Goal: Task Accomplishment & Management: Use online tool/utility

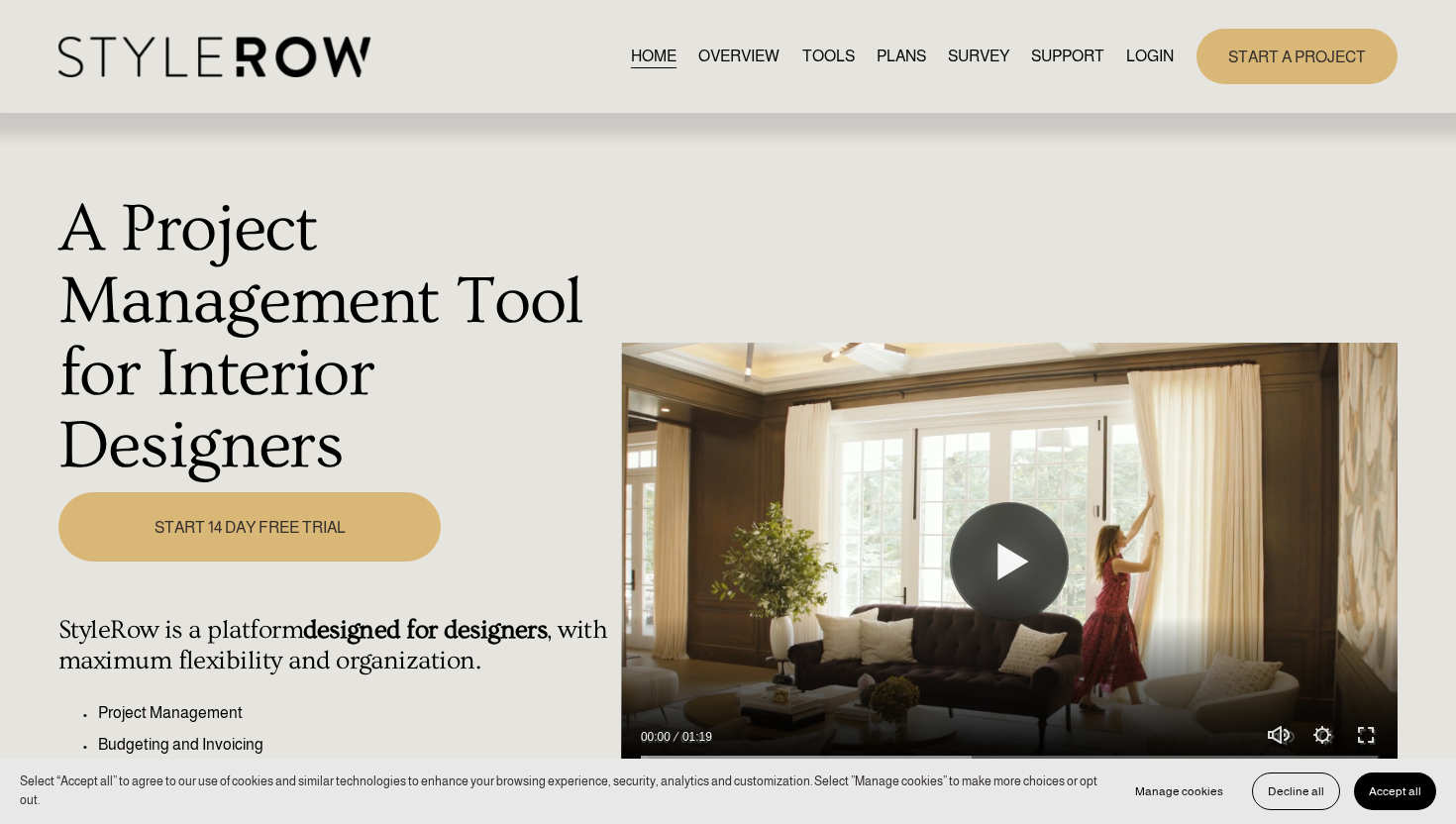
click at [1152, 55] on link "LOGIN" at bounding box center [1150, 56] width 48 height 27
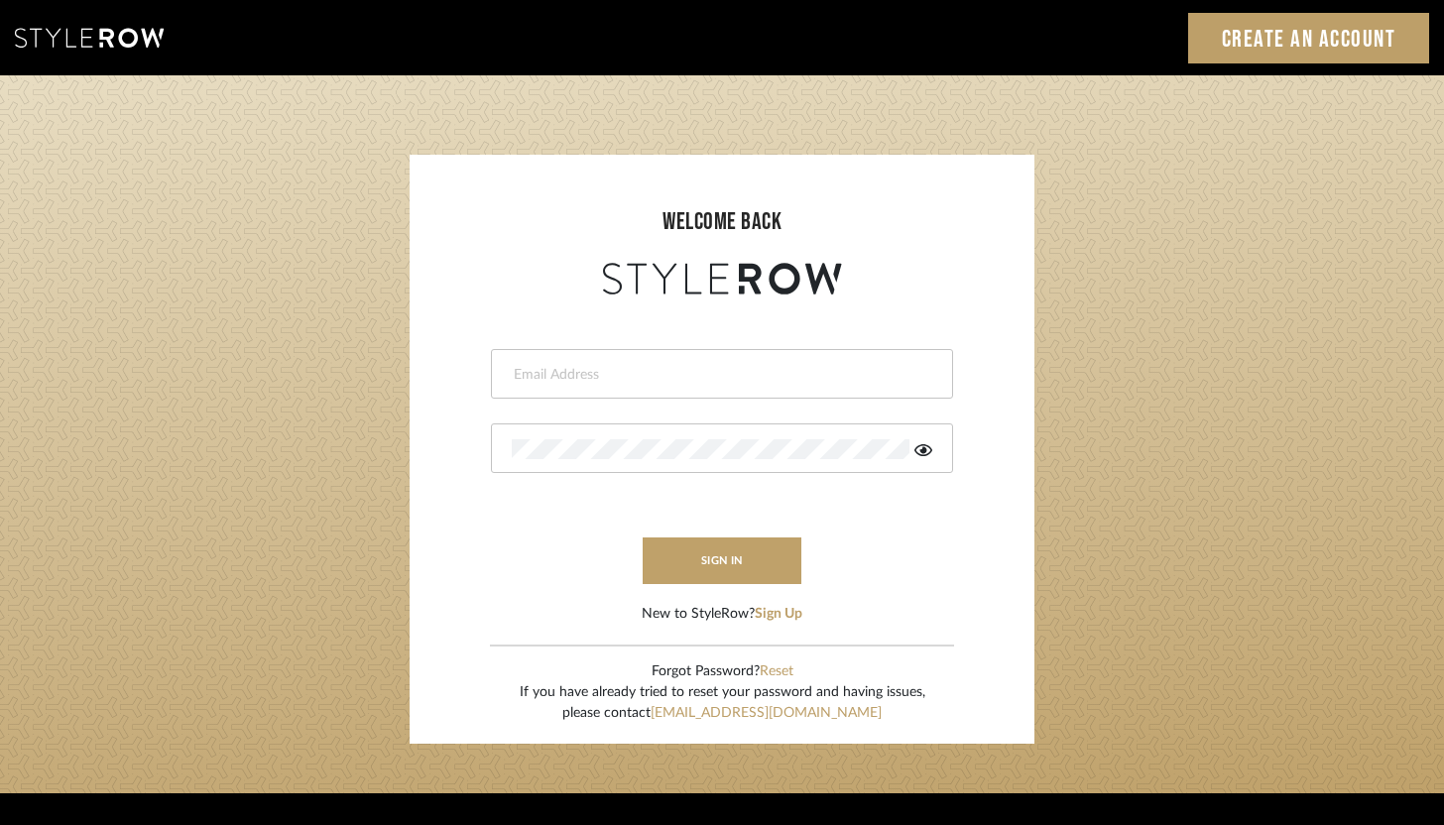
click at [710, 375] on input "email" at bounding box center [720, 375] width 416 height 20
type input "ashley@winnieandcointeriors.com"
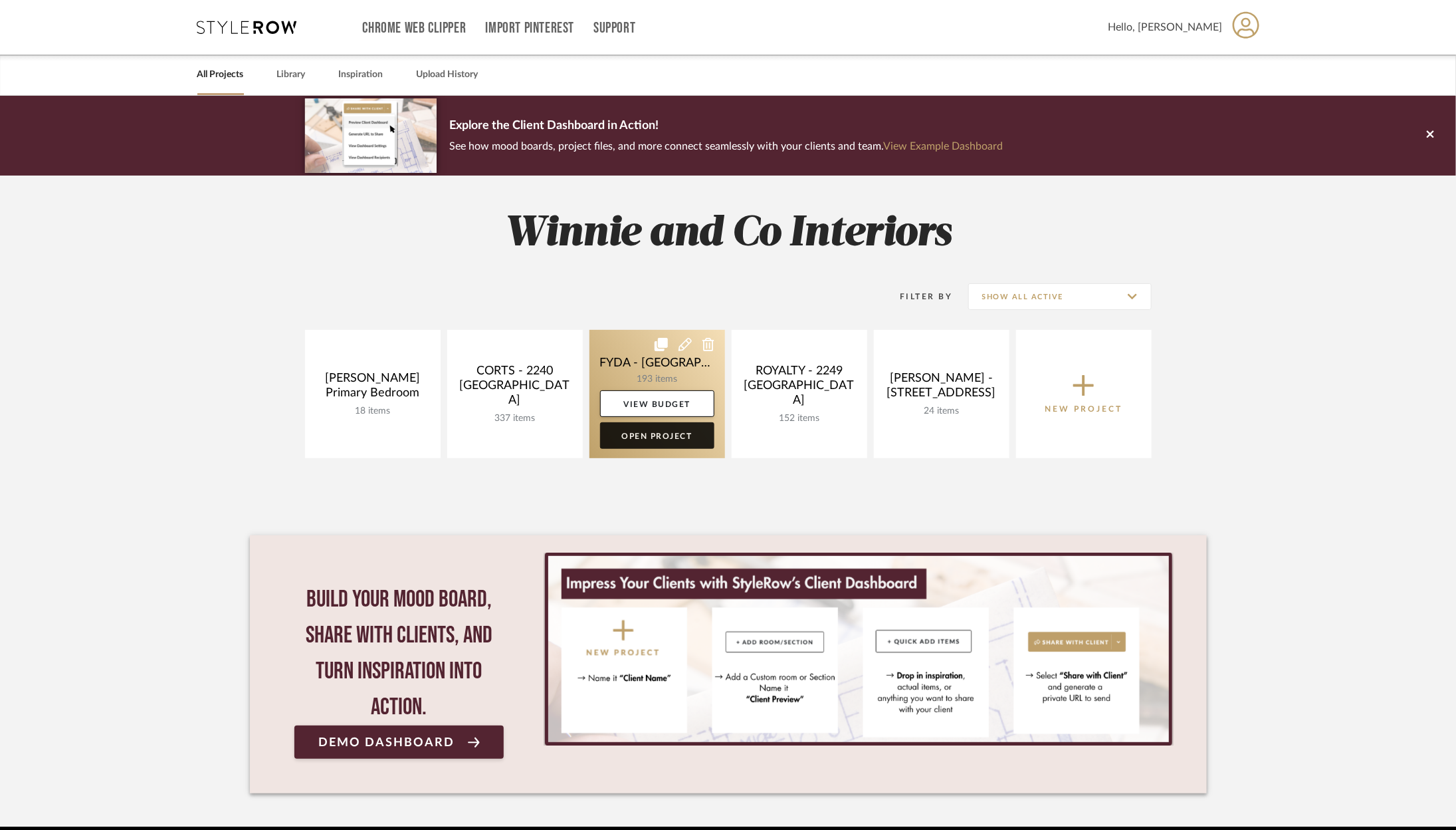
click at [678, 442] on link "Open Project" at bounding box center [657, 436] width 115 height 27
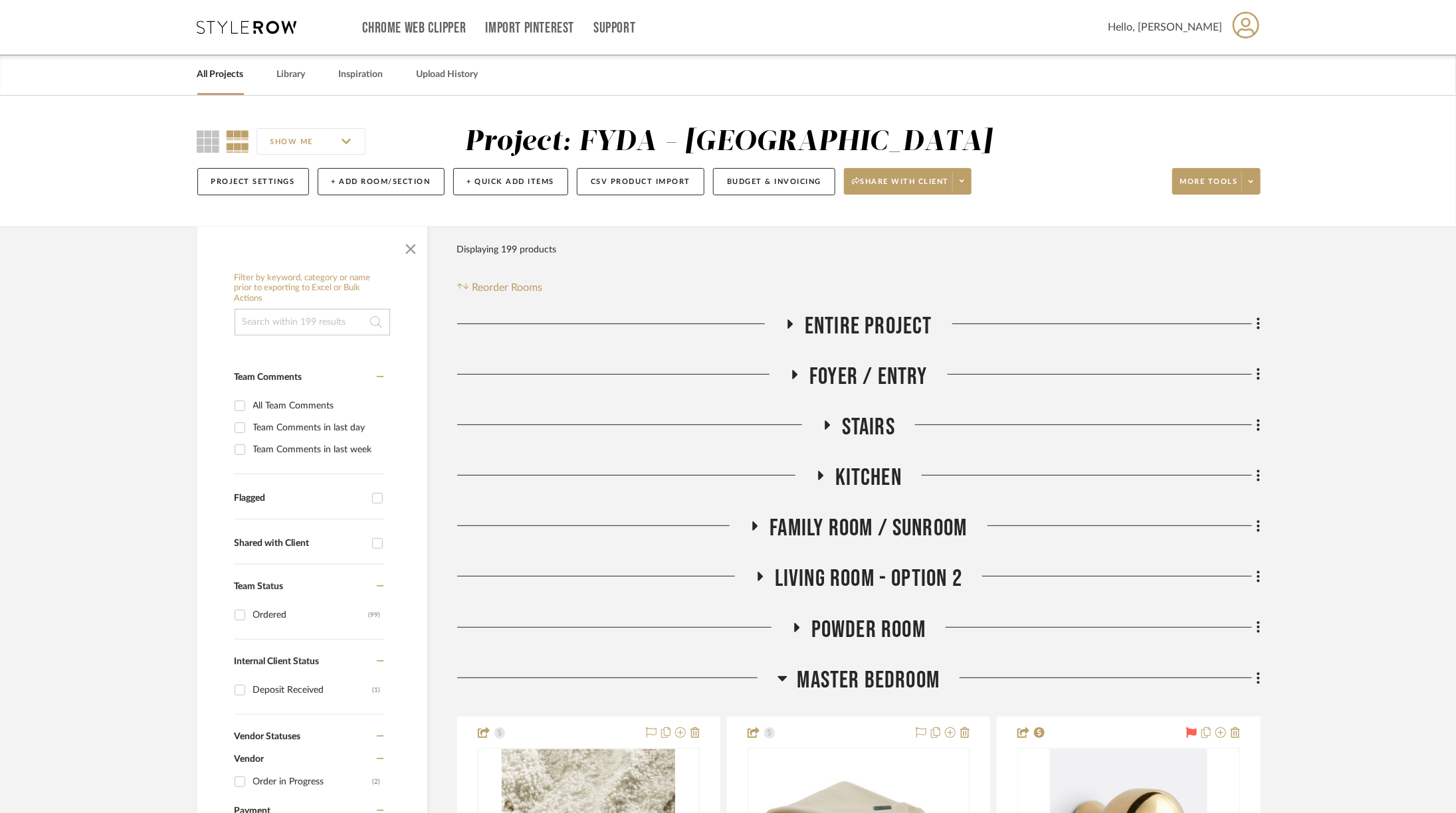
click at [847, 381] on span "Foyer / Entry" at bounding box center [868, 377] width 119 height 29
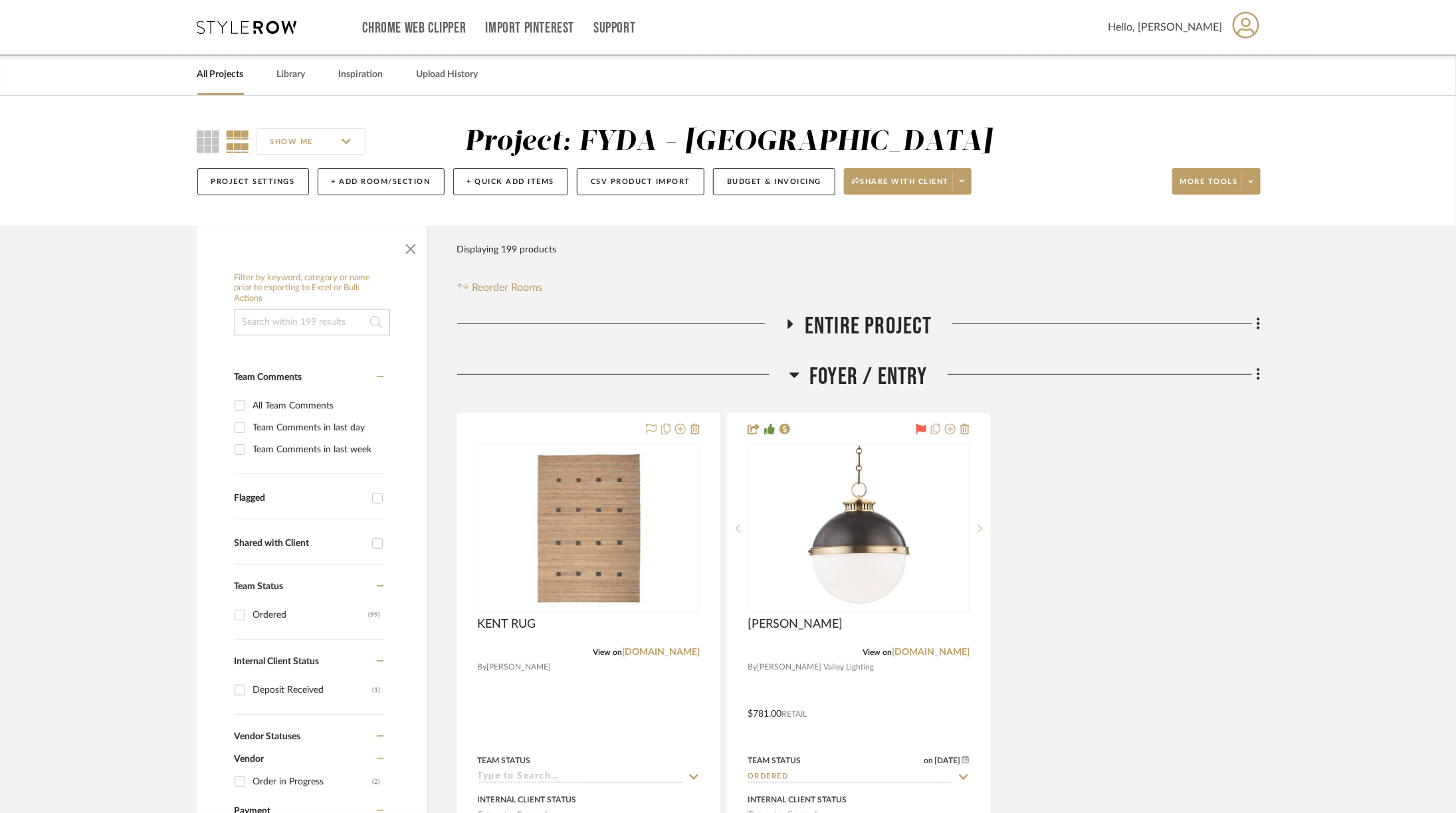
click at [840, 376] on span "Foyer / Entry" at bounding box center [868, 377] width 119 height 29
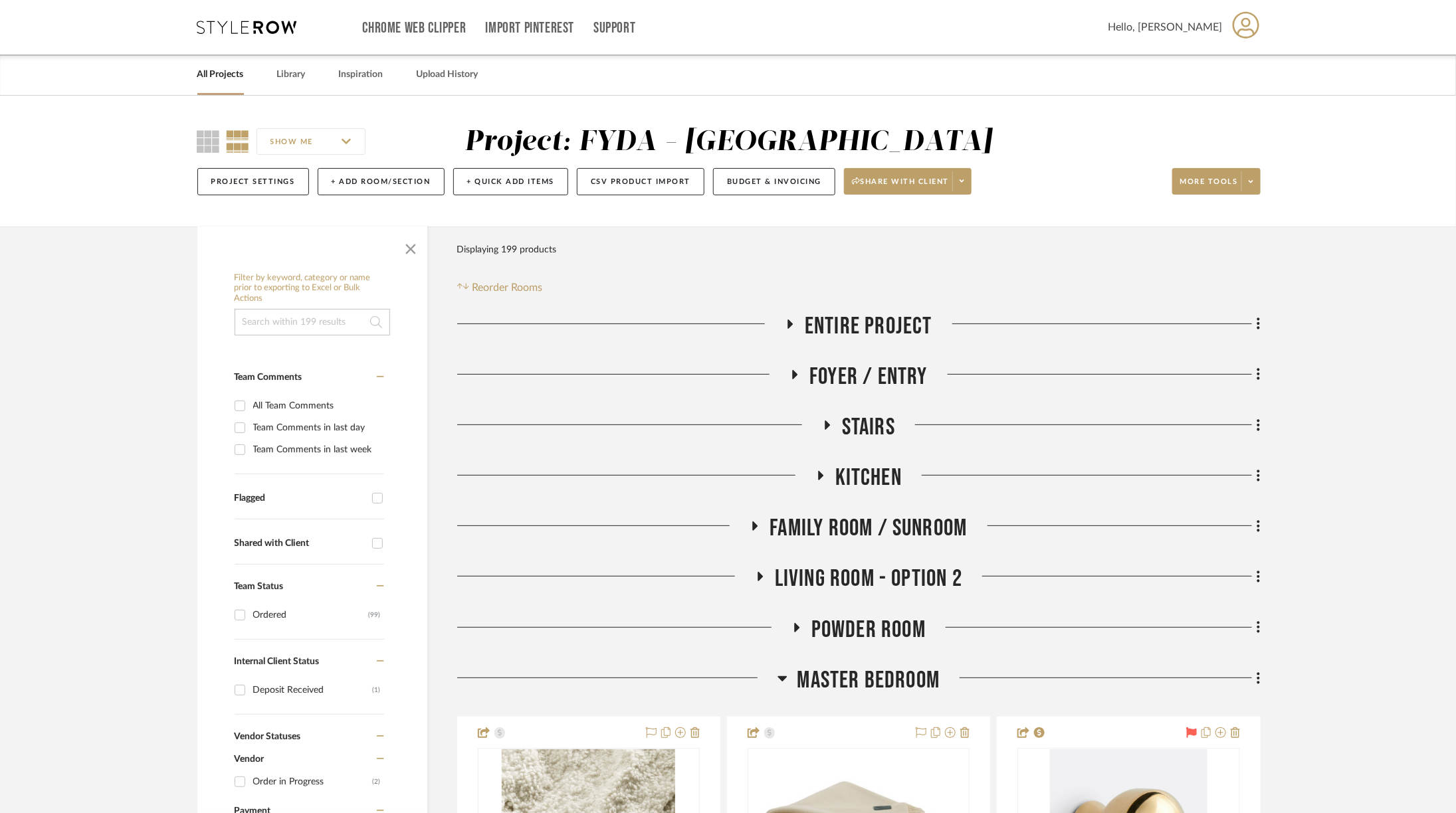
click at [852, 416] on span "Stairs" at bounding box center [868, 427] width 53 height 29
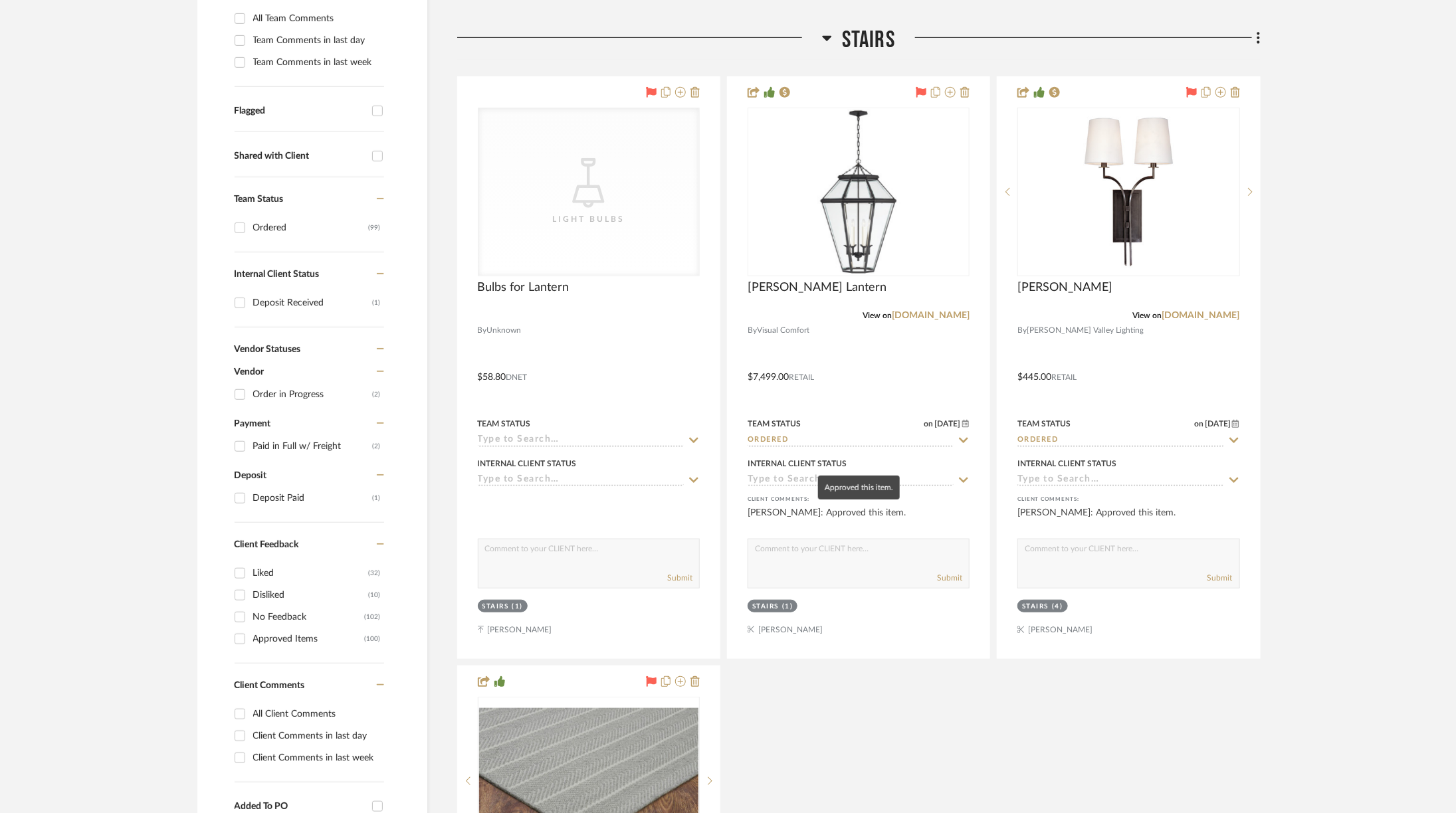
scroll to position [448, 0]
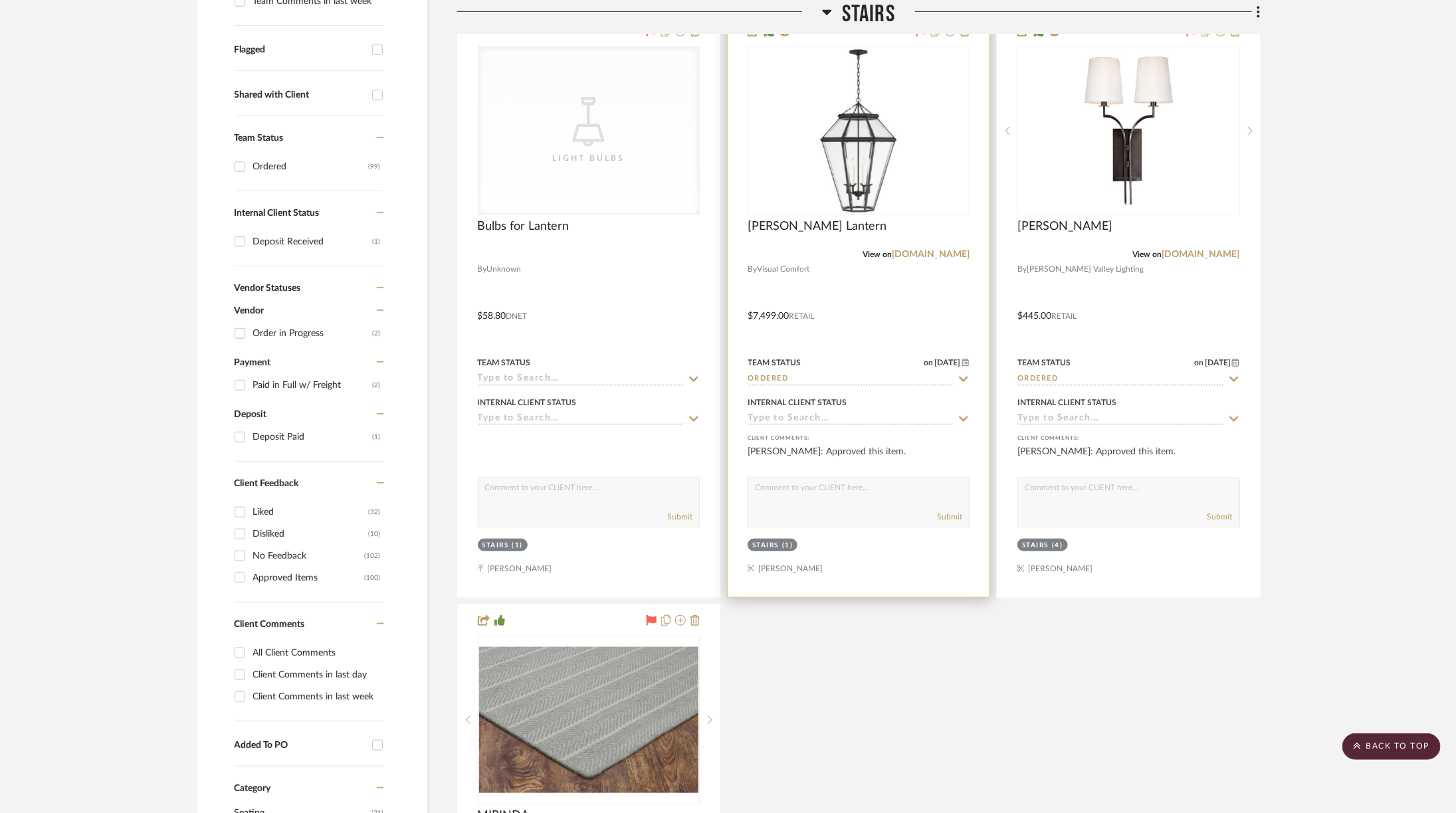
click at [939, 259] on div "View on [DOMAIN_NAME]" at bounding box center [858, 254] width 222 height 12
click at [937, 254] on link "[DOMAIN_NAME]" at bounding box center [931, 254] width 78 height 9
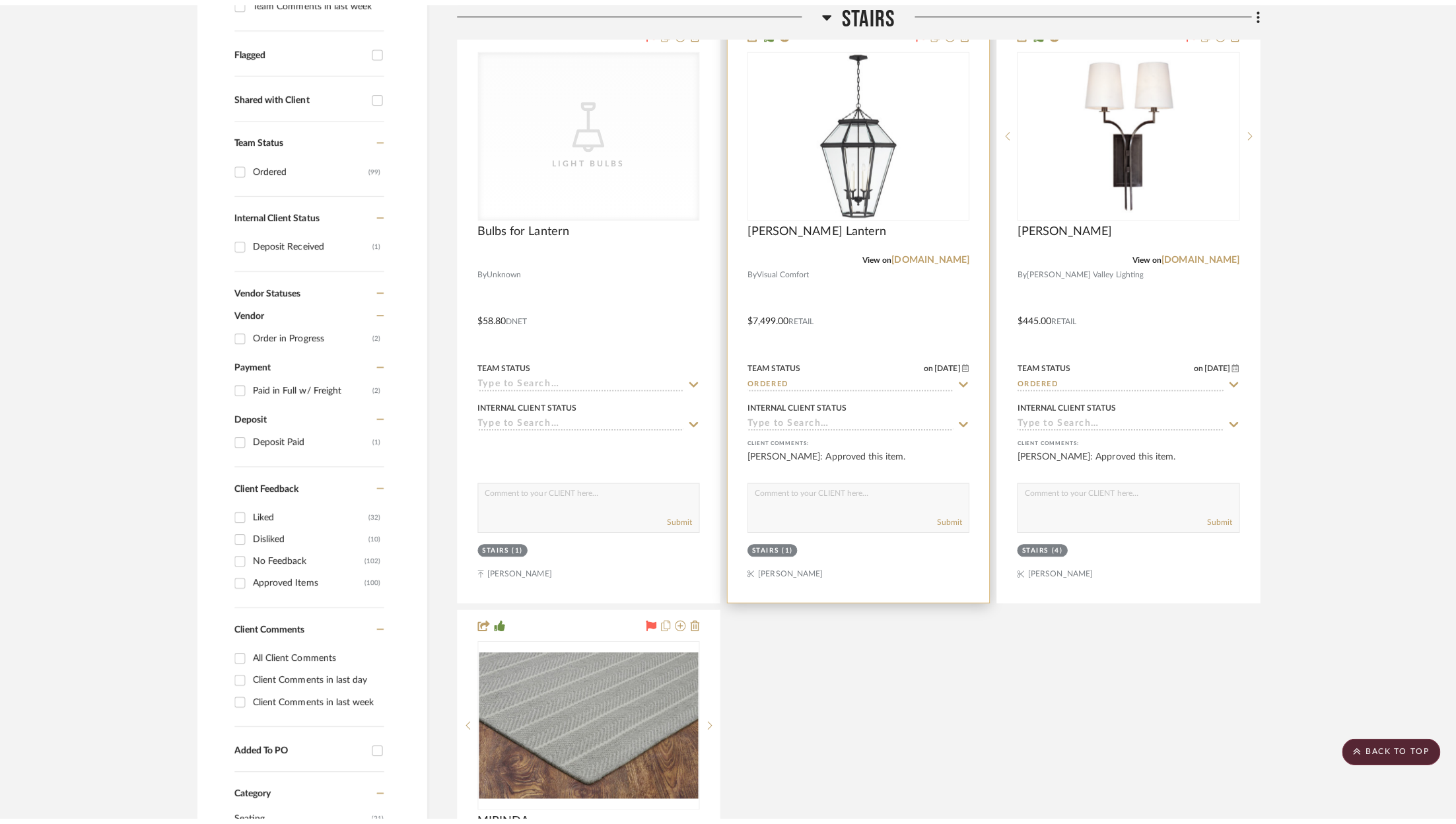
scroll to position [0, 0]
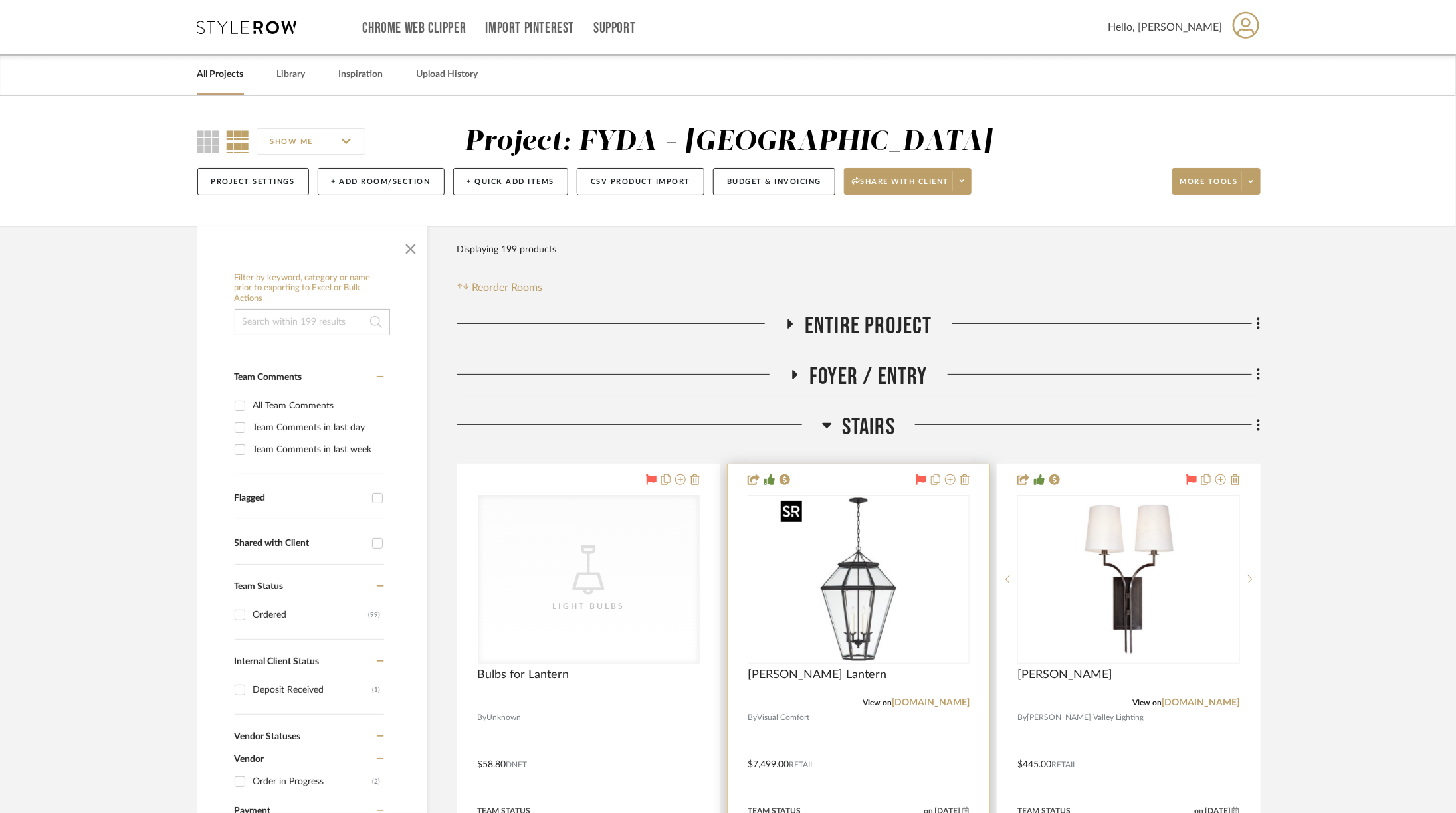
click at [872, 565] on img "0" at bounding box center [858, 579] width 166 height 166
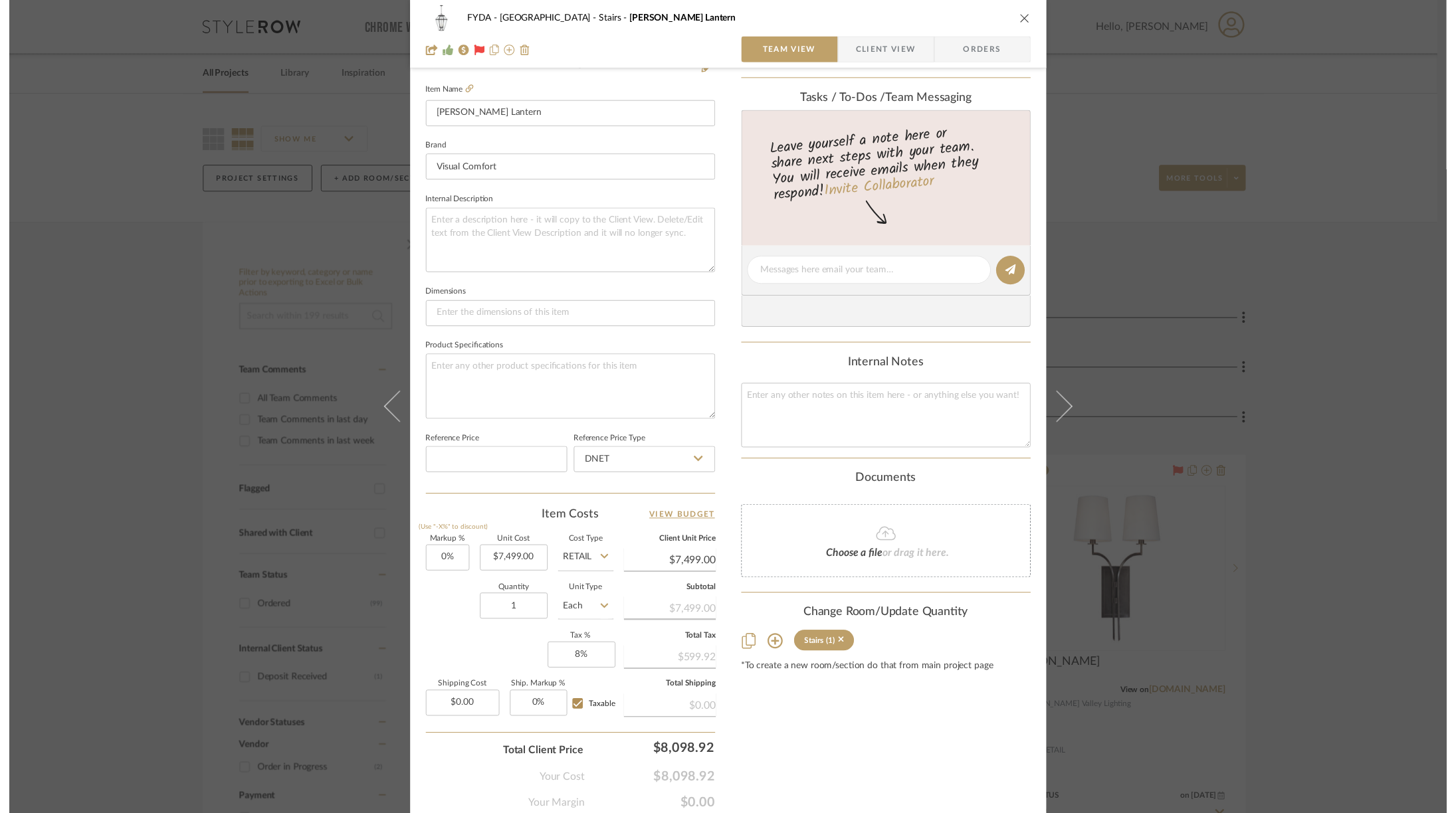
scroll to position [352, 0]
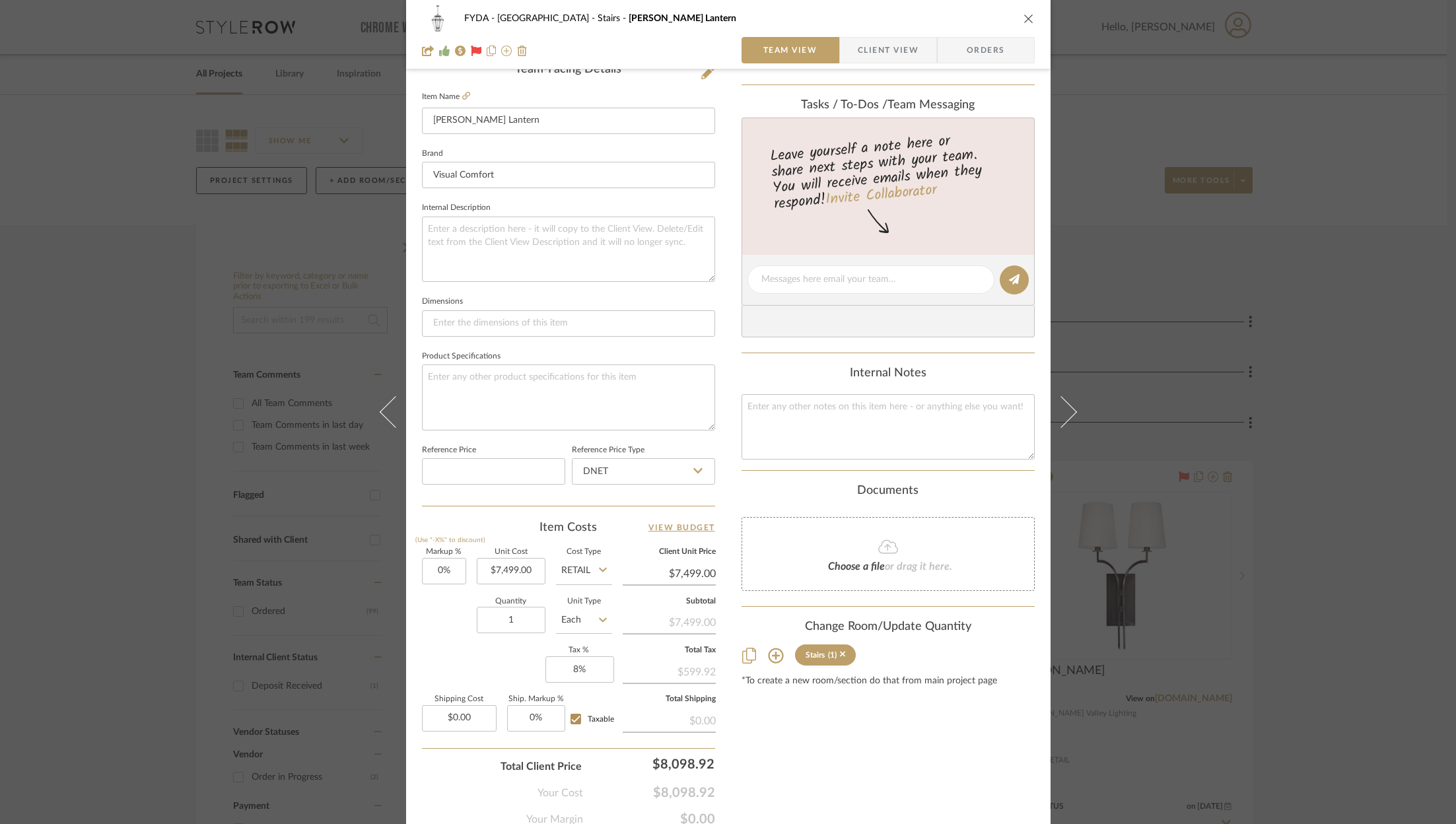
click at [1238, 282] on div "FYDA - 655 City Park Stairs [PERSON_NAME] Large Lantern Team View Client View O…" at bounding box center [728, 412] width 1456 height 824
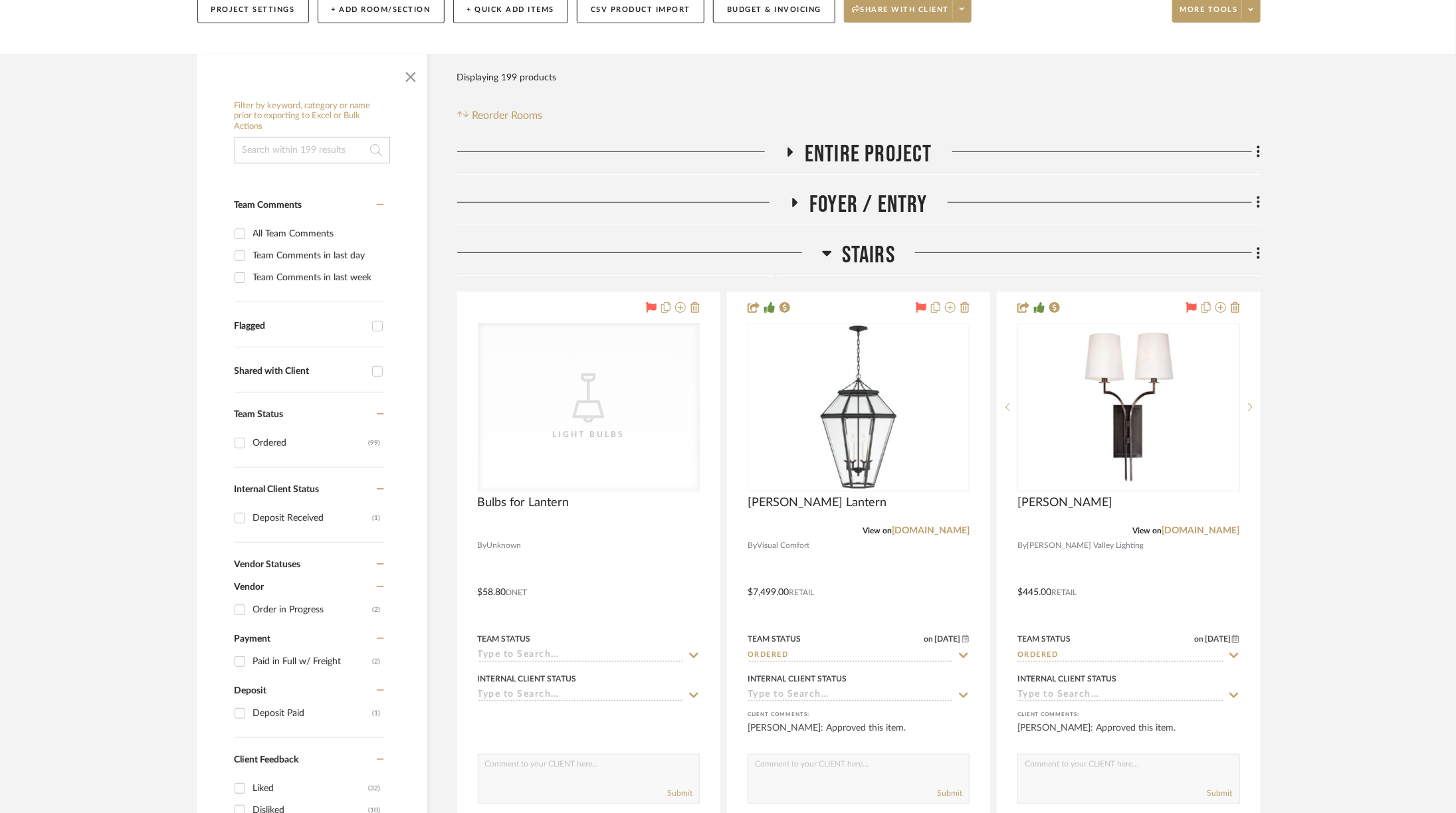
scroll to position [174, 0]
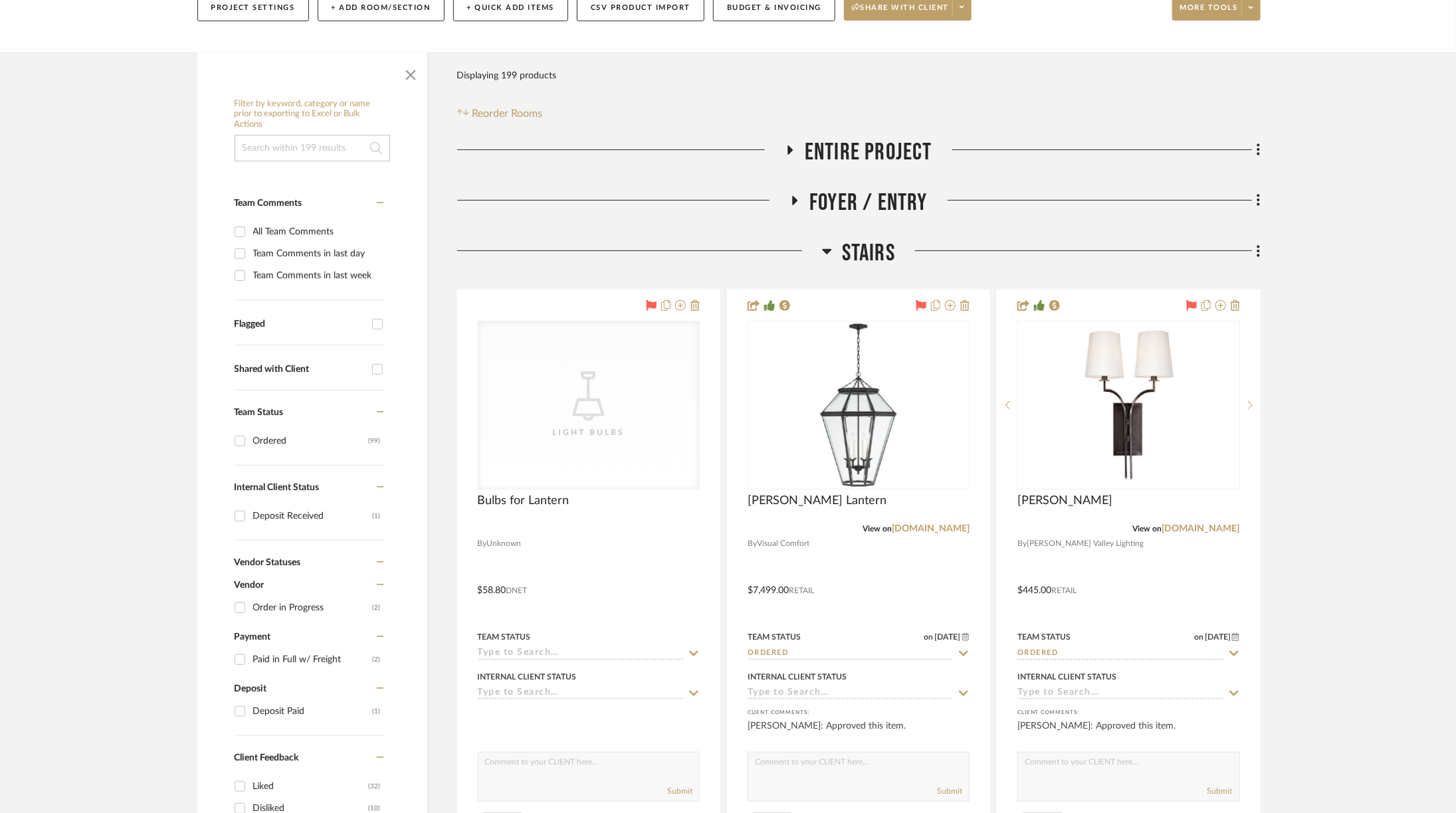
click at [876, 256] on span "Stairs" at bounding box center [868, 253] width 53 height 29
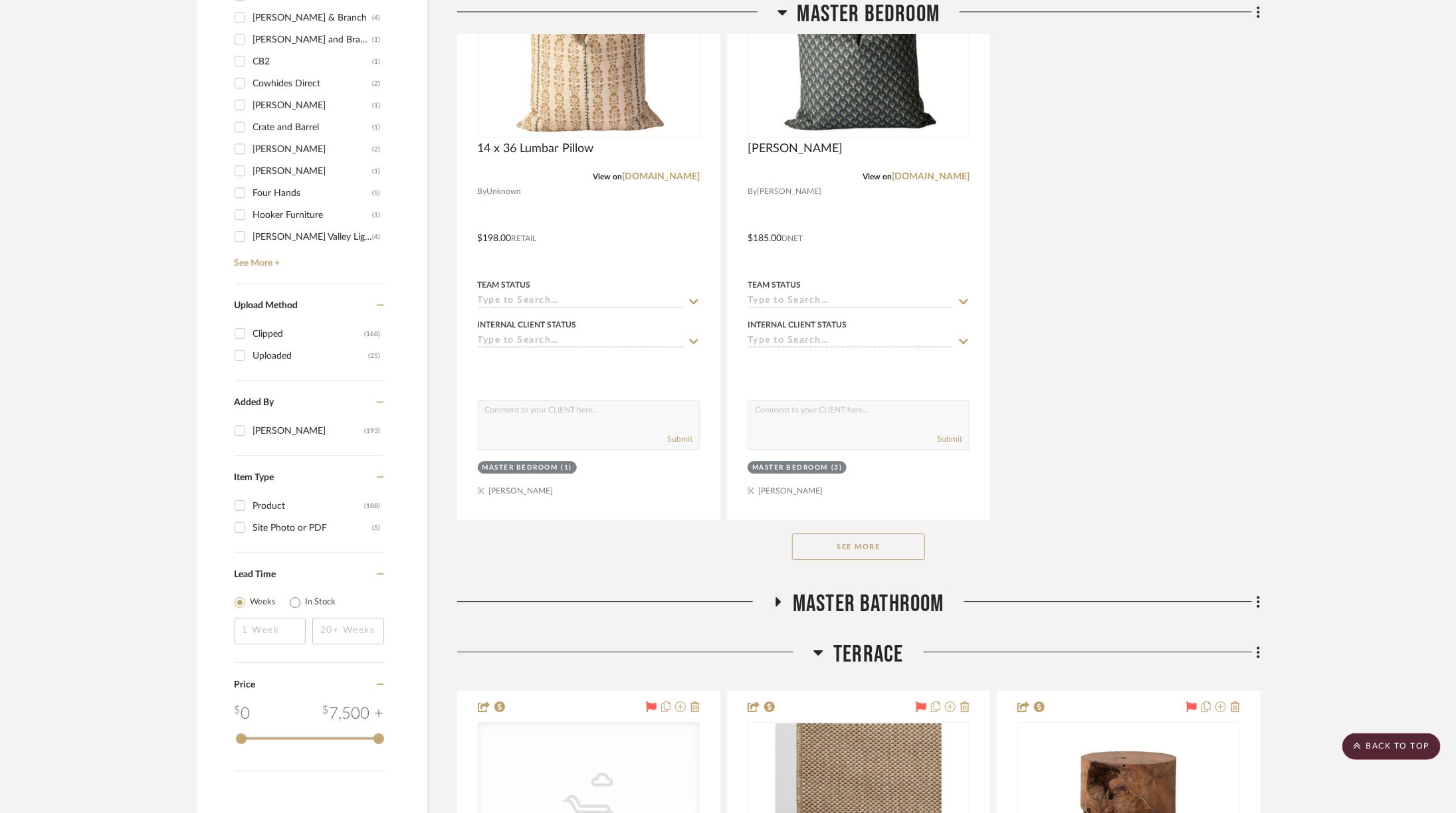
scroll to position [1989, 0]
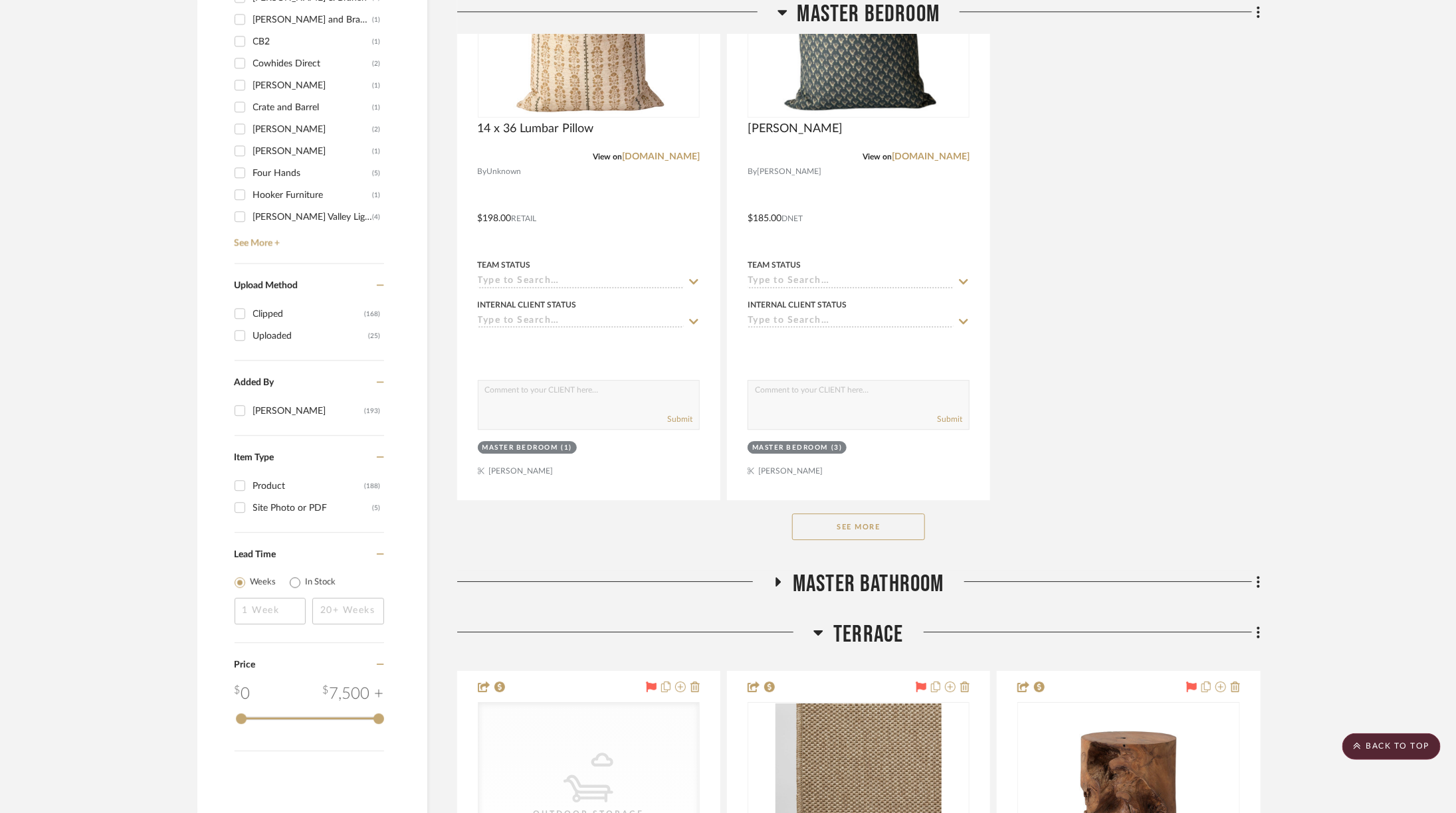
click at [880, 524] on div "See More" at bounding box center [858, 526] width 803 height 53
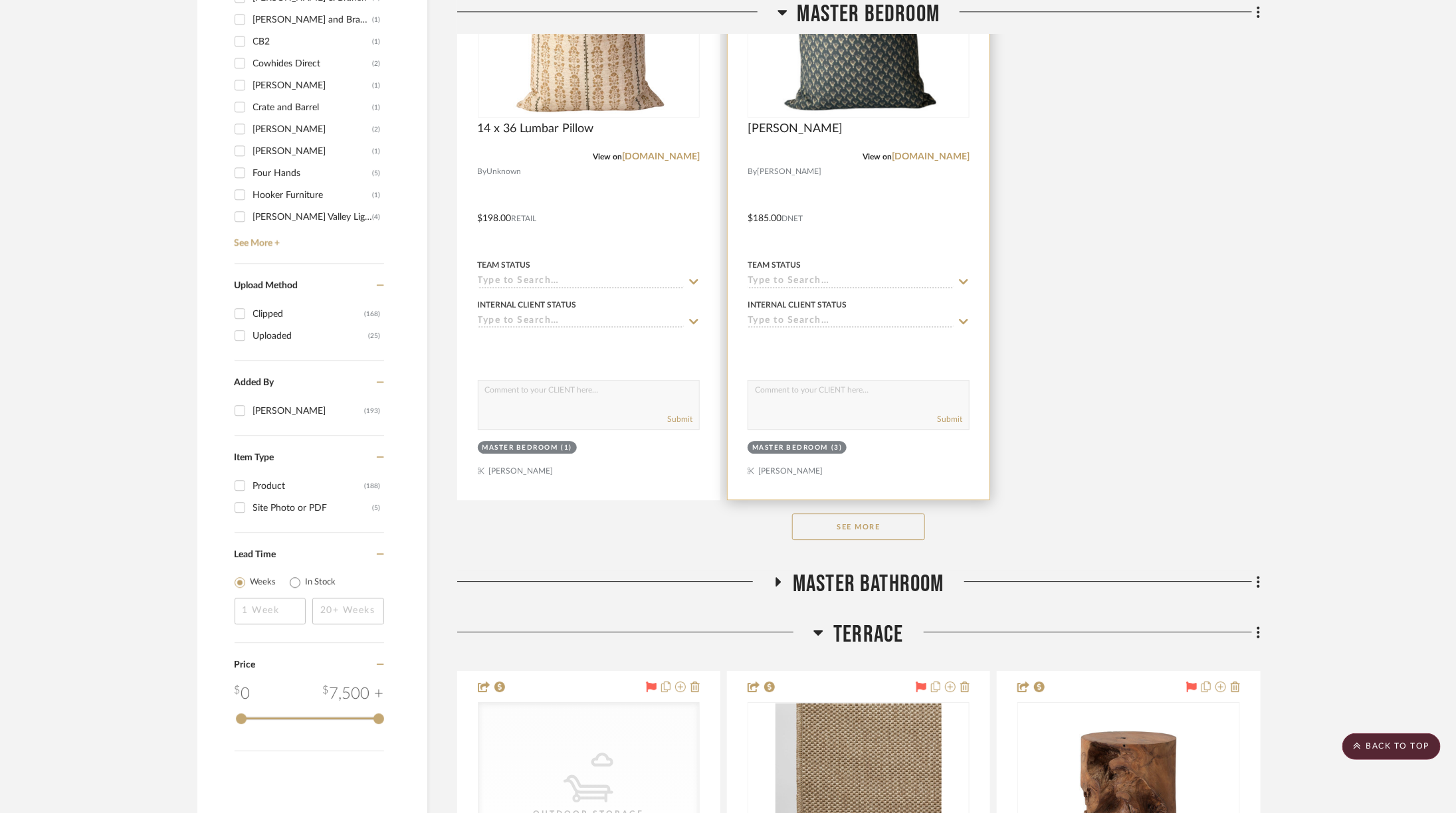
click at [878, 481] on project-item-tile "[PERSON_NAME] View on [DOMAIN_NAME] By [PERSON_NAME] $185.00 DNET Team Status I…" at bounding box center [858, 209] width 263 height 583
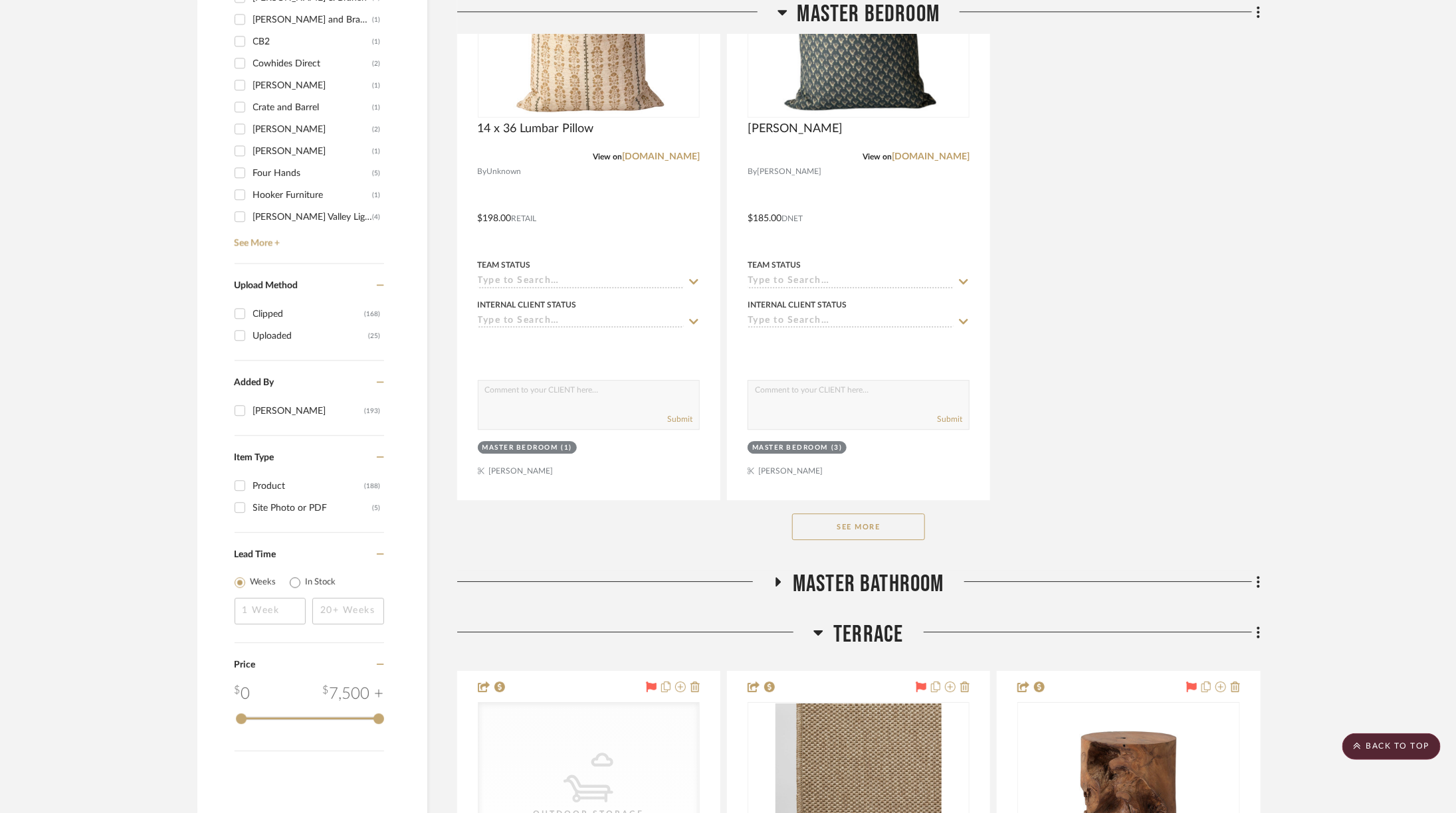
click at [878, 514] on button "See More" at bounding box center [858, 527] width 133 height 27
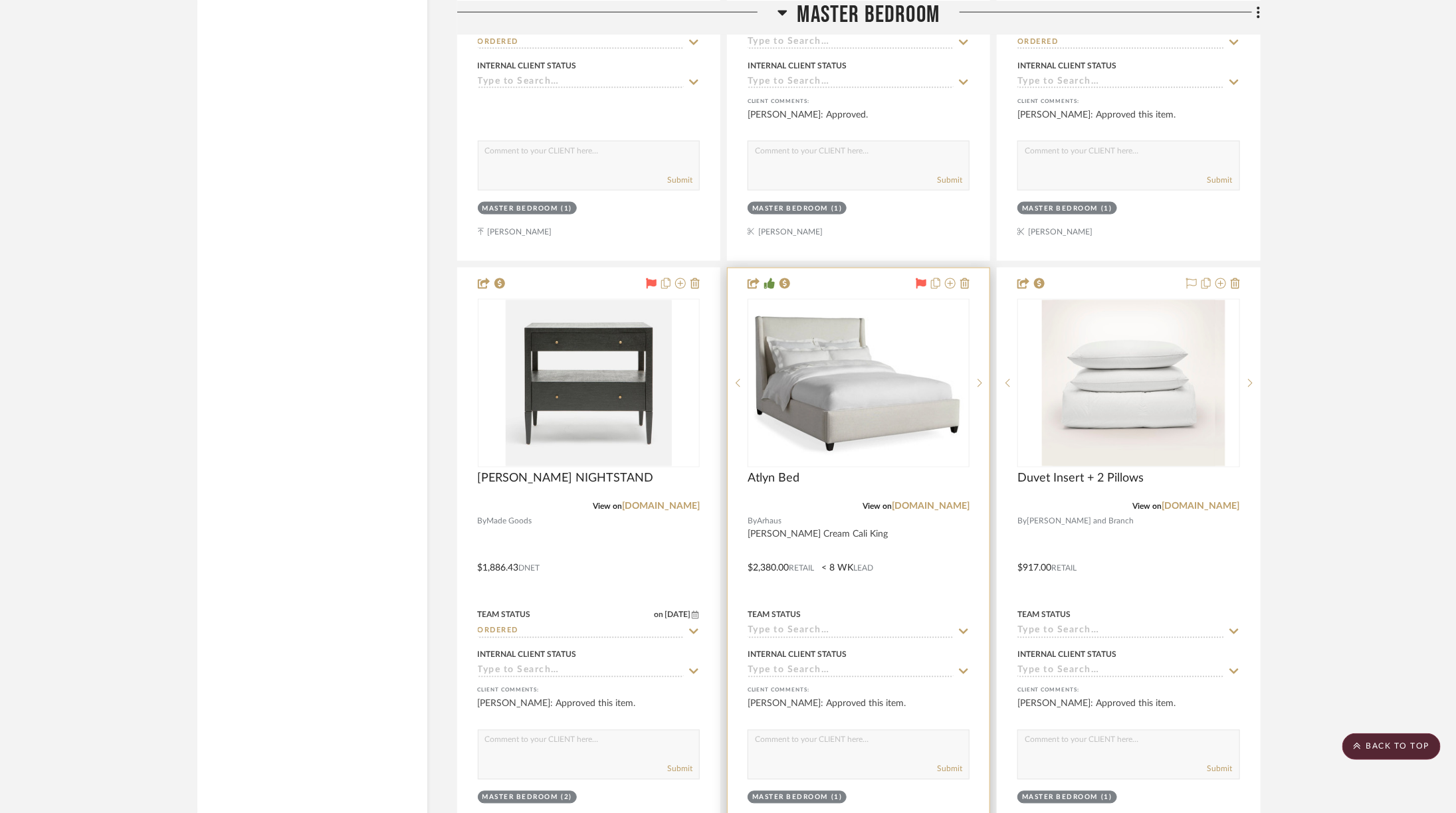
scroll to position [4003, 0]
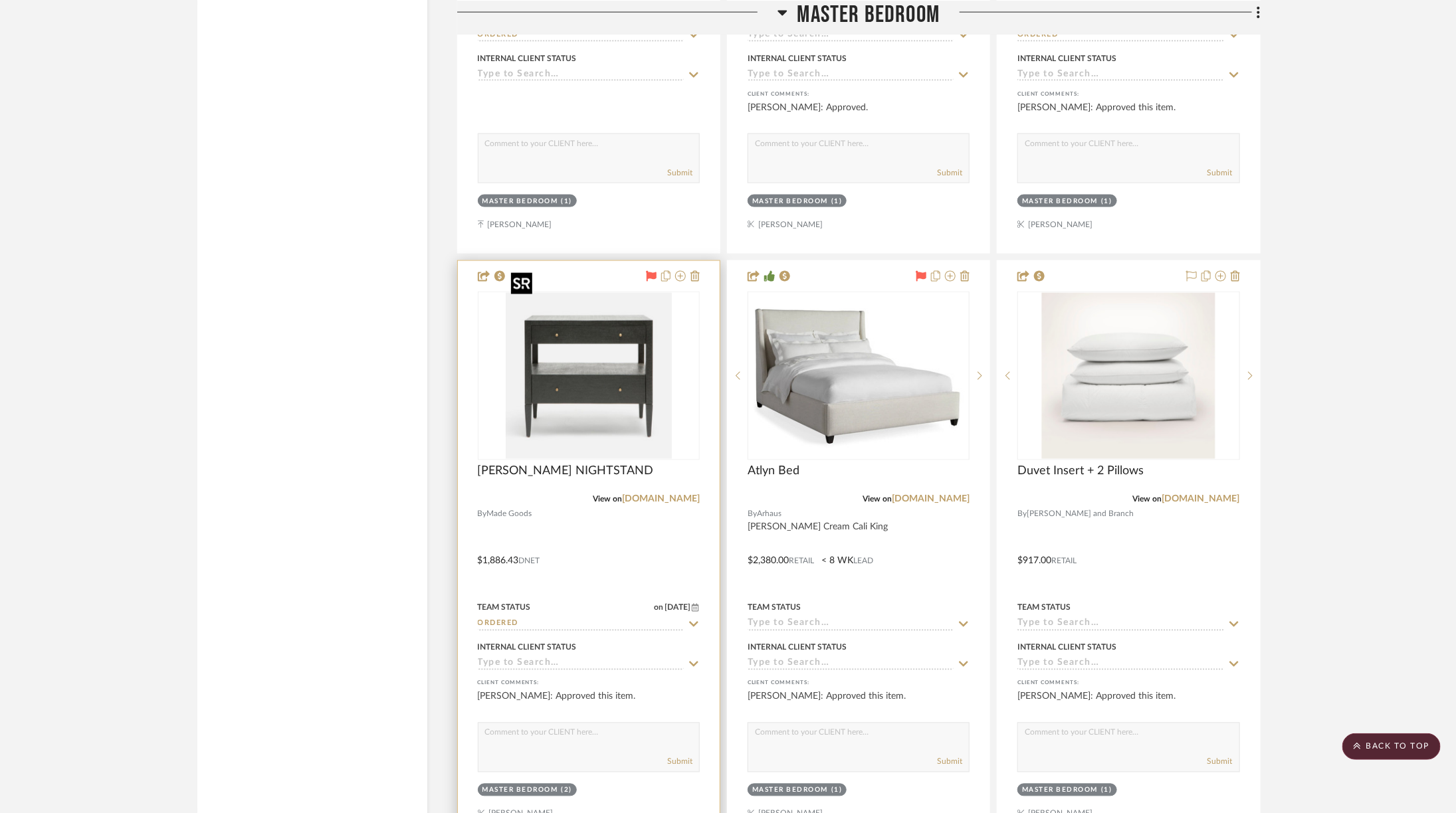
click at [0, 0] on img at bounding box center [0, 0] width 0 height 0
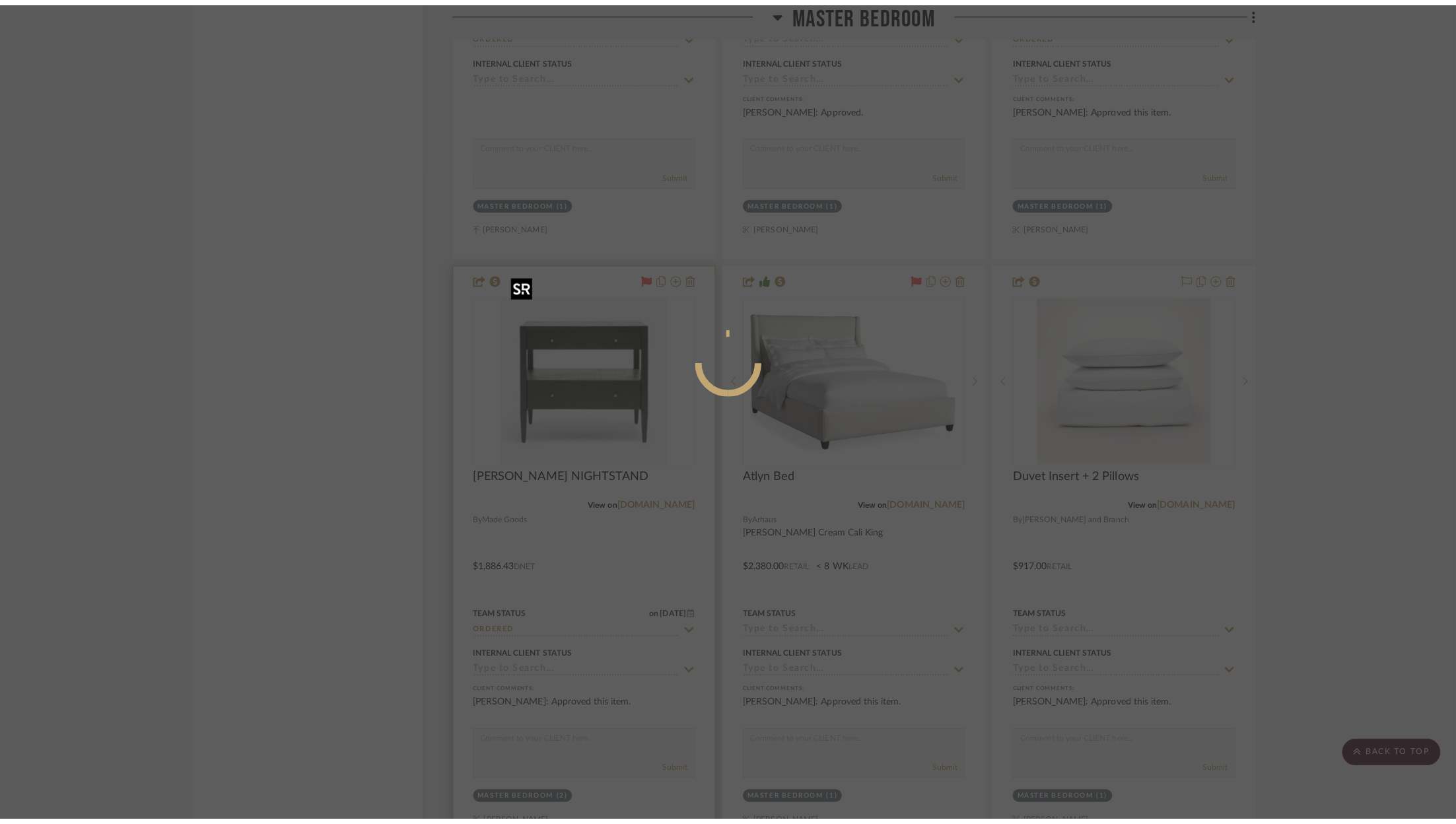
scroll to position [0, 0]
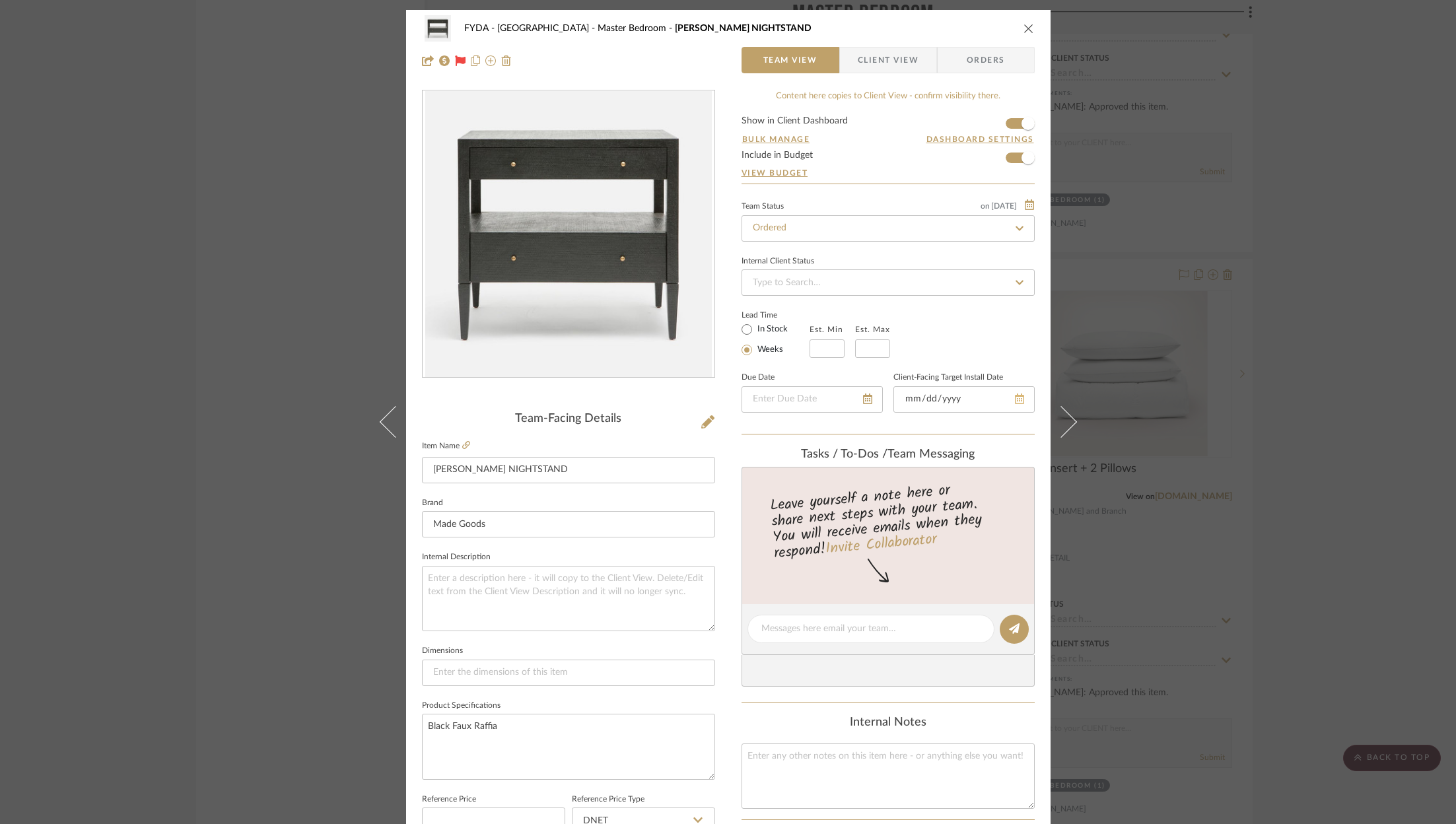
click at [1013, 399] on div at bounding box center [964, 399] width 141 height 27
click at [998, 399] on icon at bounding box center [1003, 399] width 9 height 11
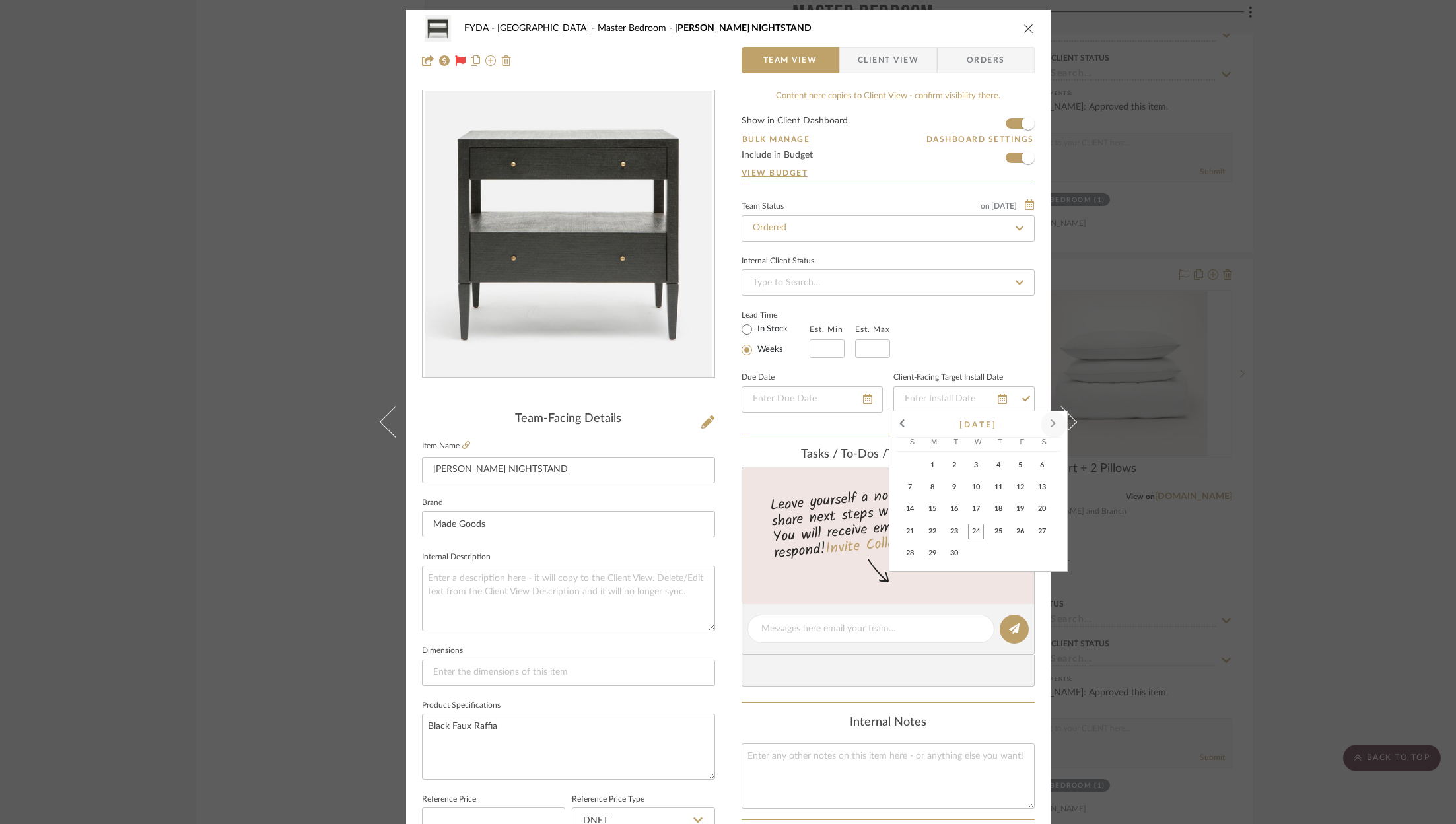
click at [1052, 414] on span at bounding box center [1054, 425] width 32 height 32
click at [957, 511] on span "14" at bounding box center [954, 509] width 16 height 16
type input "[DATE]"
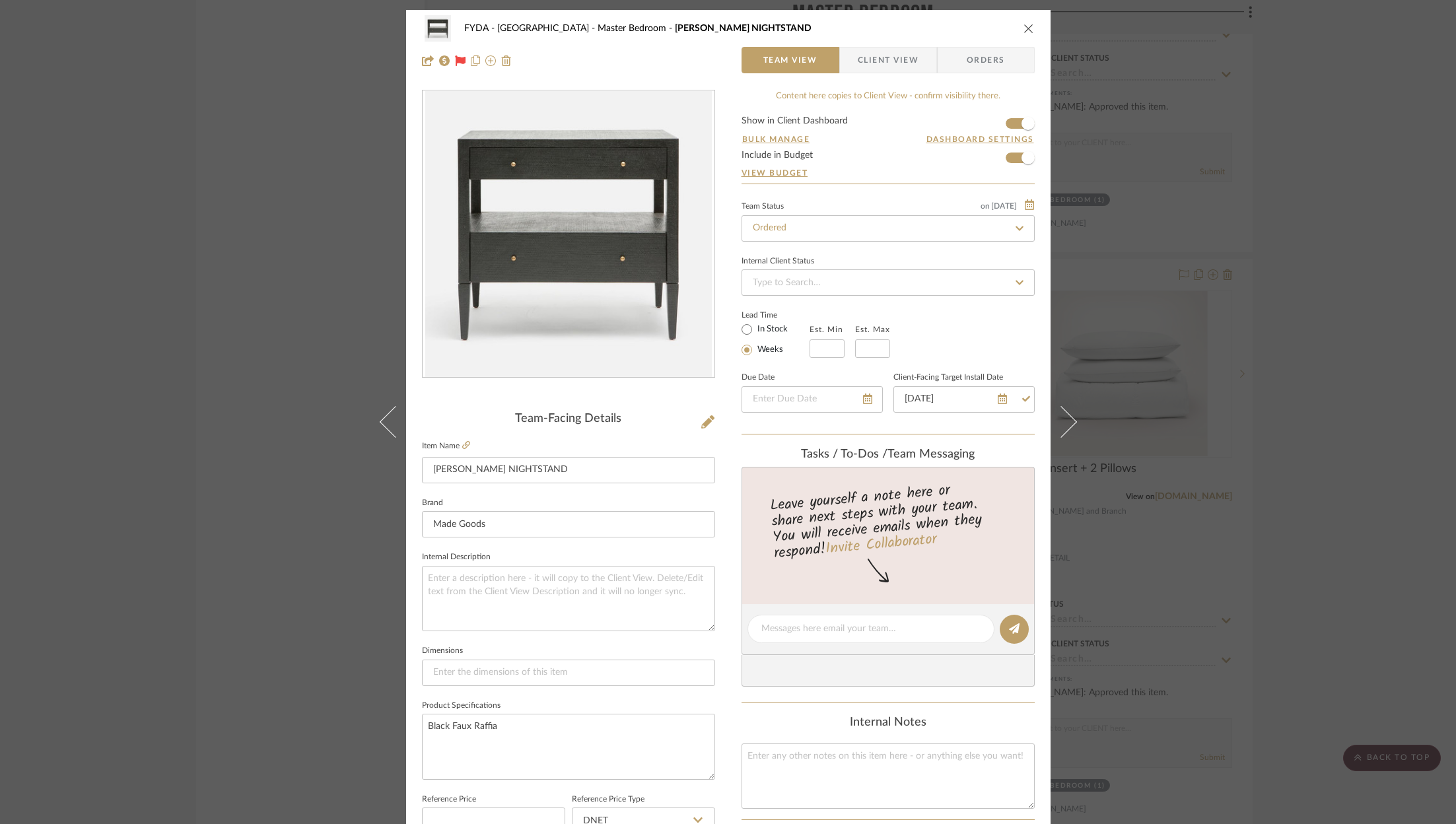
click at [985, 320] on div "Lead Time In Stock Weeks Est. Min Est. Max" at bounding box center [888, 331] width 293 height 51
type input "[DATE]"
click at [966, 393] on input "[DATE]" at bounding box center [964, 399] width 141 height 27
click at [953, 399] on input "[DATE]" at bounding box center [964, 399] width 141 height 27
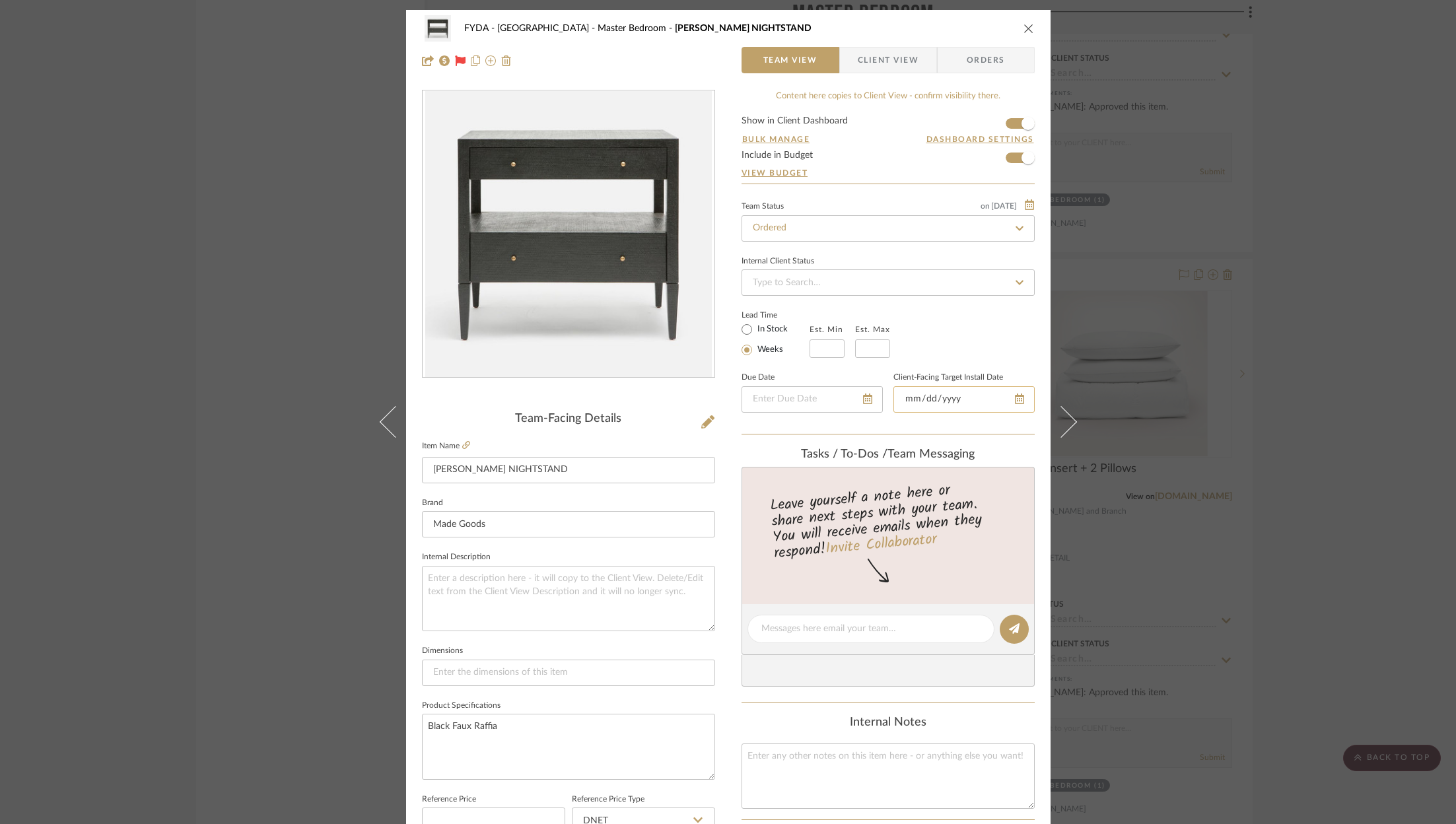
click at [953, 399] on input "[DATE]" at bounding box center [964, 399] width 141 height 27
click at [927, 393] on input "date" at bounding box center [964, 399] width 141 height 27
click at [1009, 399] on div at bounding box center [964, 399] width 141 height 27
click at [998, 399] on icon at bounding box center [1003, 399] width 9 height 11
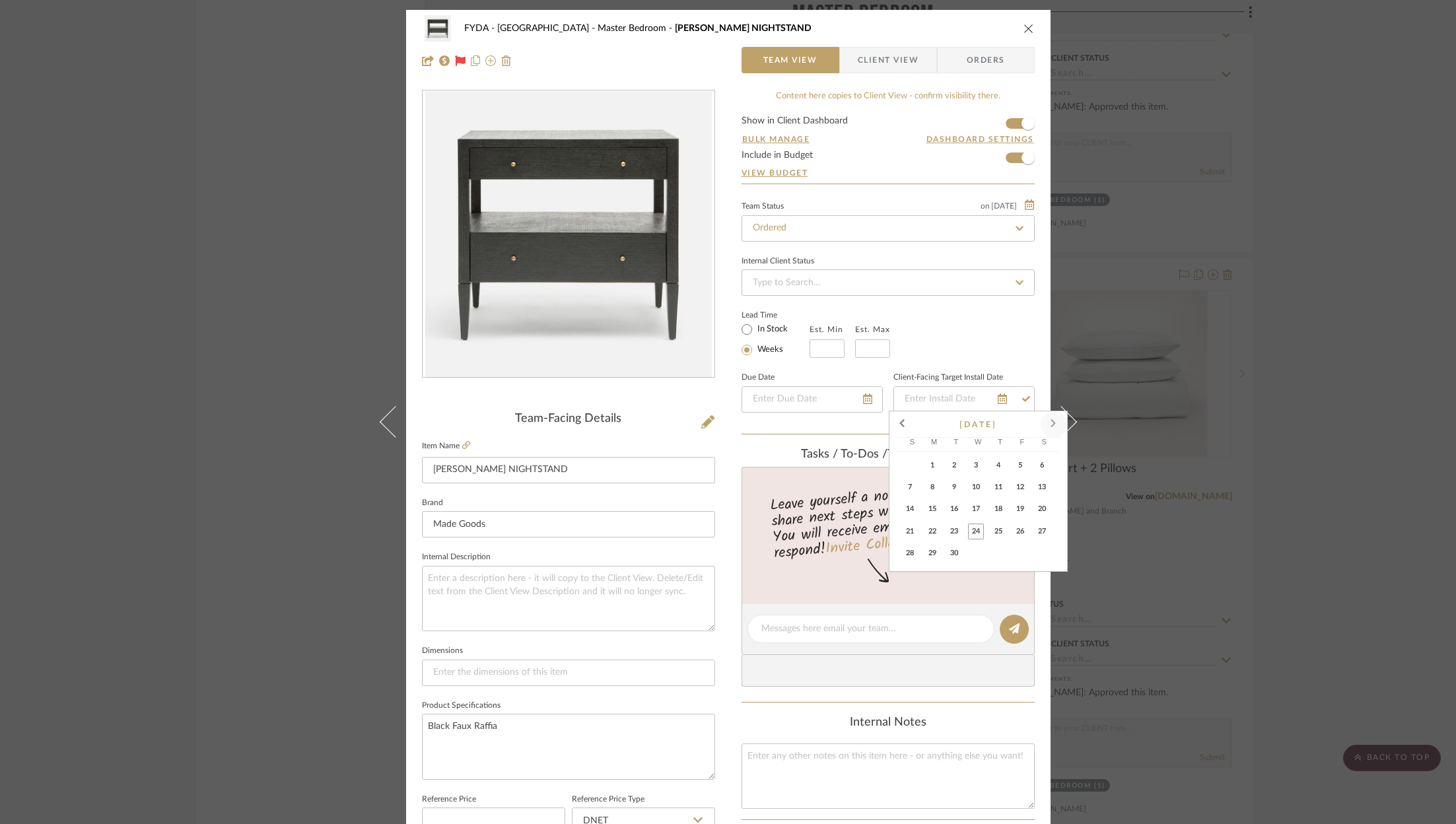
click at [1051, 425] on span at bounding box center [1054, 425] width 32 height 32
click at [937, 513] on span "13" at bounding box center [933, 509] width 16 height 16
type input "[DATE]"
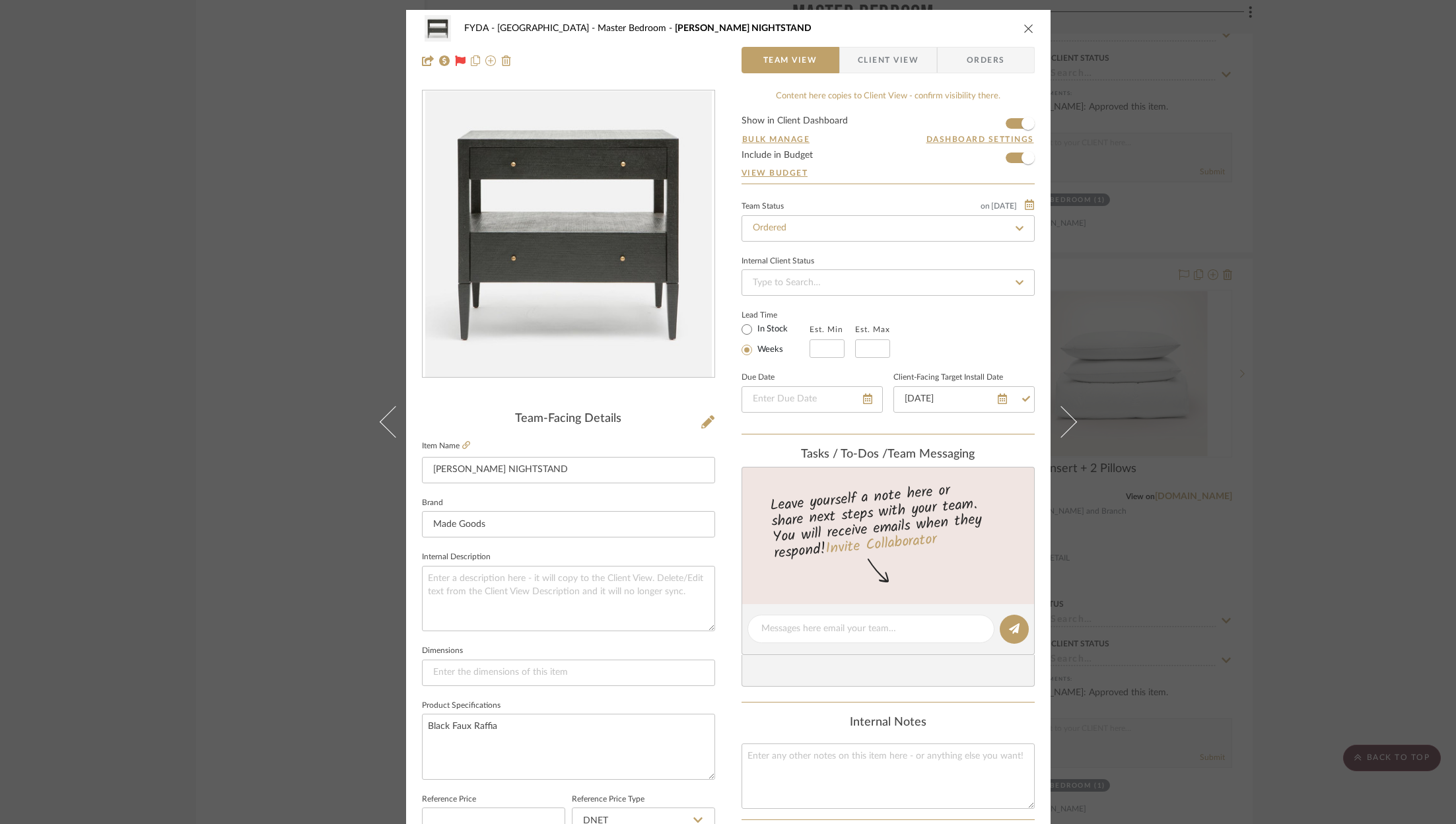
click at [1262, 342] on div "FYDA - 655 City Park Master Bedroom [PERSON_NAME] NIGHTSTAND Team View Client V…" at bounding box center [728, 412] width 1456 height 824
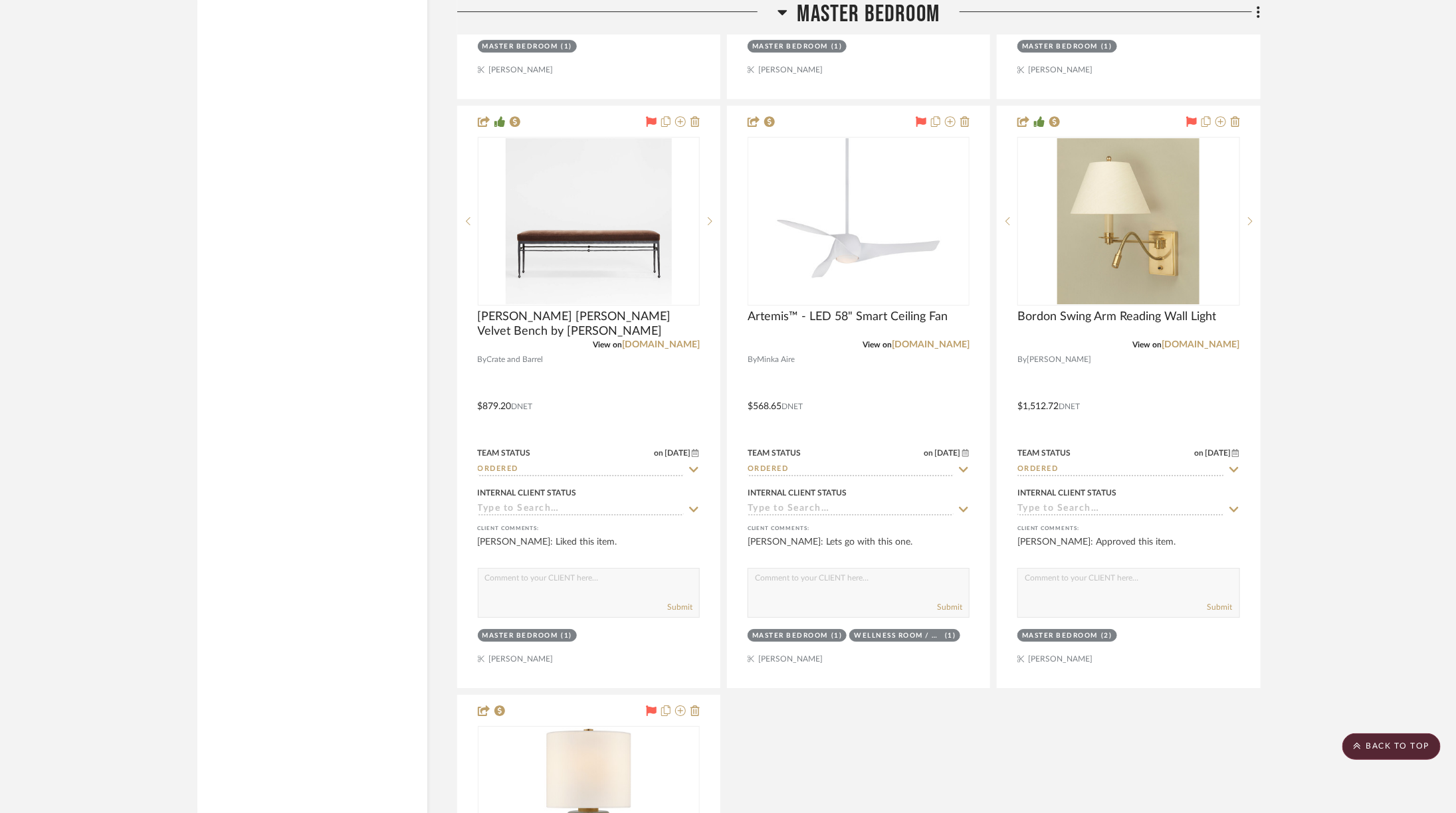
scroll to position [5448, 0]
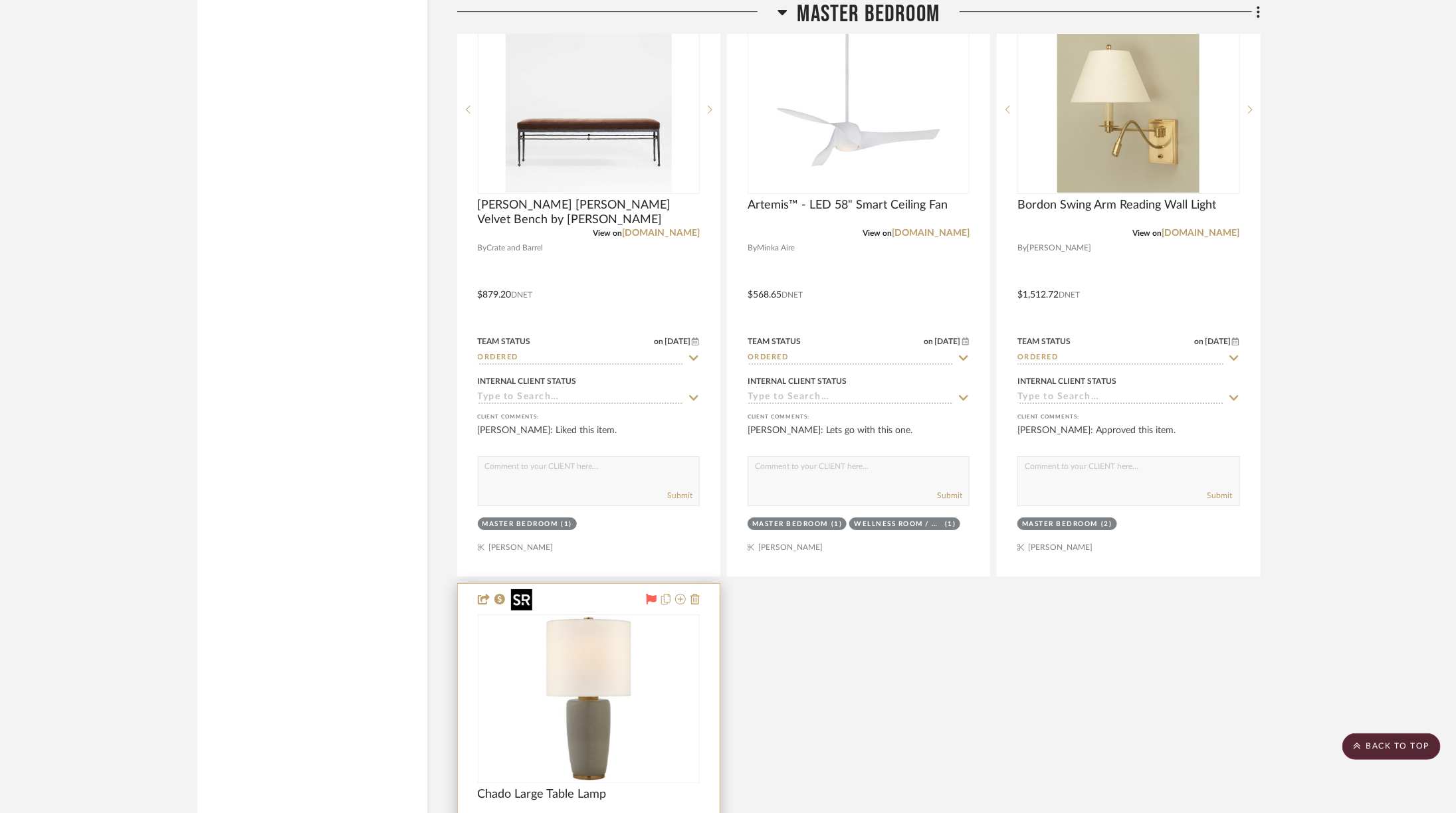
click at [0, 0] on img at bounding box center [0, 0] width 0 height 0
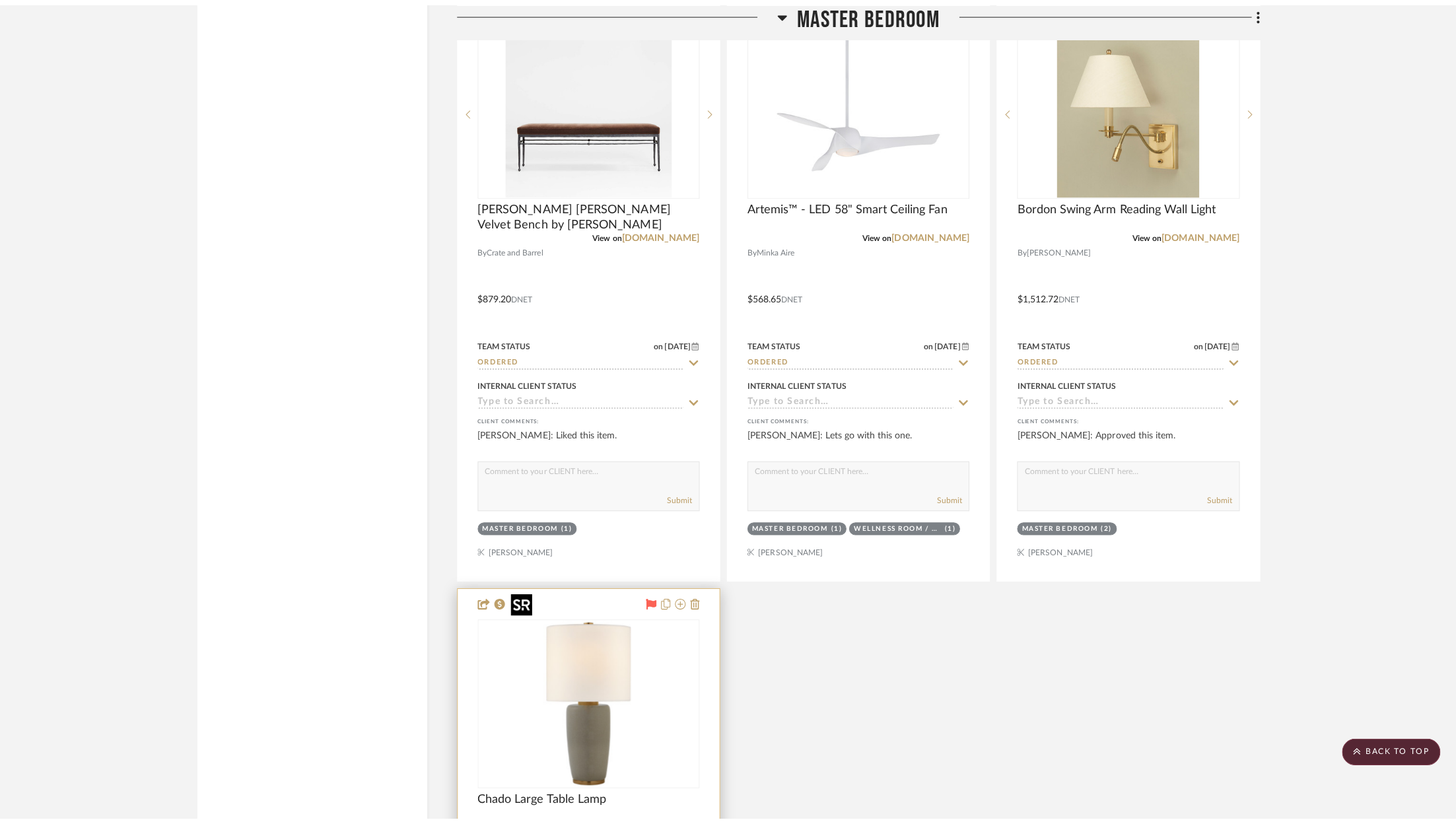
scroll to position [0, 0]
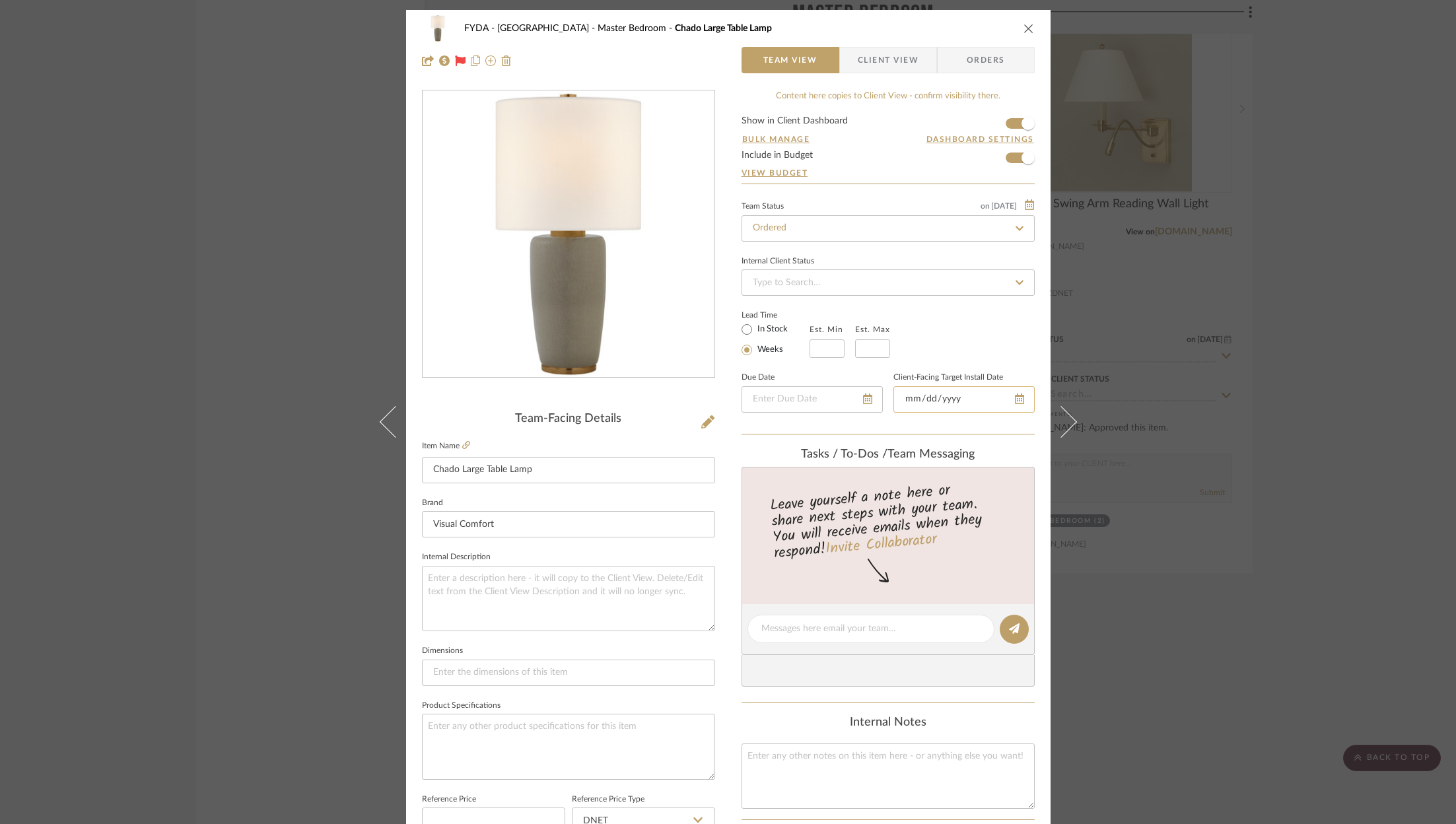
click at [1005, 399] on input "date" at bounding box center [964, 399] width 141 height 27
click at [1015, 397] on div at bounding box center [964, 399] width 141 height 27
click at [1015, 397] on icon at bounding box center [1019, 399] width 9 height 11
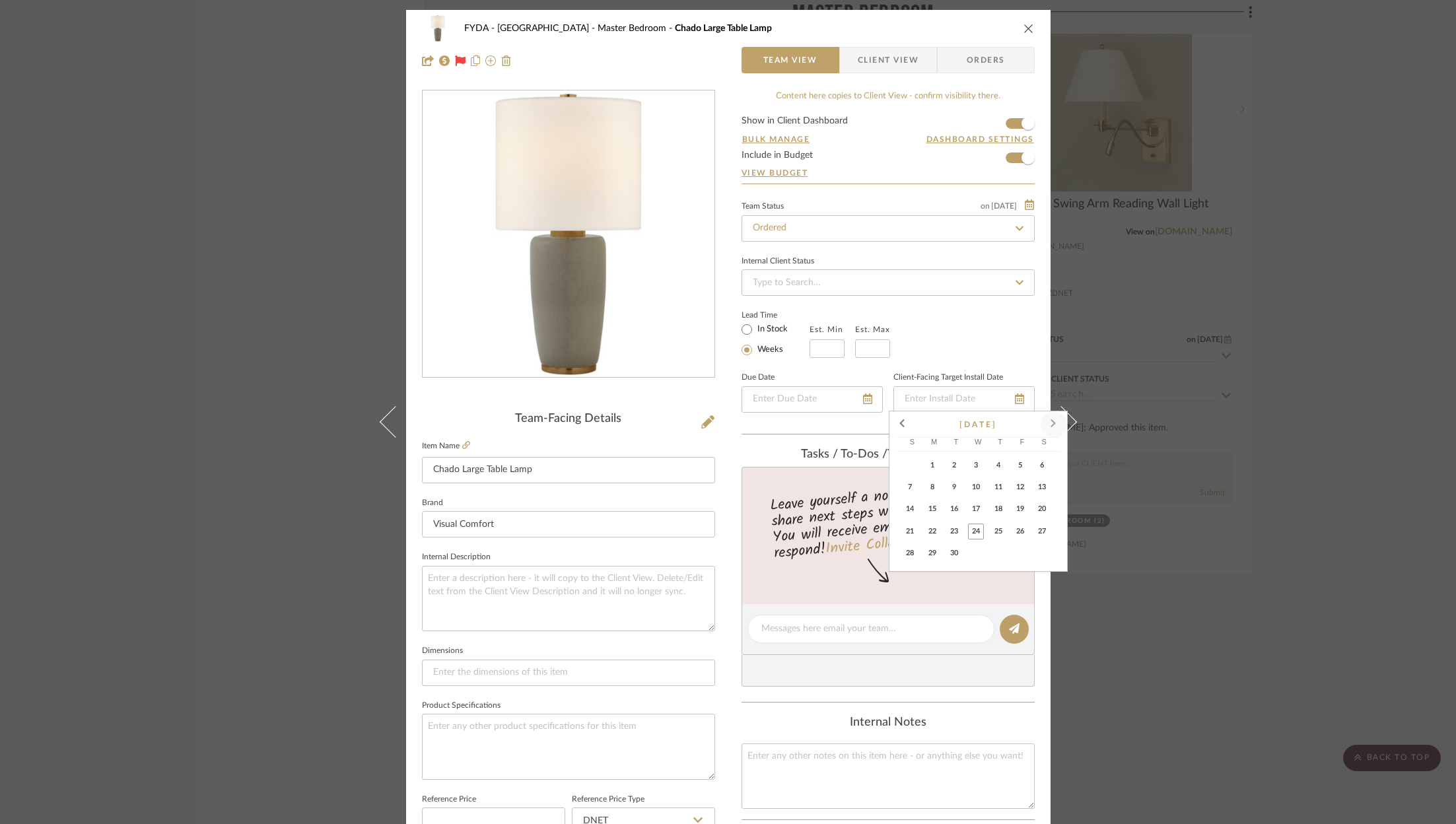
click at [1060, 421] on span at bounding box center [1054, 425] width 32 height 32
click at [951, 512] on span "14" at bounding box center [954, 509] width 16 height 16
type input "[DATE]"
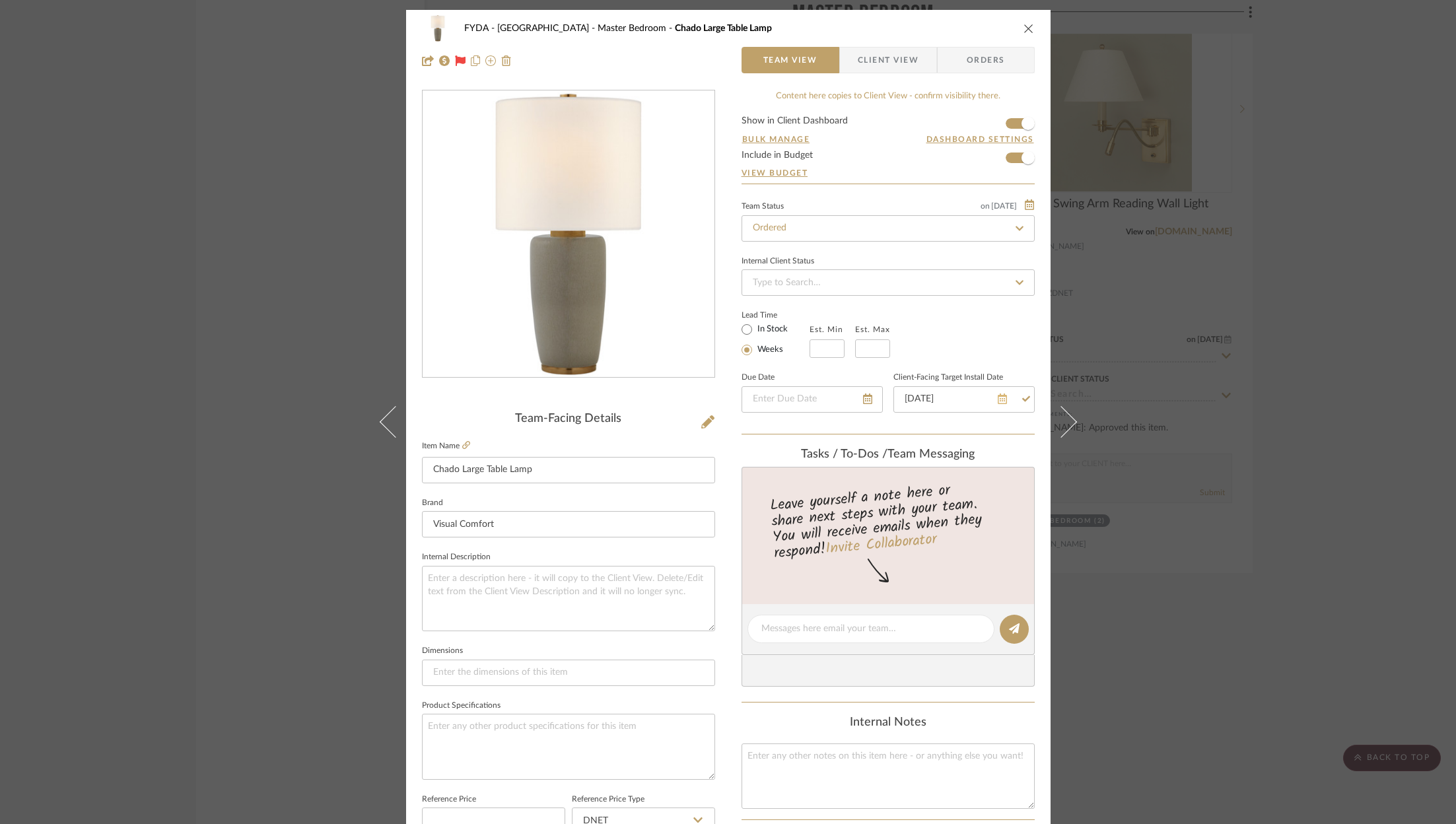
click at [1001, 397] on icon at bounding box center [1003, 399] width 9 height 11
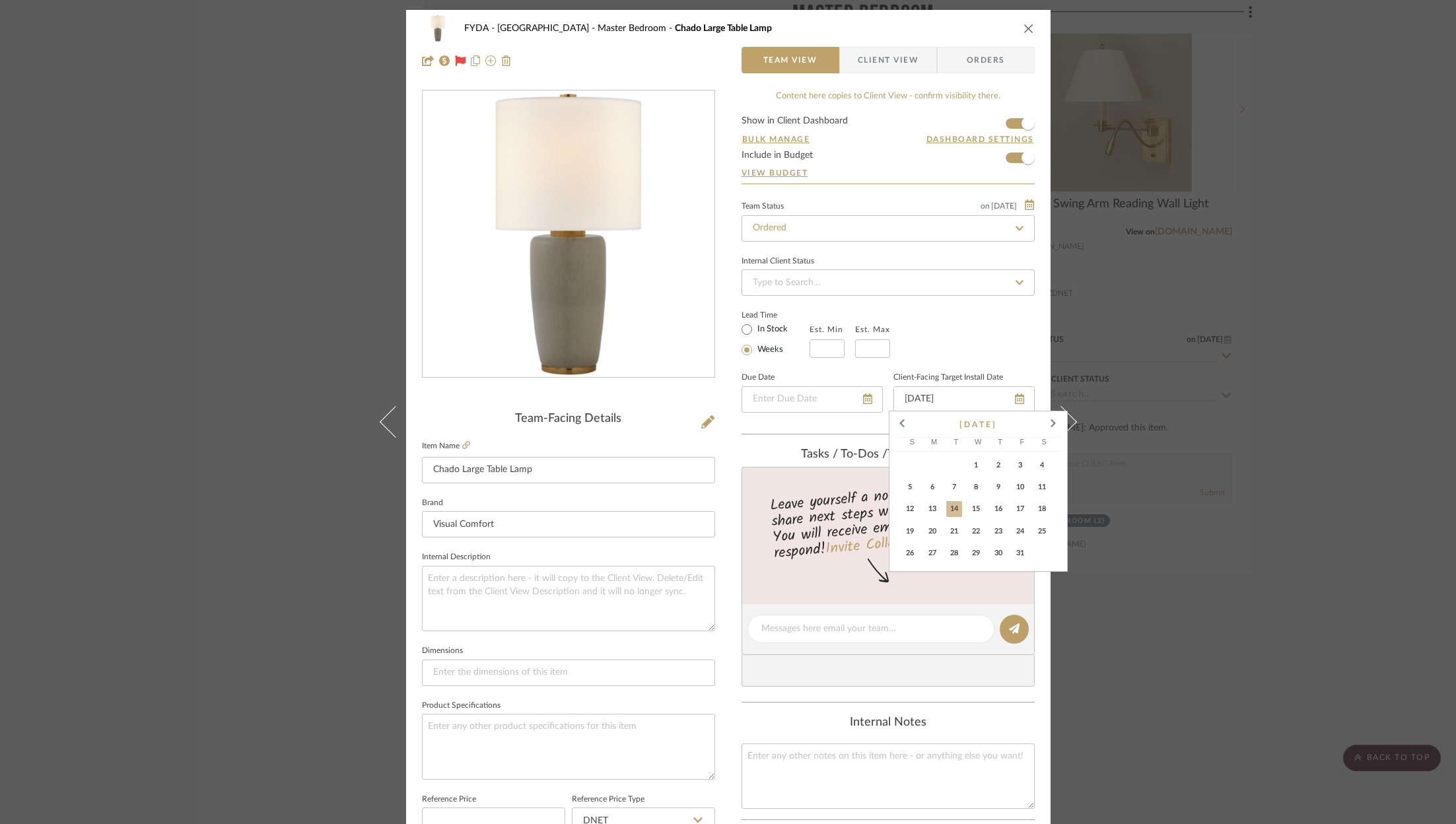
click at [1004, 513] on span "16" at bounding box center [999, 509] width 16 height 16
type input "[DATE]"
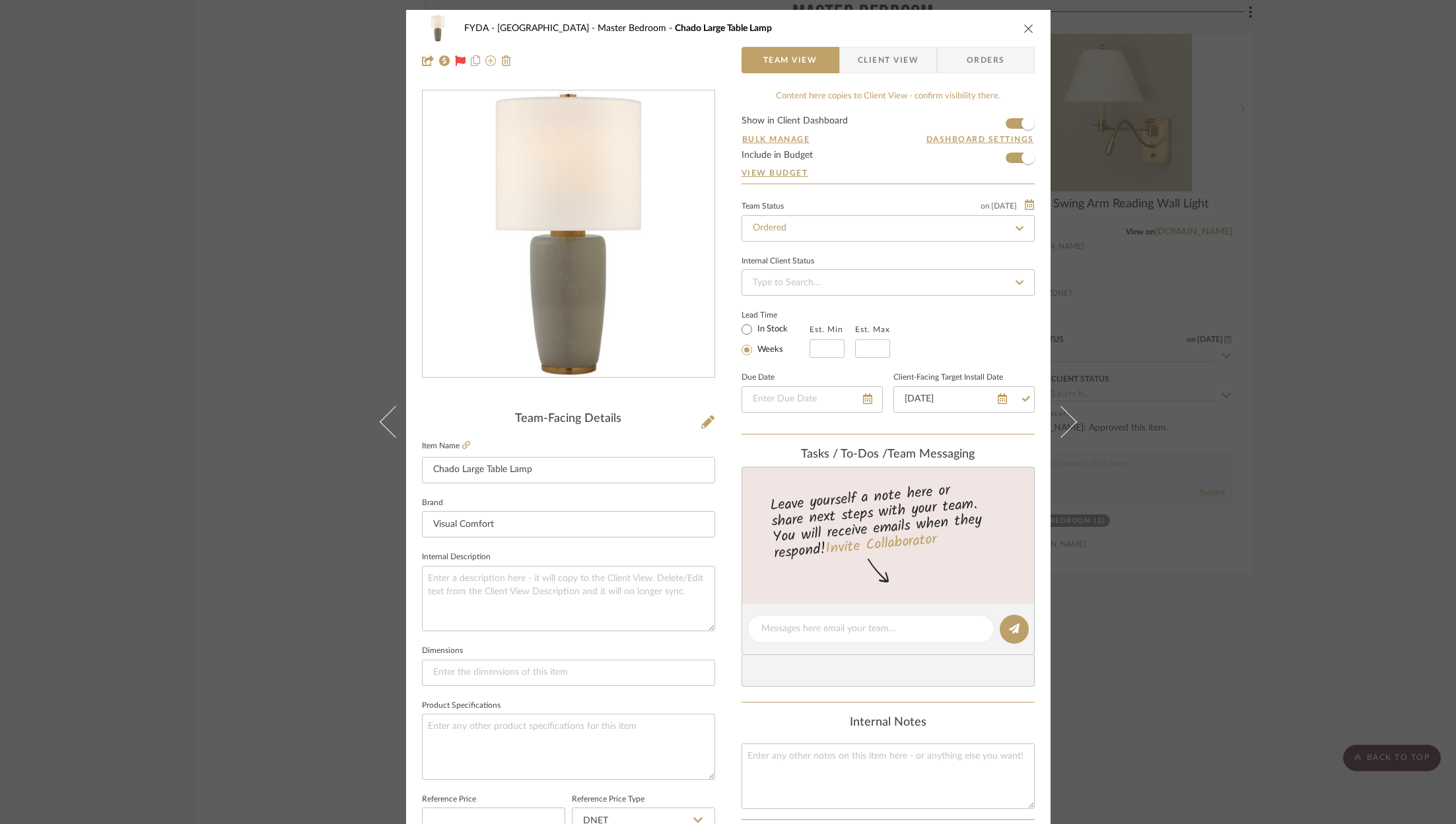
click at [1335, 608] on div "FYDA - 655 City Park Master Bedroom Chado Large Table Lamp Team View Client Vie…" at bounding box center [728, 412] width 1456 height 824
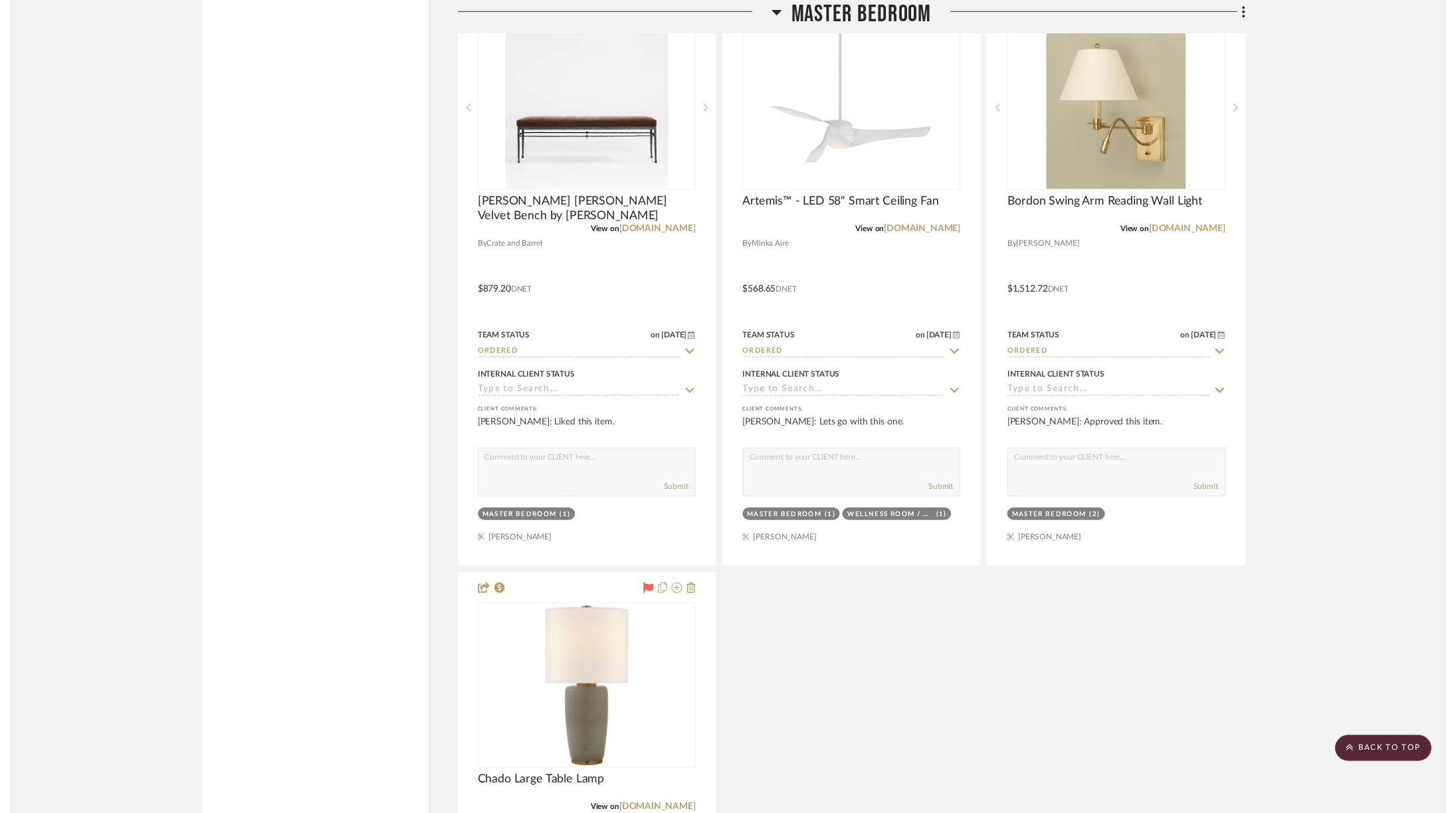
scroll to position [5448, 0]
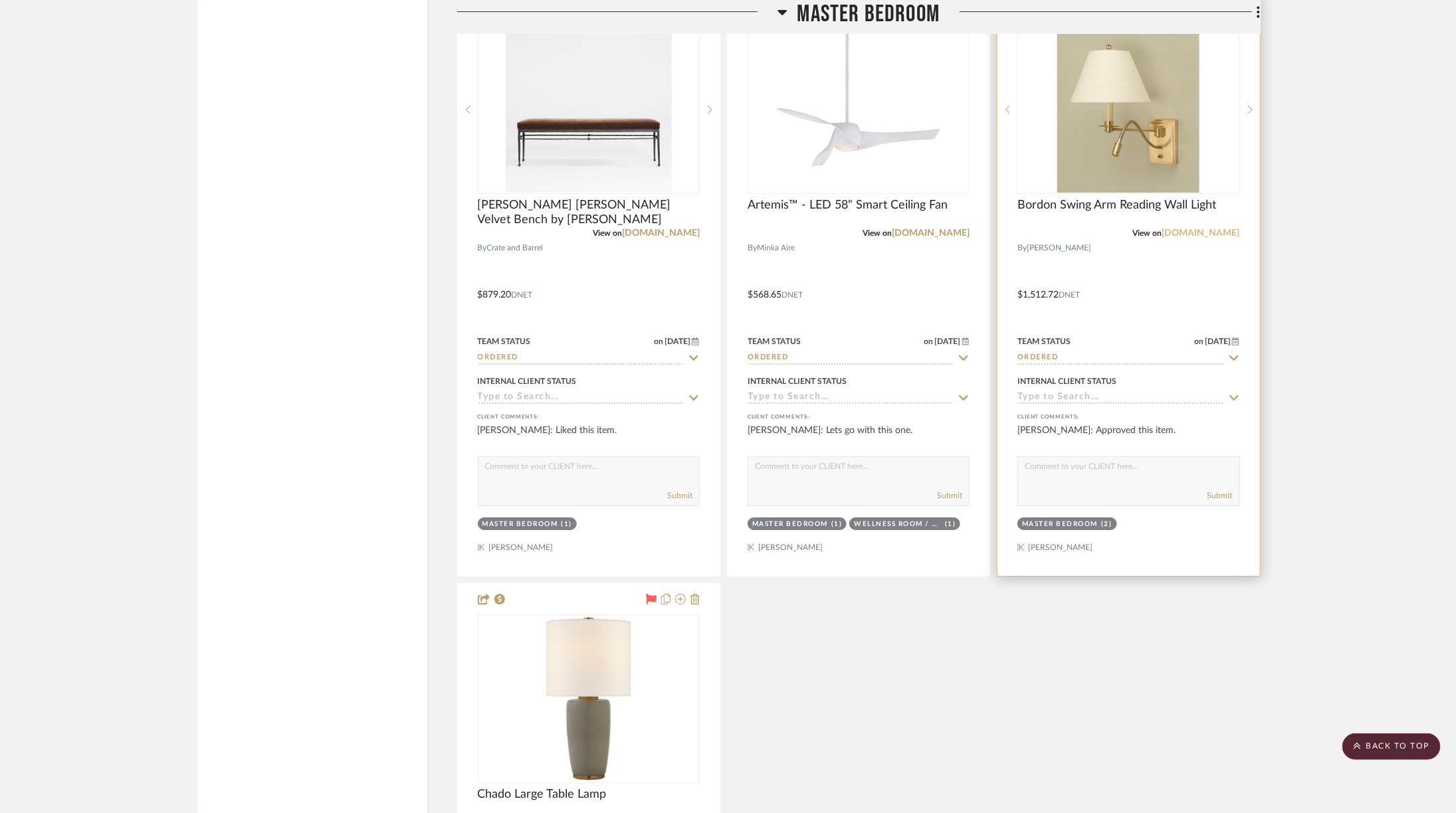
click at [1198, 228] on link "[DOMAIN_NAME]" at bounding box center [1201, 233] width 78 height 9
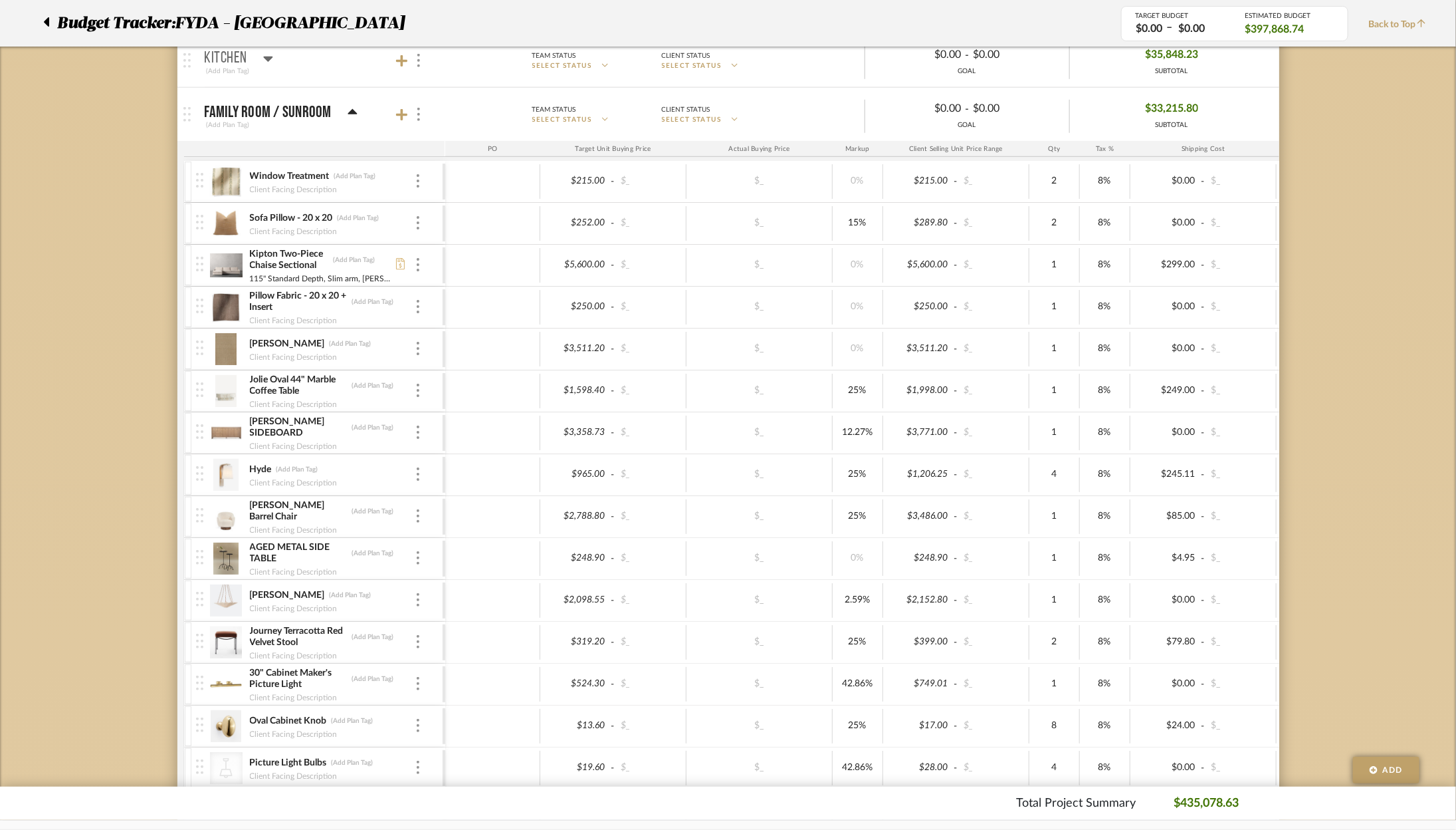
click at [94, 21] on span "Budget Tracker:" at bounding box center [116, 23] width 119 height 24
click at [55, 23] on div at bounding box center [50, 23] width 14 height 24
click at [48, 20] on icon at bounding box center [46, 22] width 5 height 9
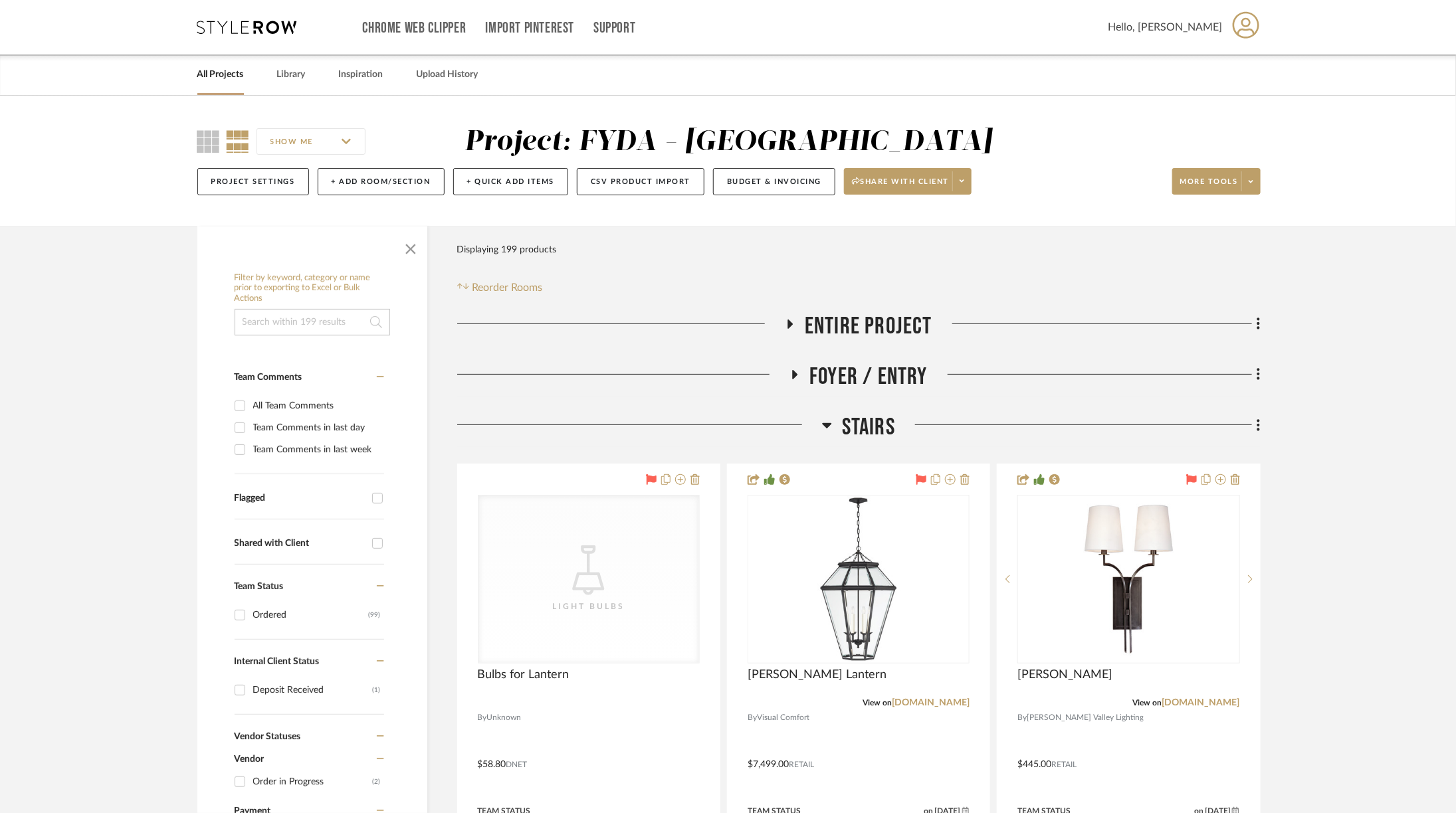
click at [225, 17] on div "Chrome Web Clipper Import Pinterest Support All Projects Library Inspiration Up…" at bounding box center [729, 27] width 1063 height 54
click at [226, 29] on icon at bounding box center [247, 27] width 100 height 13
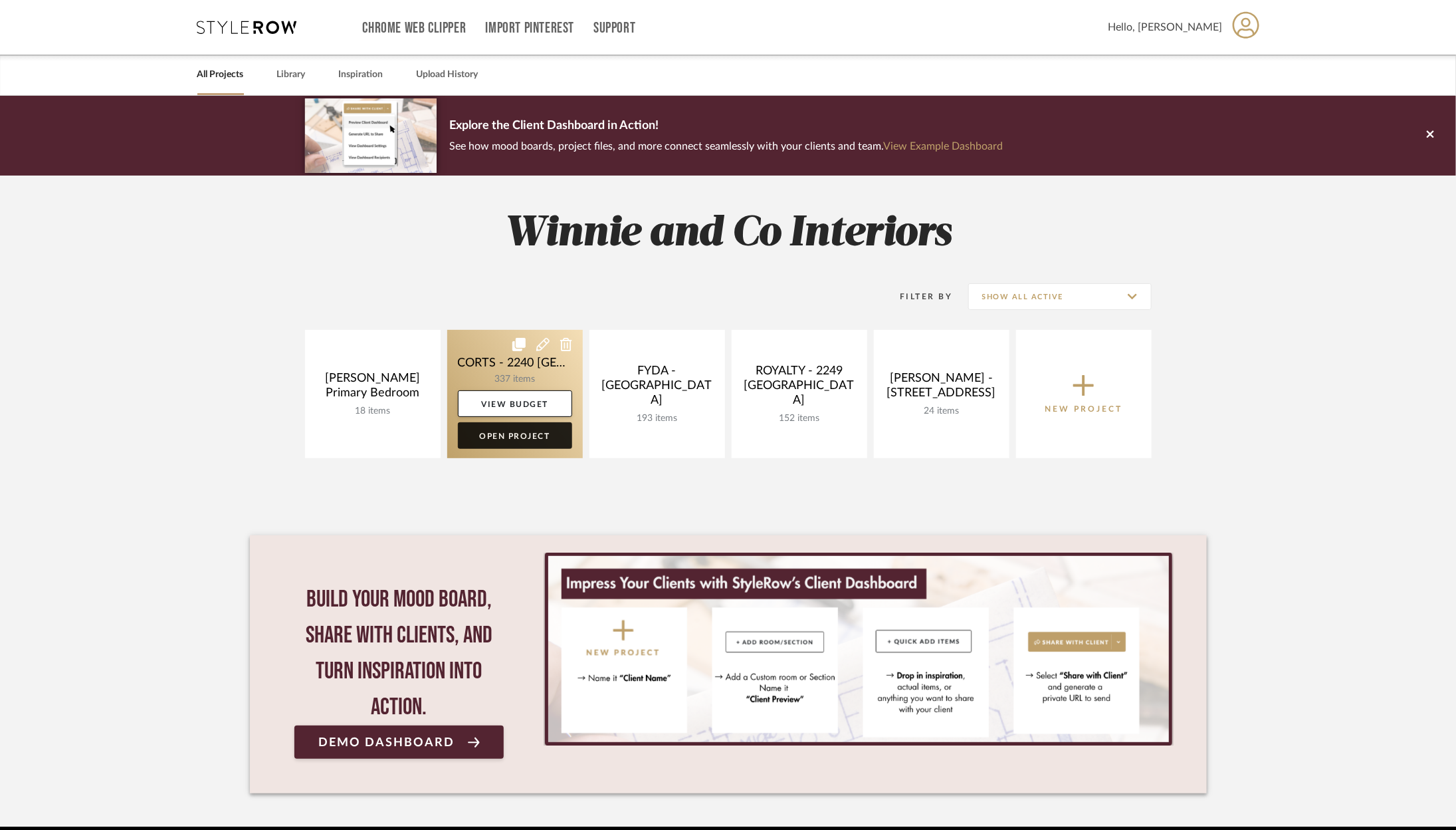
click at [547, 428] on link "Open Project" at bounding box center [515, 436] width 115 height 27
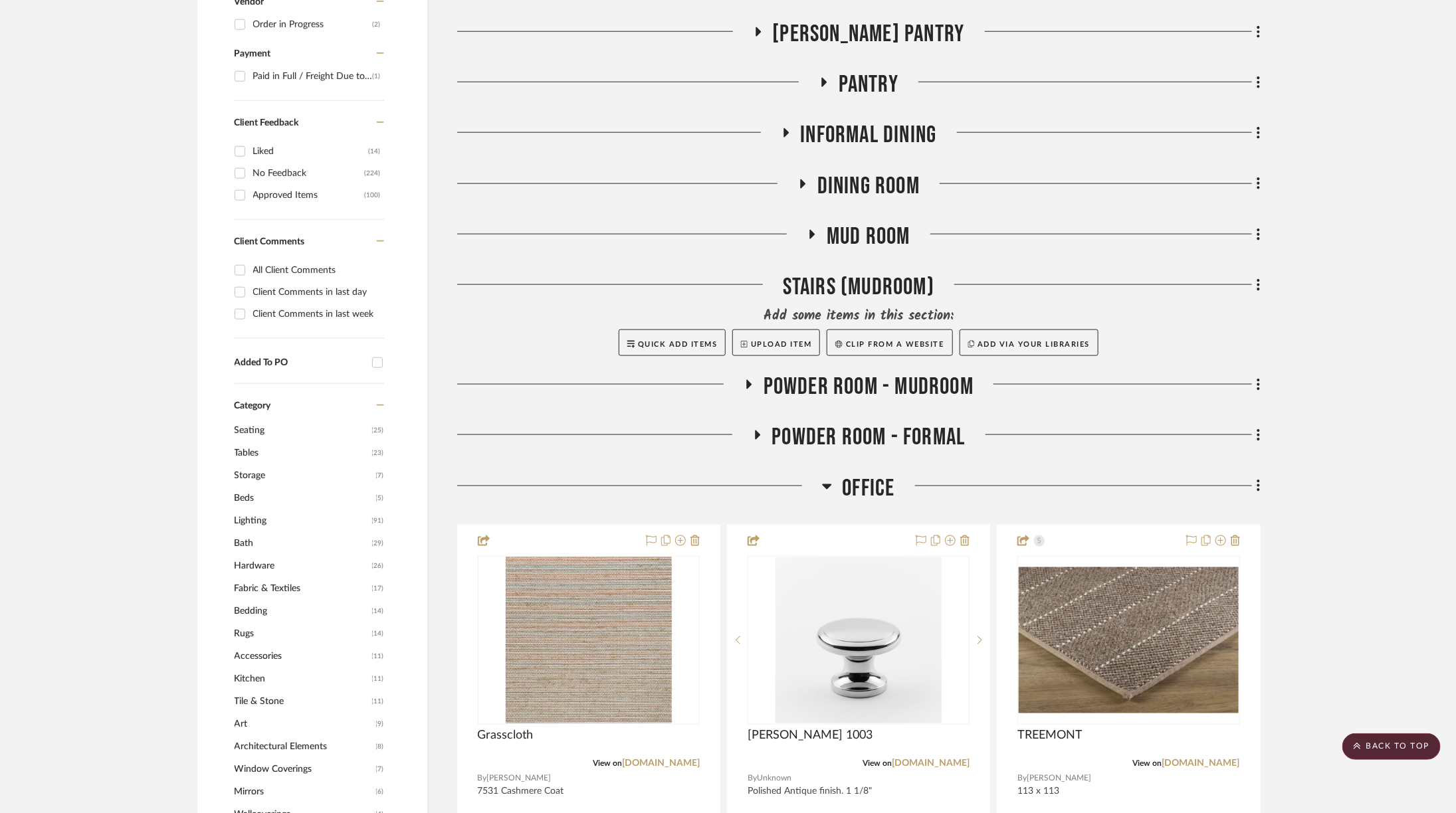
scroll to position [815, 0]
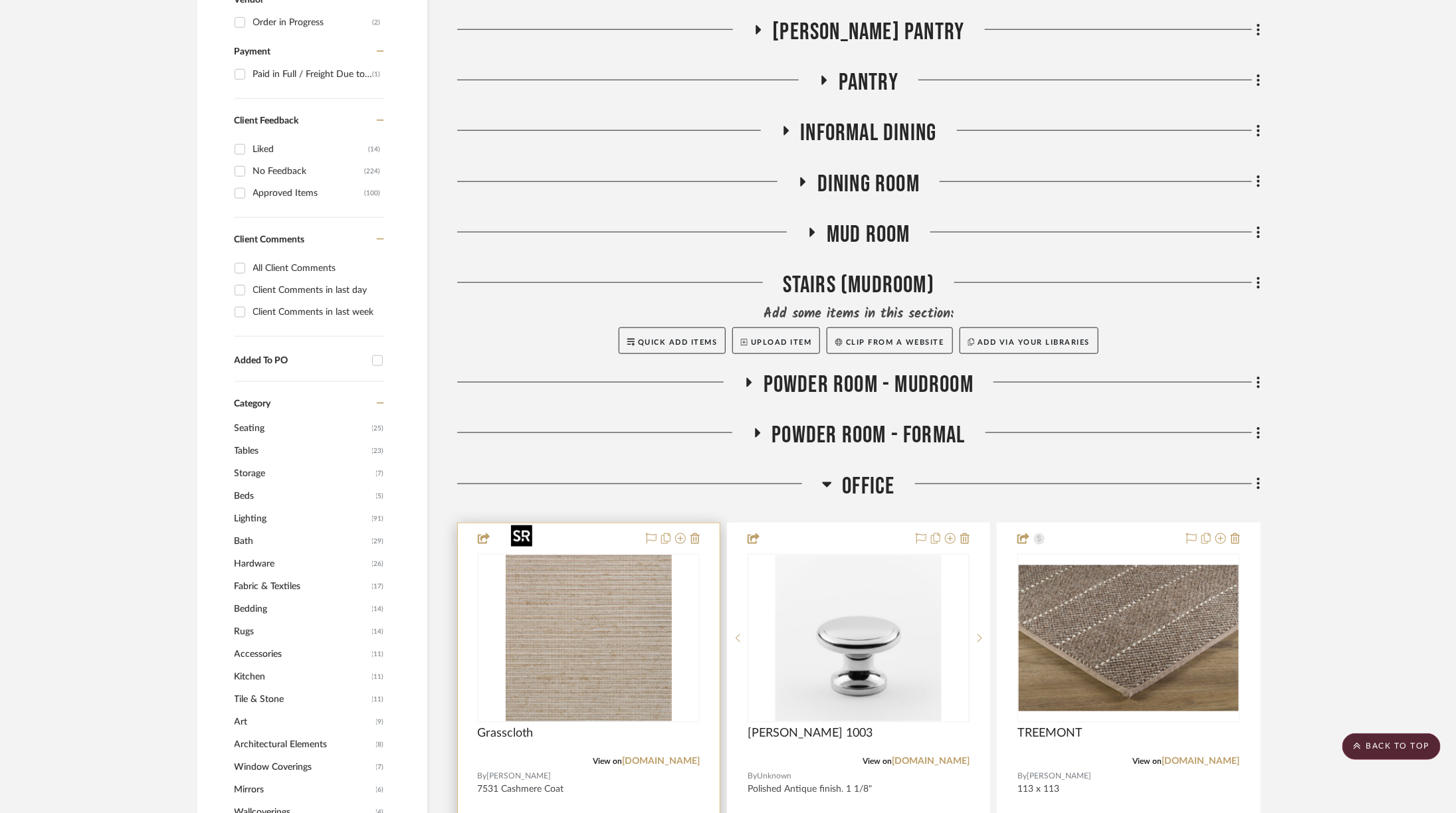
click at [0, 0] on img at bounding box center [0, 0] width 0 height 0
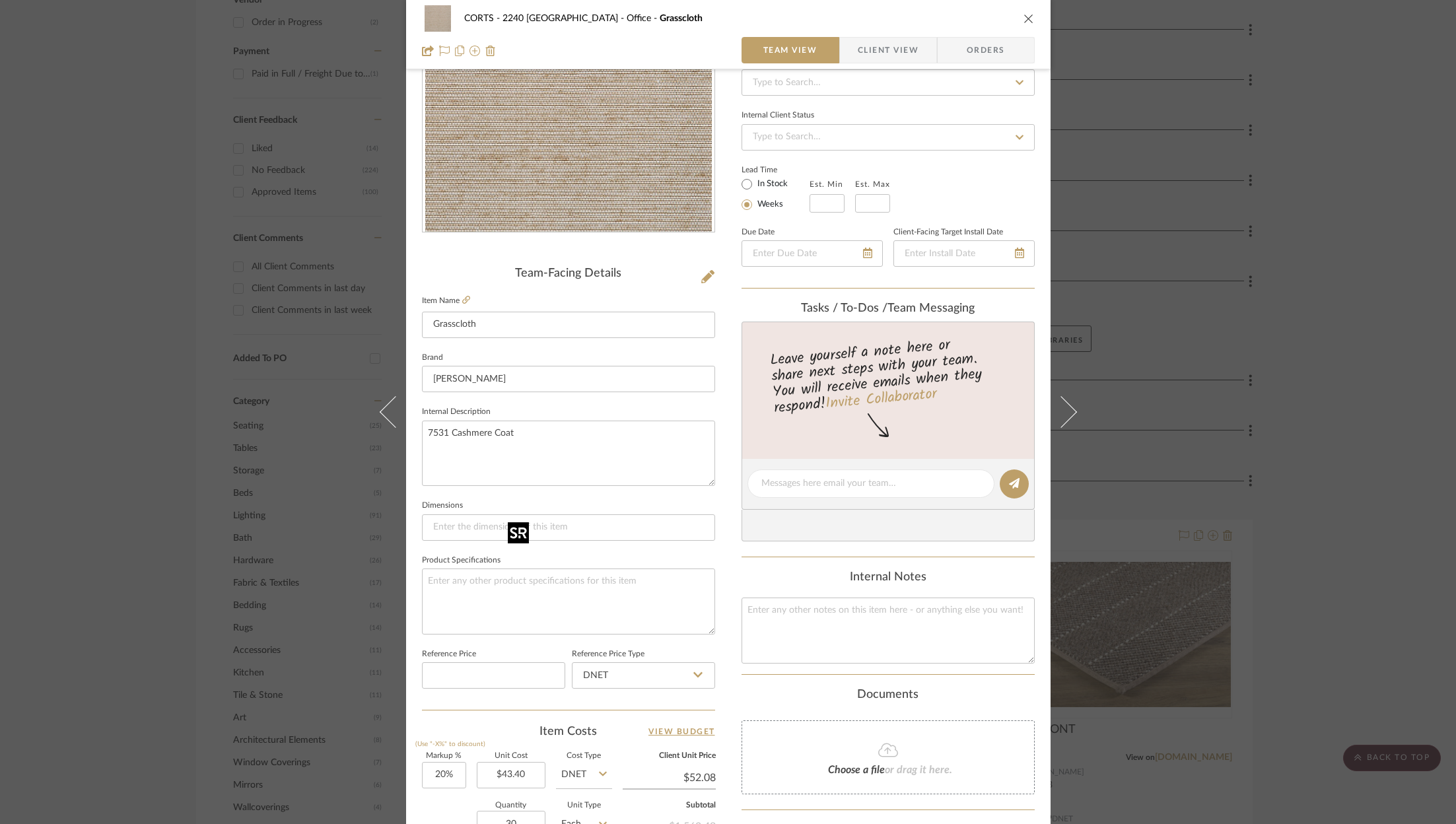
scroll to position [401, 0]
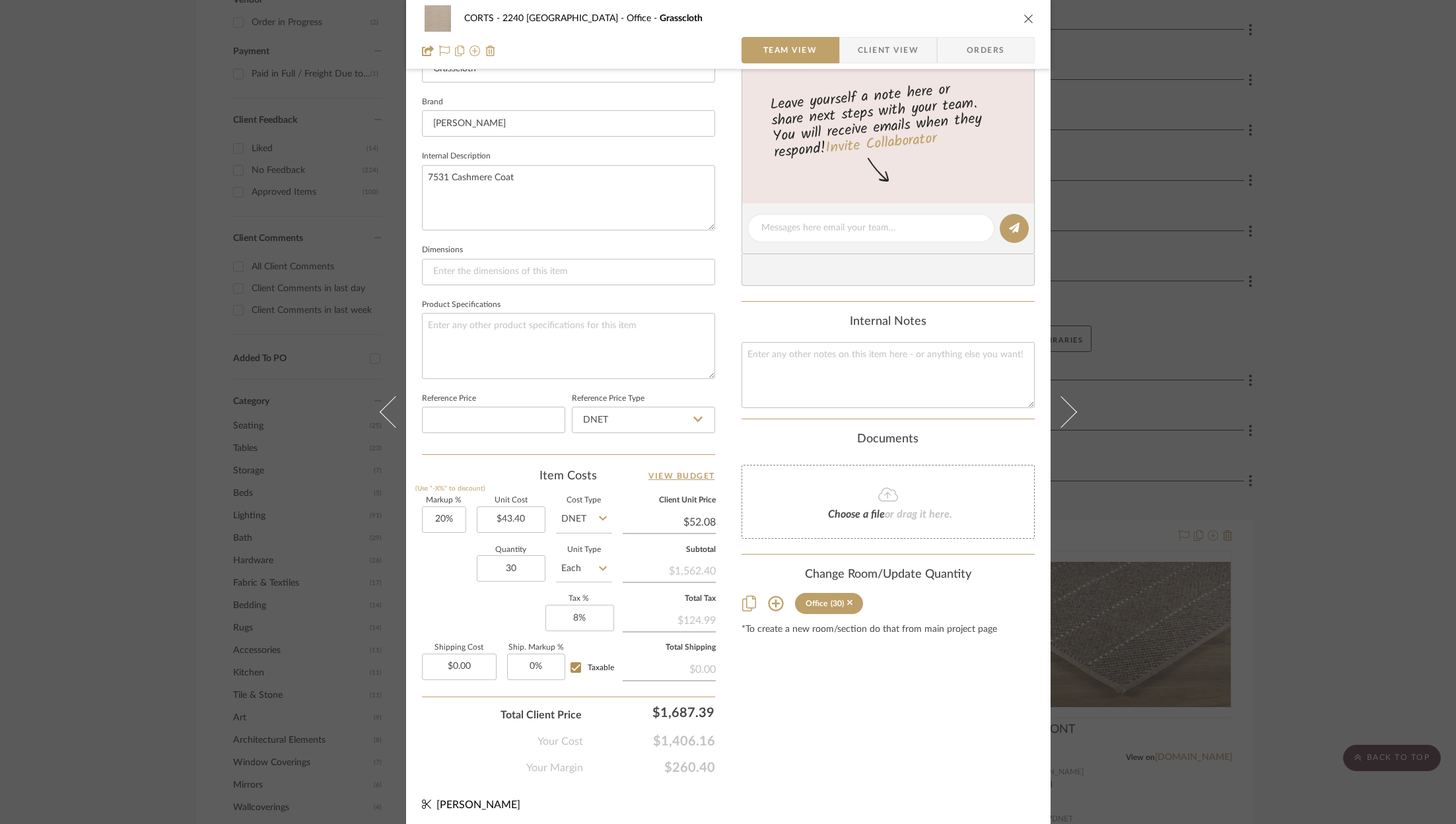
click at [1351, 433] on div "CORTS - 2240 Tewksbury Office Grasscloth Team View Client View Orders Team-Faci…" at bounding box center [728, 412] width 1456 height 824
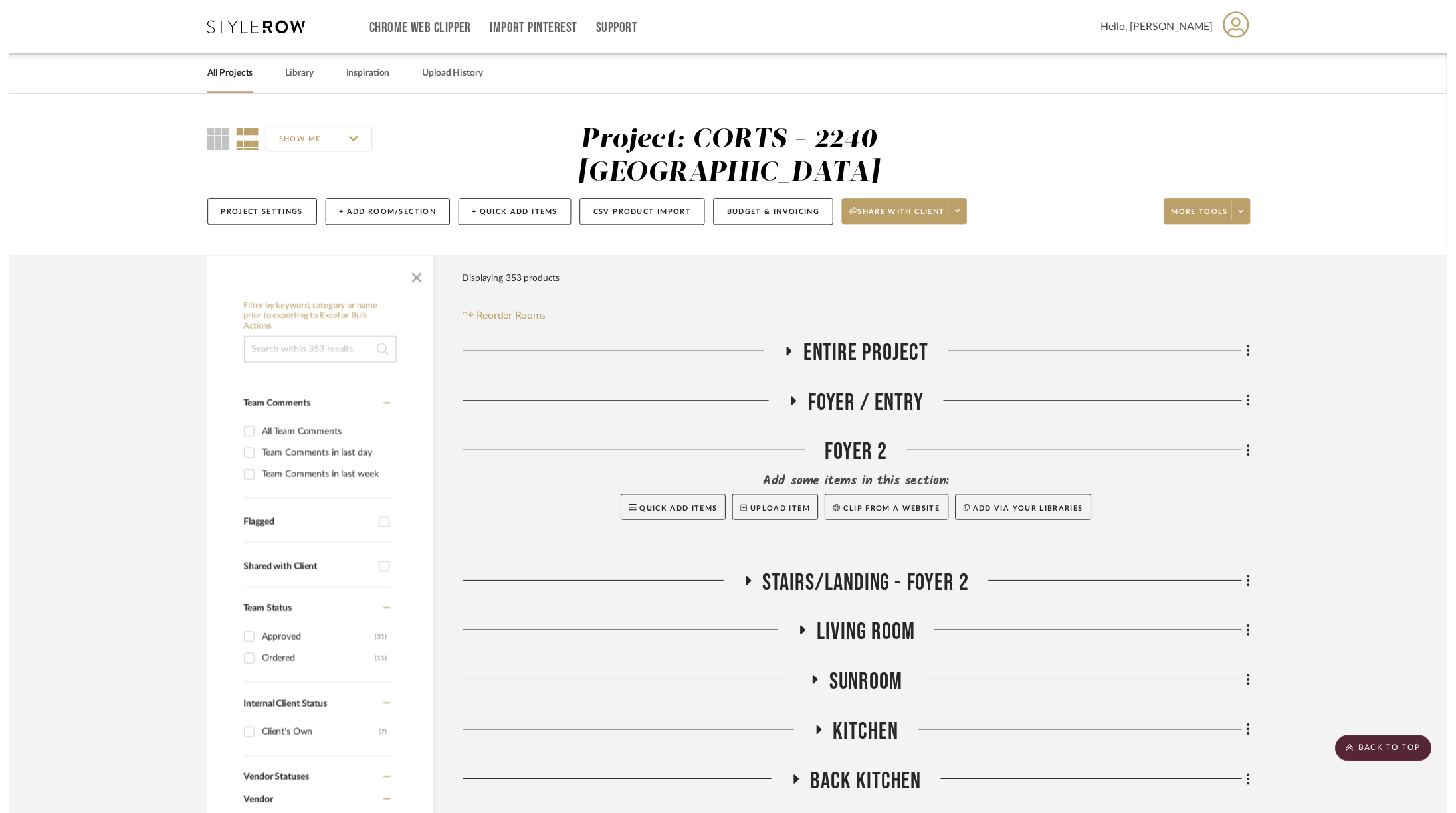
scroll to position [815, 0]
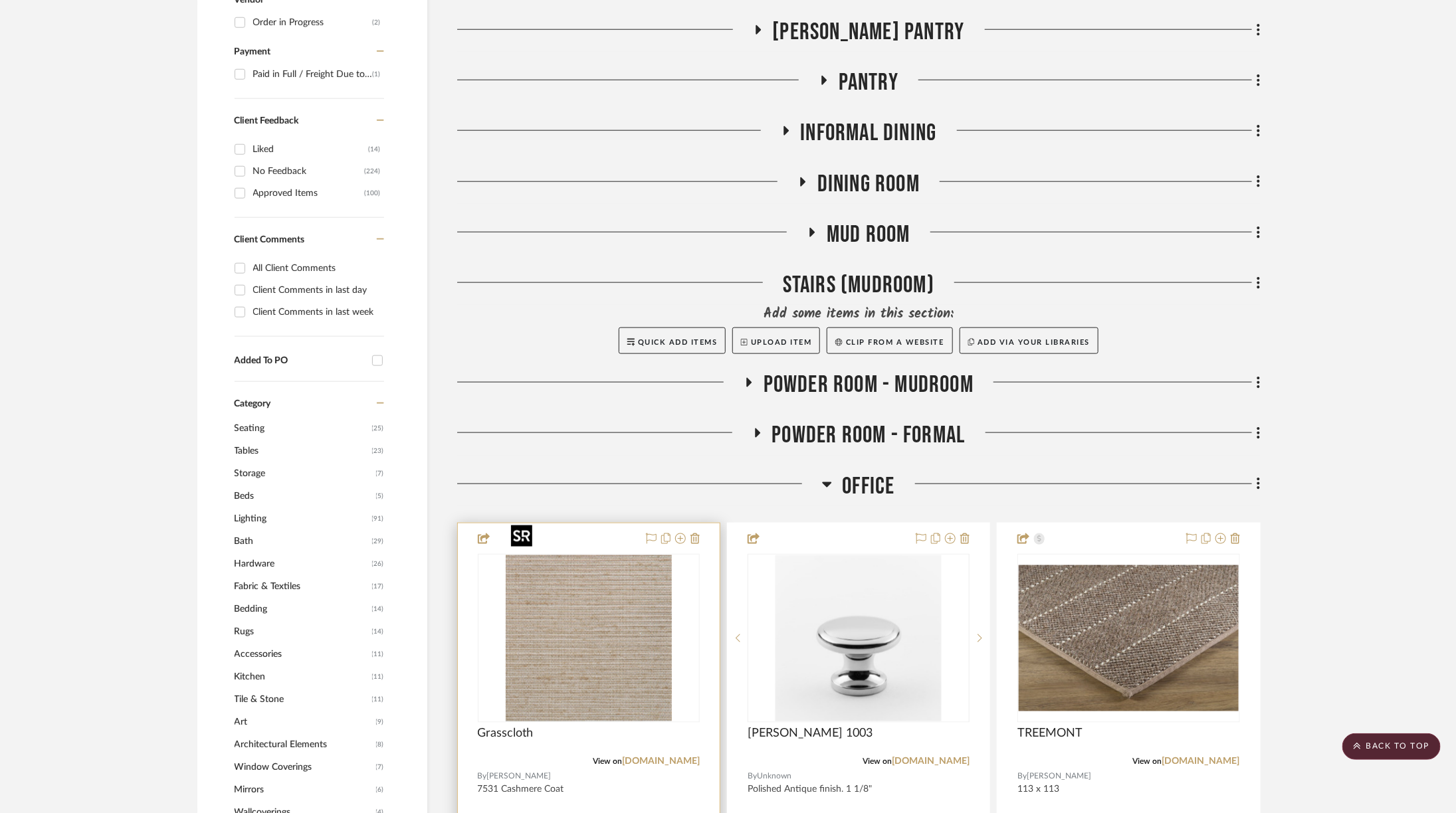
click at [647, 598] on img "0" at bounding box center [589, 638] width 166 height 166
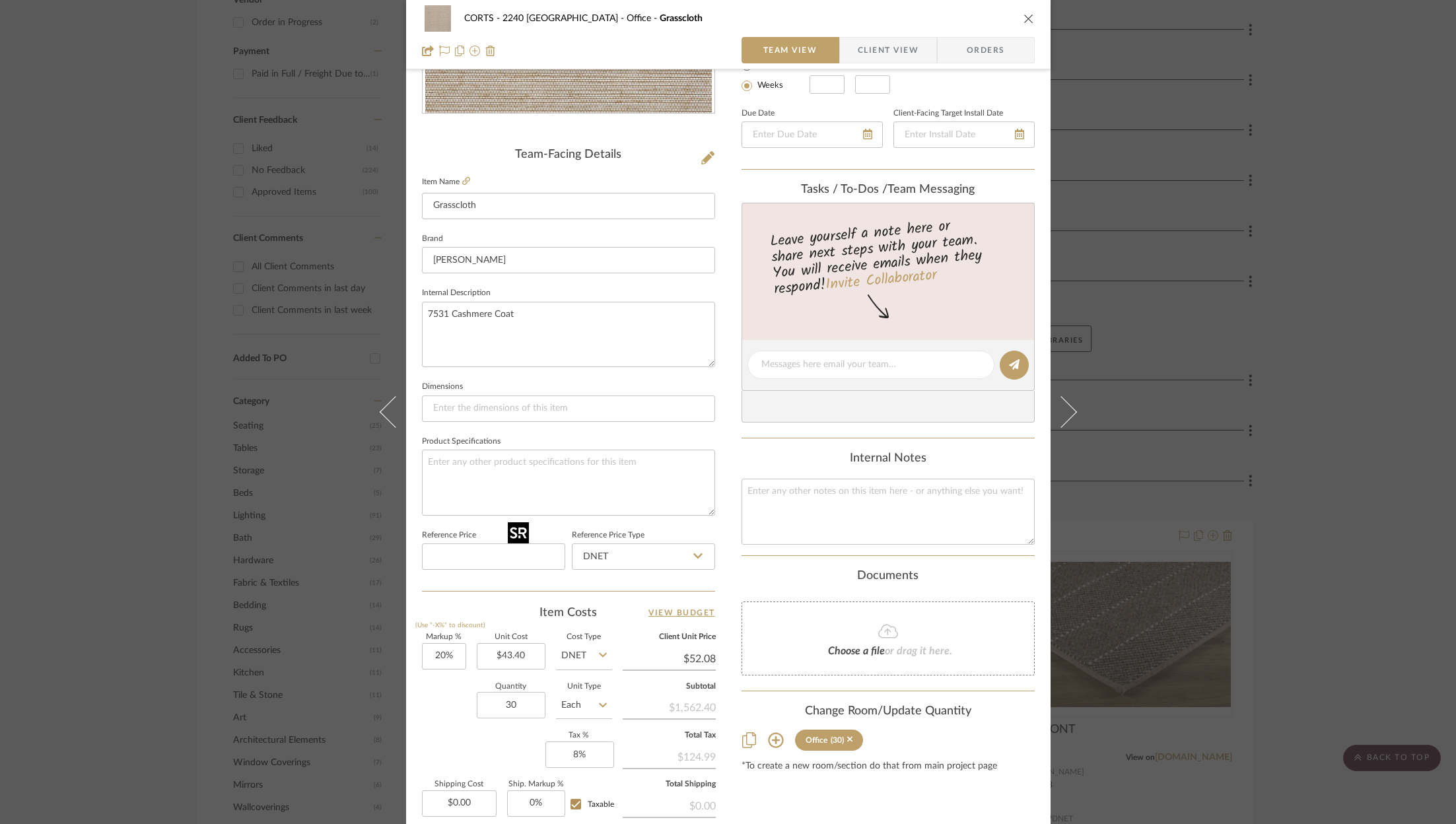
scroll to position [401, 0]
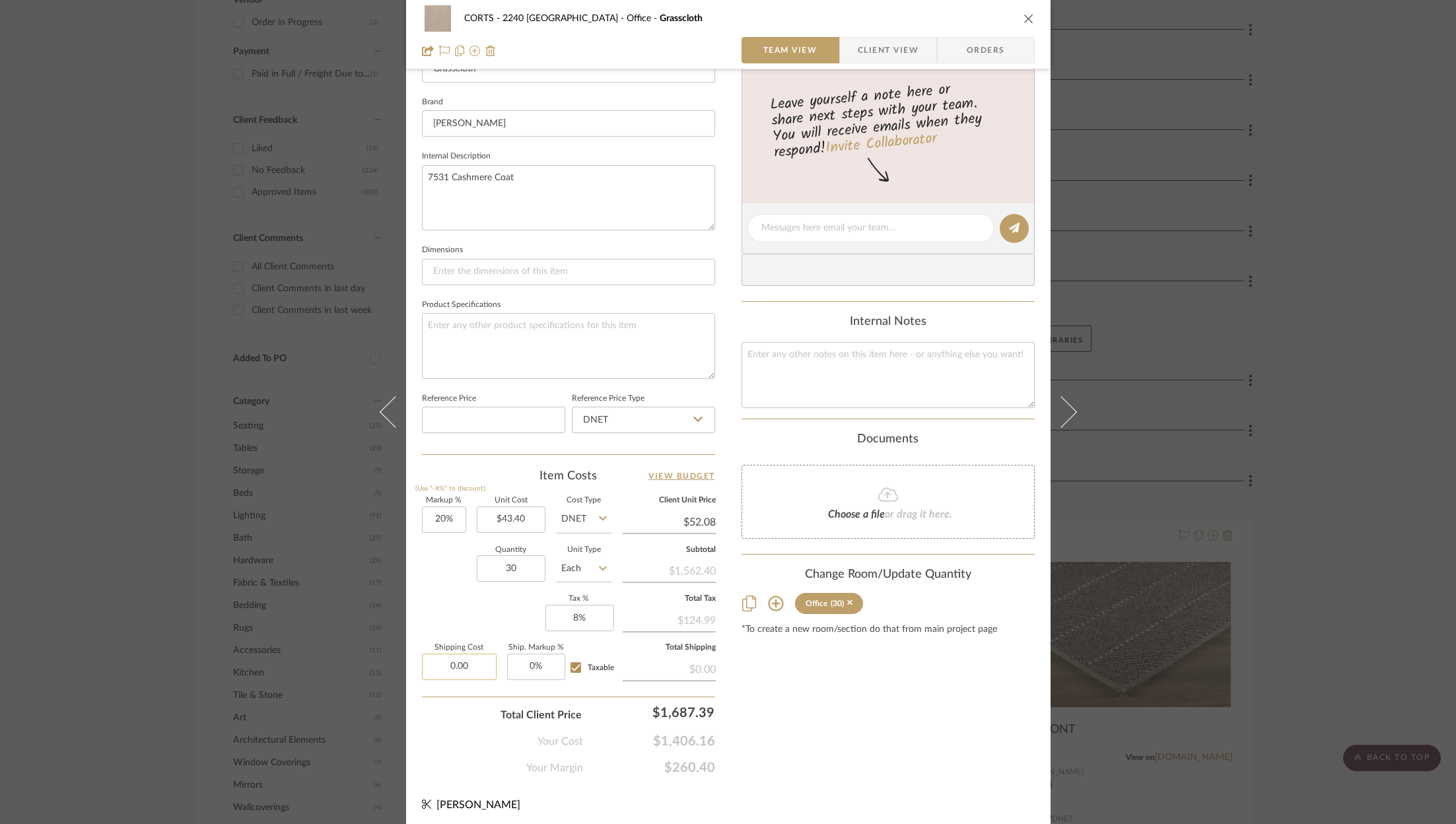
click at [474, 662] on input "0.00" at bounding box center [459, 667] width 75 height 27
type input "$95.00"
click at [826, 707] on div "Content here copies to Client View - confirm visibility there. Show in Client D…" at bounding box center [888, 232] width 293 height 1087
click at [884, 45] on span "Client View" at bounding box center [887, 51] width 61 height 27
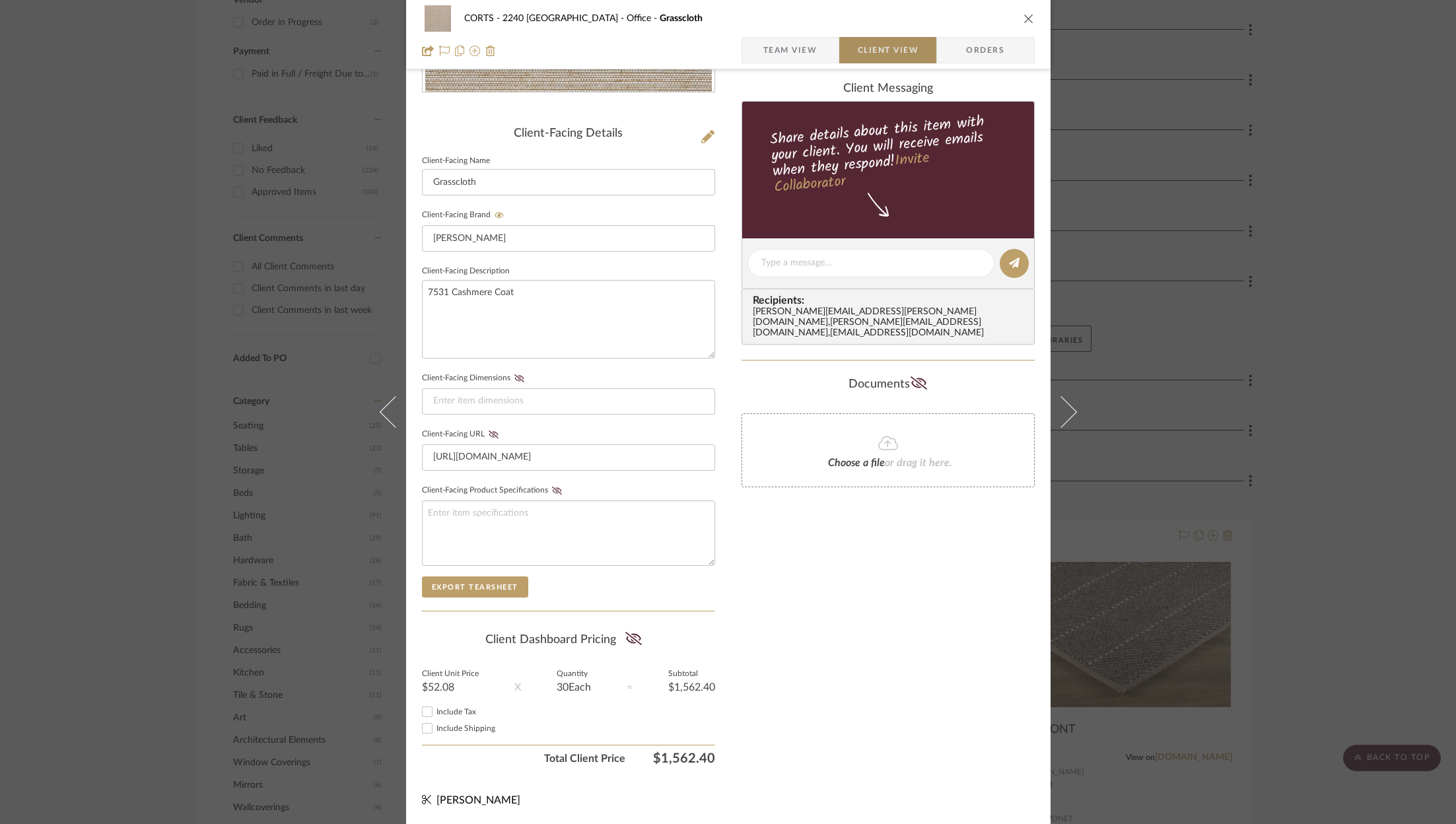
scroll to position [280, 0]
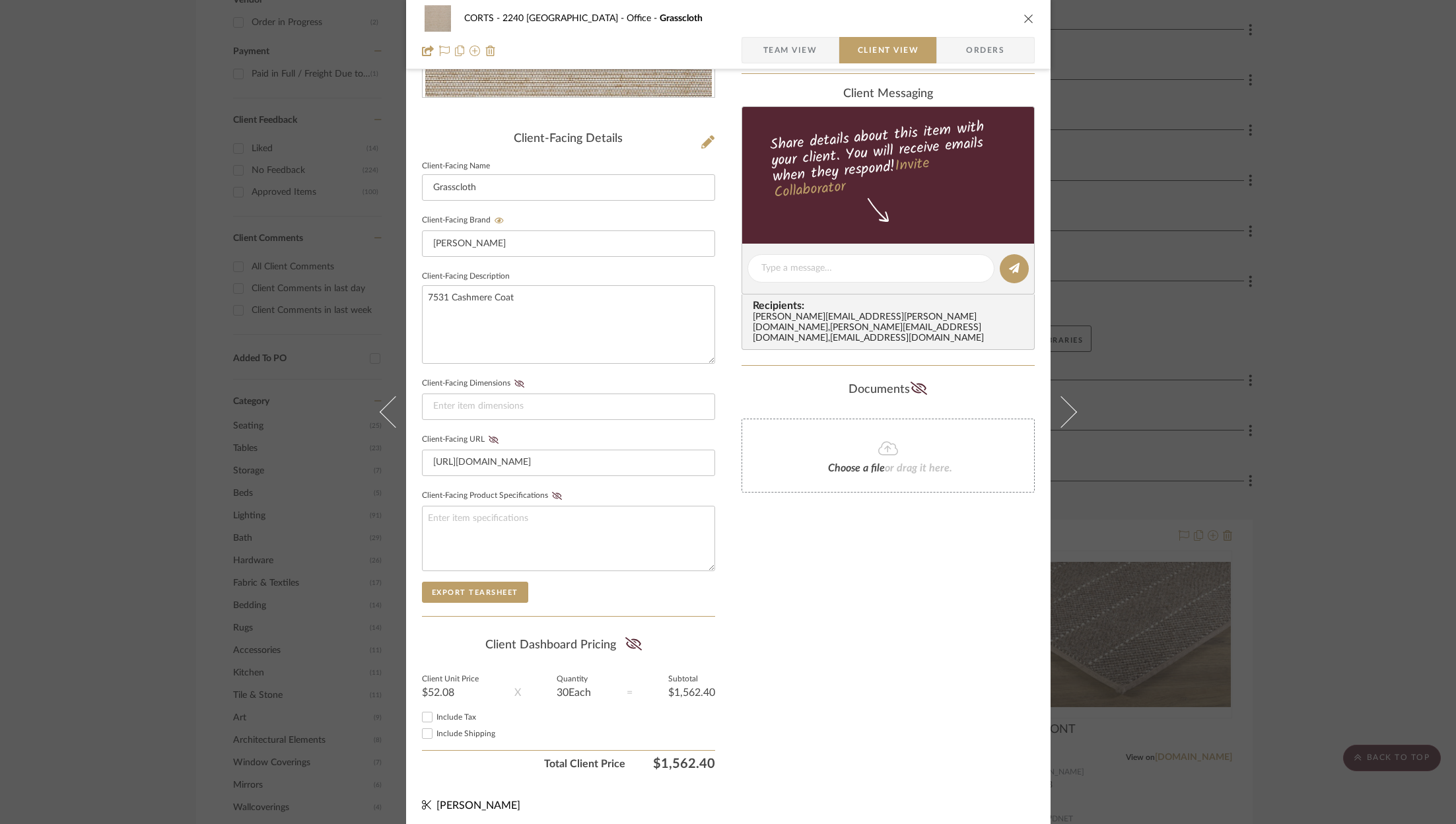
click at [436, 701] on sr-form-field "Client Unit Price $52.08" at bounding box center [450, 693] width 57 height 33
click at [439, 709] on div "Include Tax" at bounding box center [569, 717] width 293 height 16
click at [439, 725] on div "Include Shipping" at bounding box center [569, 733] width 293 height 16
click at [439, 713] on span "Include Tax" at bounding box center [457, 717] width 40 height 8
click at [435, 710] on input "Include Tax" at bounding box center [427, 717] width 16 height 16
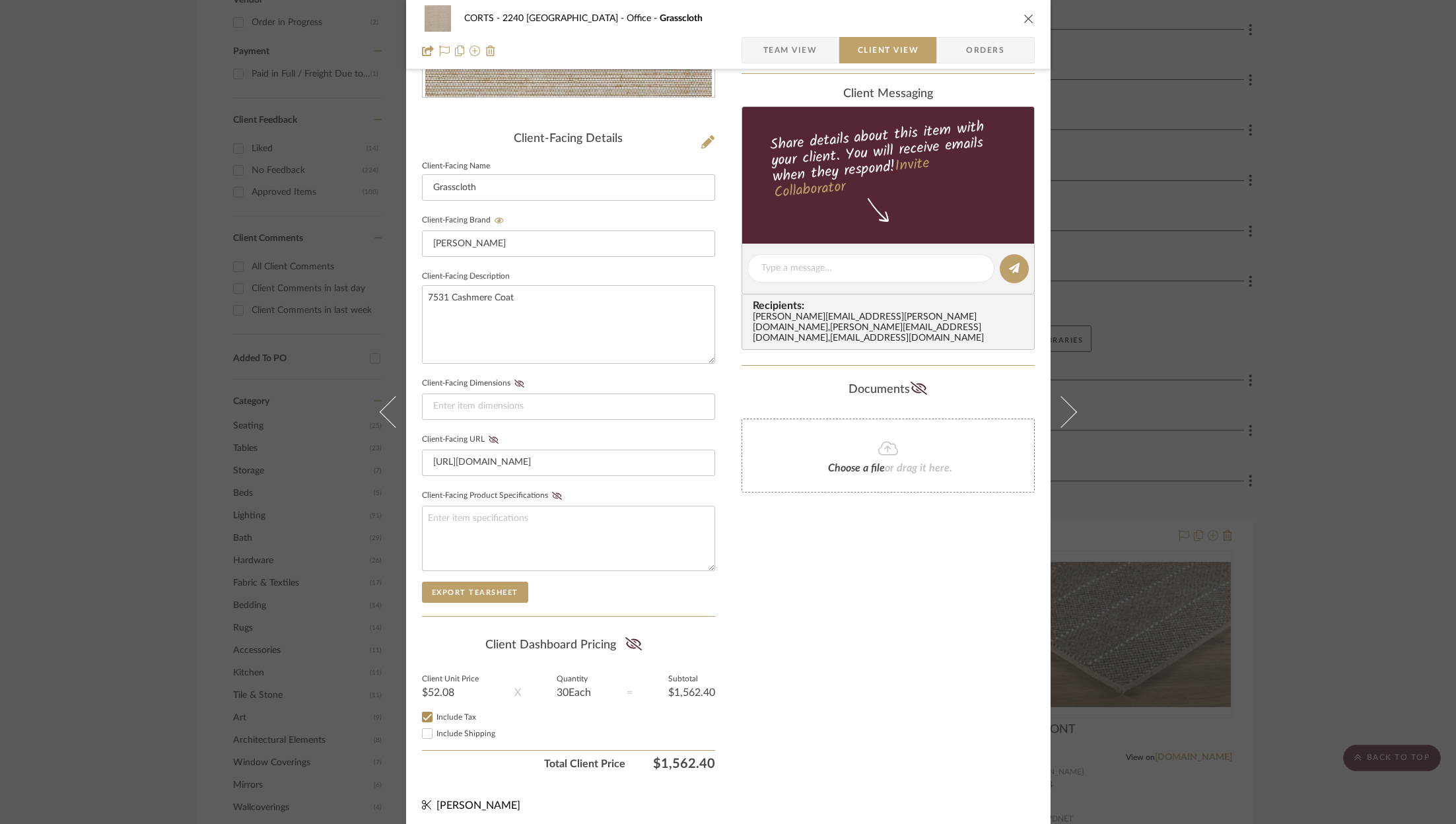
checkbox input "true"
click at [426, 725] on input "Include Shipping" at bounding box center [427, 733] width 16 height 16
checkbox input "true"
click at [625, 638] on icon at bounding box center [633, 644] width 17 height 13
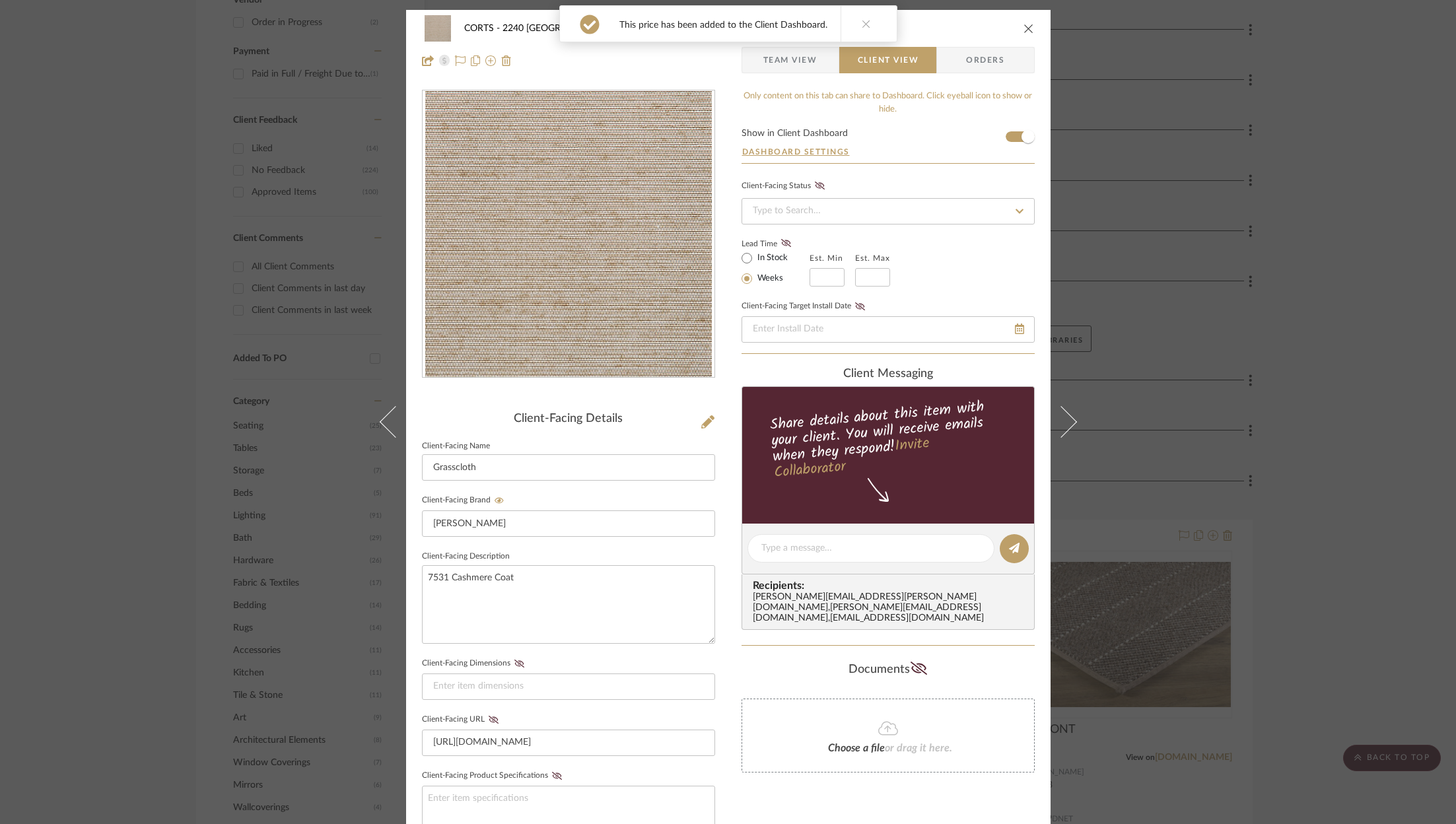
click at [785, 78] on div "CORTS - 2240 Tewksbury Office Grasscloth Team View Client View Orders" at bounding box center [728, 45] width 644 height 69
click at [806, 65] on span "Team View" at bounding box center [790, 60] width 54 height 27
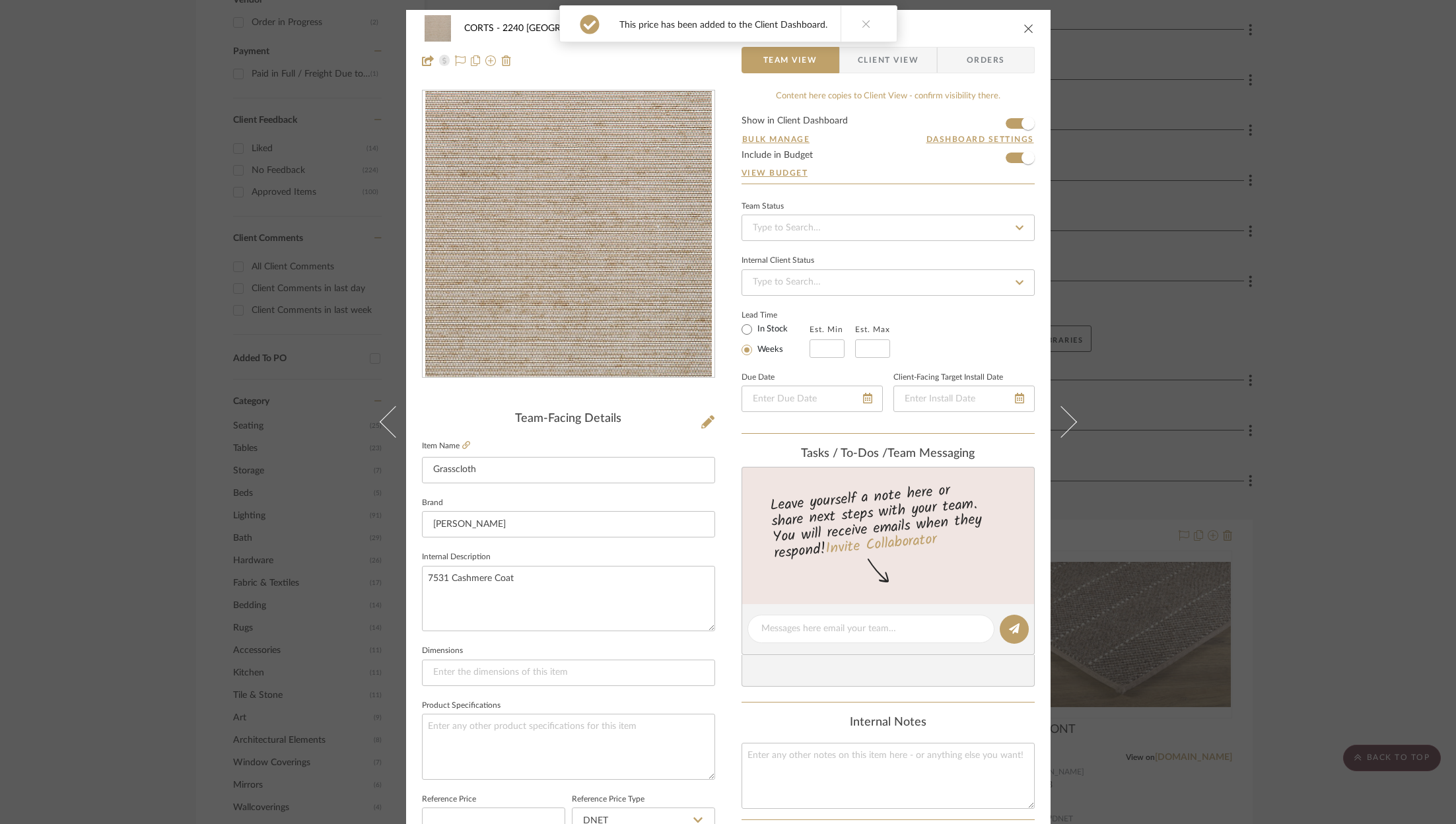
click at [1023, 25] on icon "close" at bounding box center [1029, 29] width 11 height 11
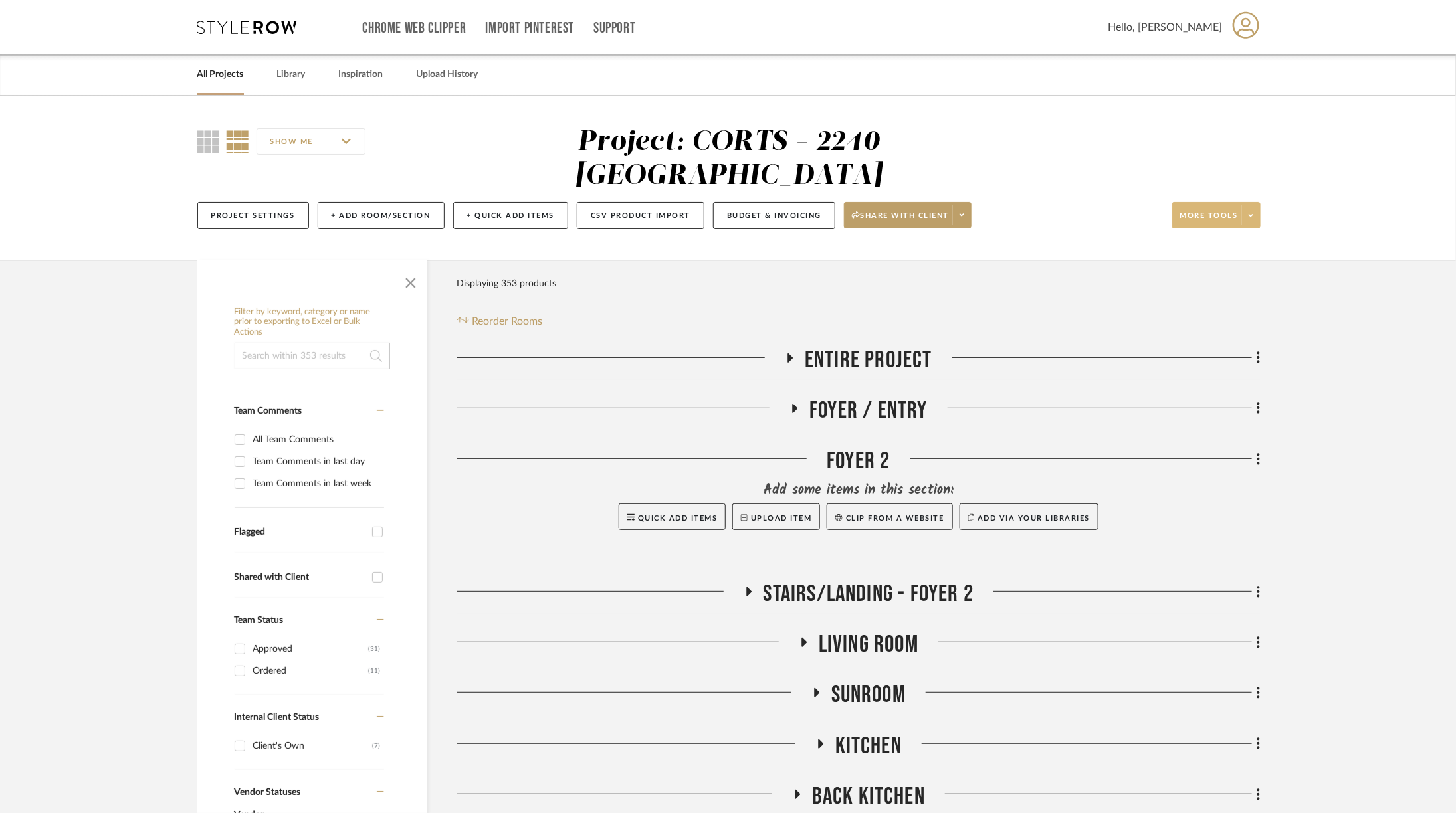
click at [1255, 205] on span at bounding box center [1251, 215] width 19 height 20
click at [791, 178] on div at bounding box center [728, 406] width 1456 height 813
click at [758, 202] on button "Budget & Invoicing" at bounding box center [774, 216] width 122 height 27
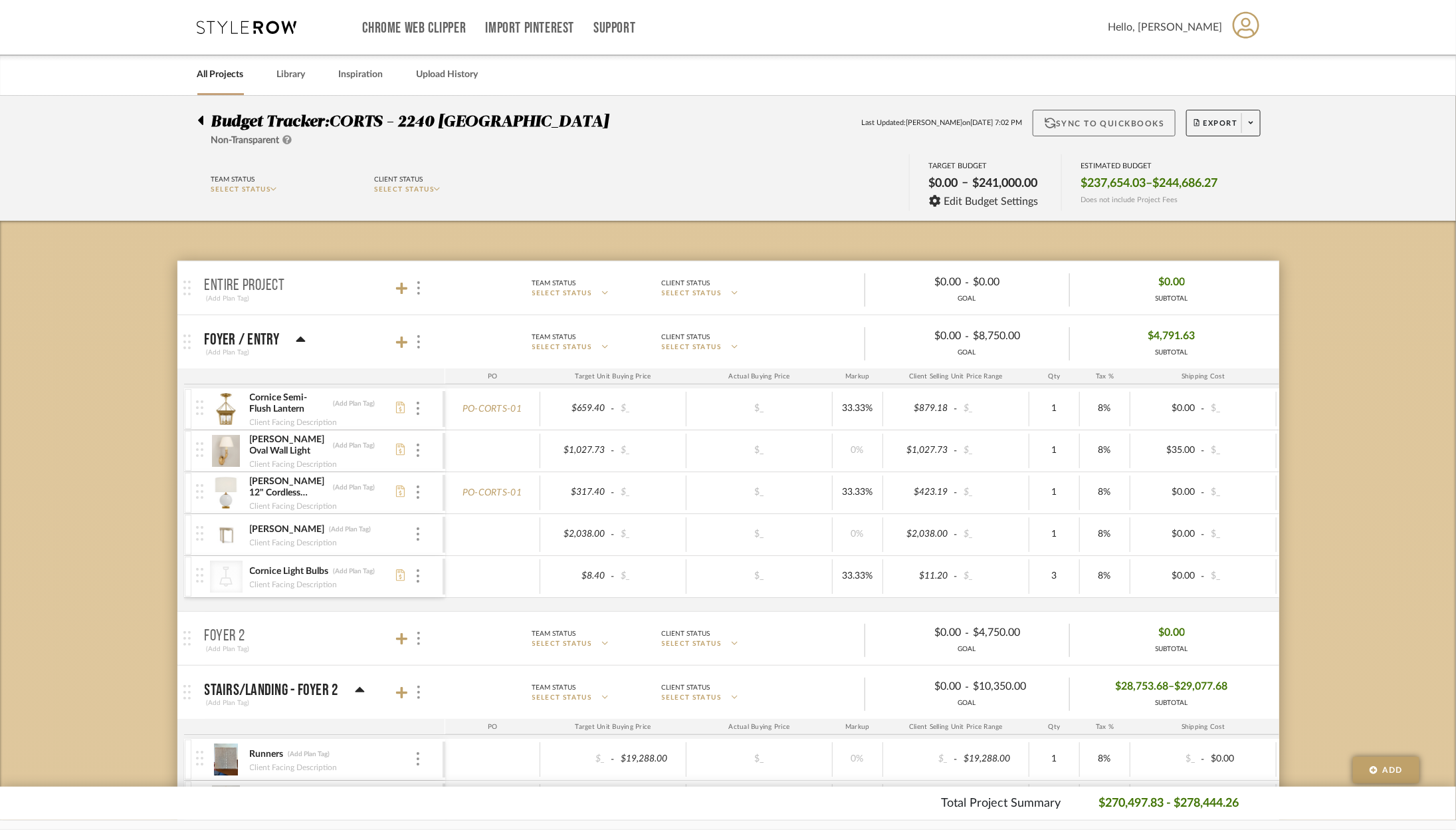
click at [1108, 119] on button "Sync to QuickBooks" at bounding box center [1104, 123] width 143 height 27
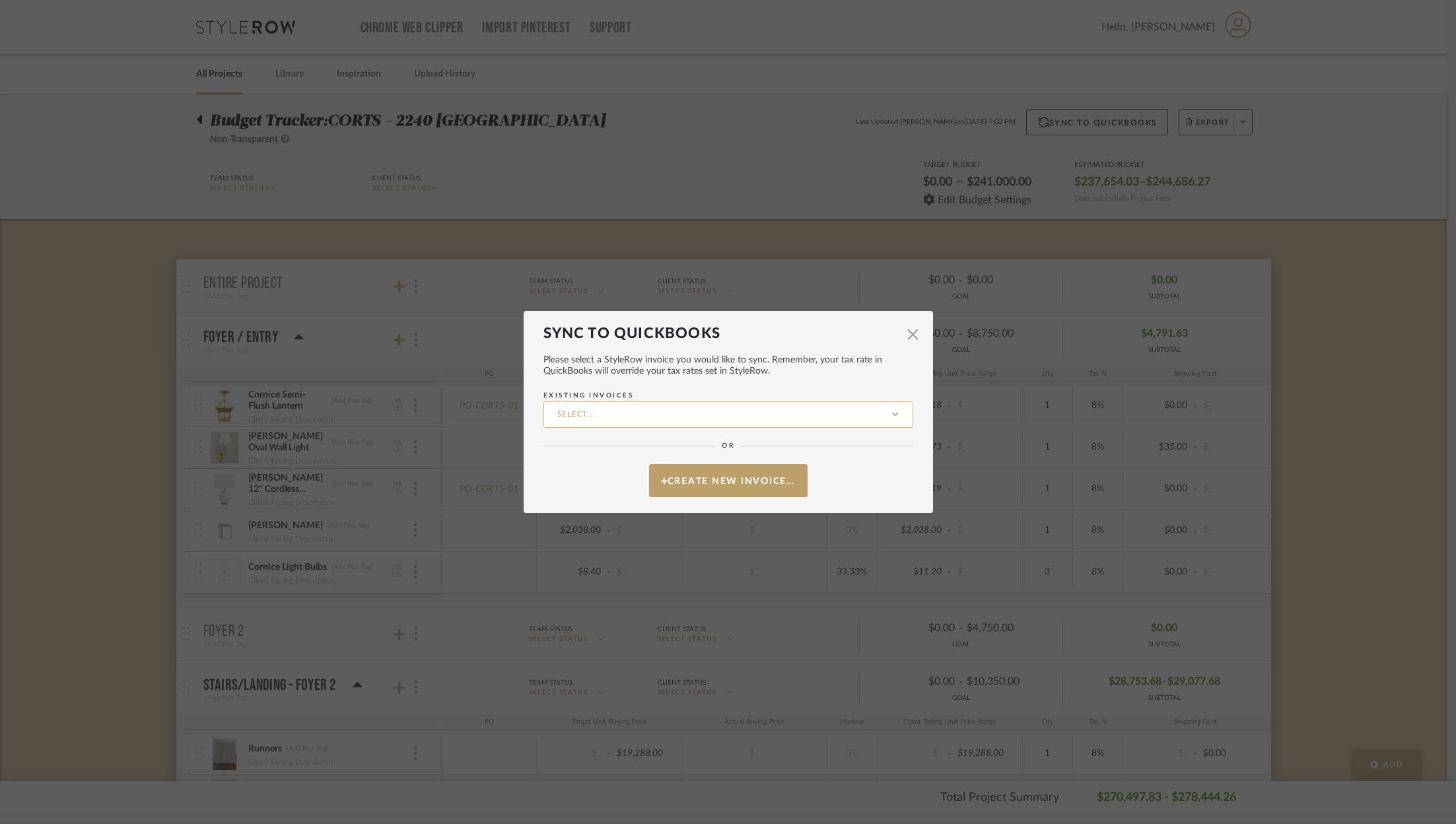
click at [617, 413] on input "Existing Invoices" at bounding box center [728, 415] width 369 height 27
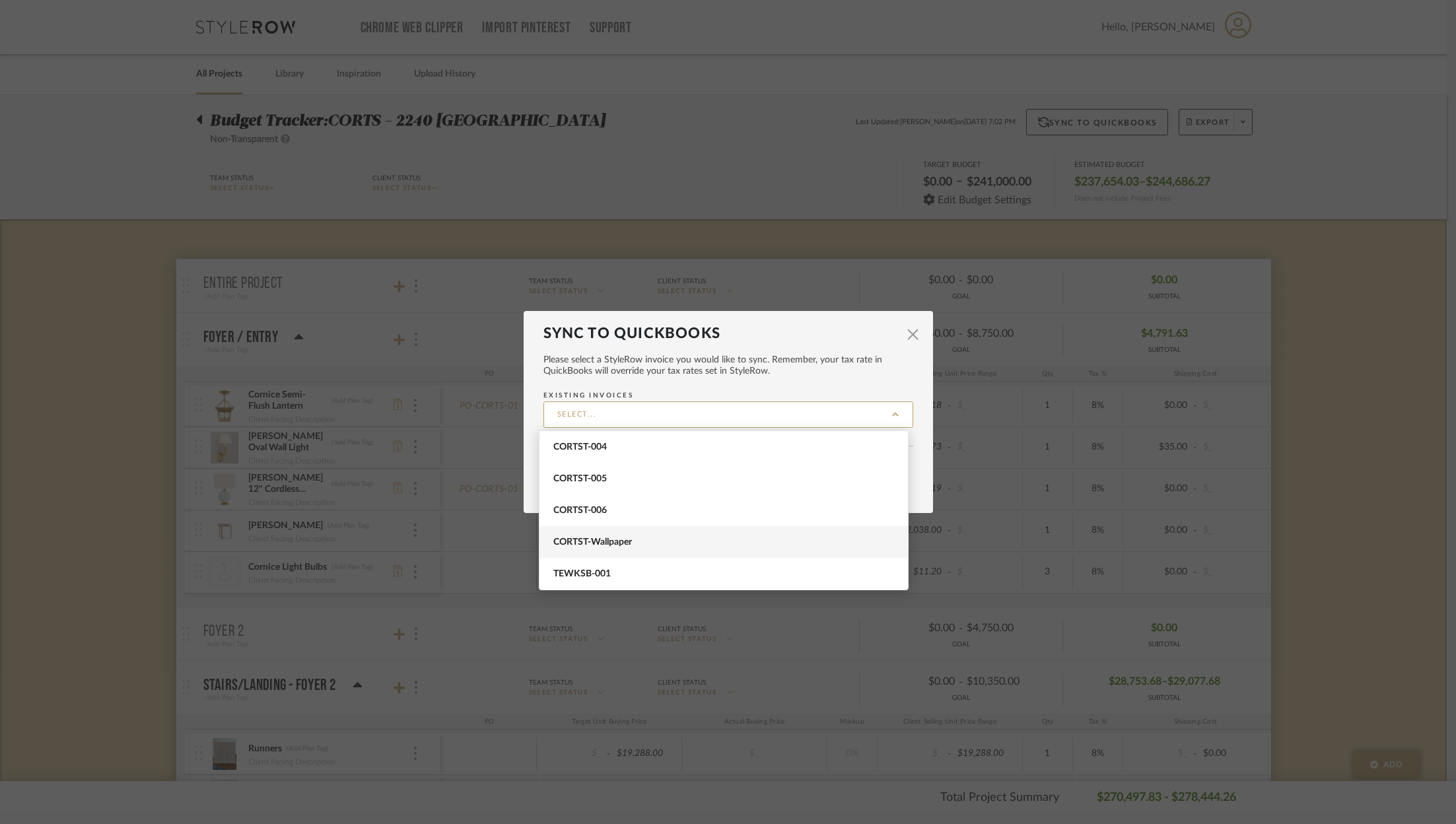
click at [625, 538] on span "CORTST-Wallpaper" at bounding box center [725, 542] width 344 height 11
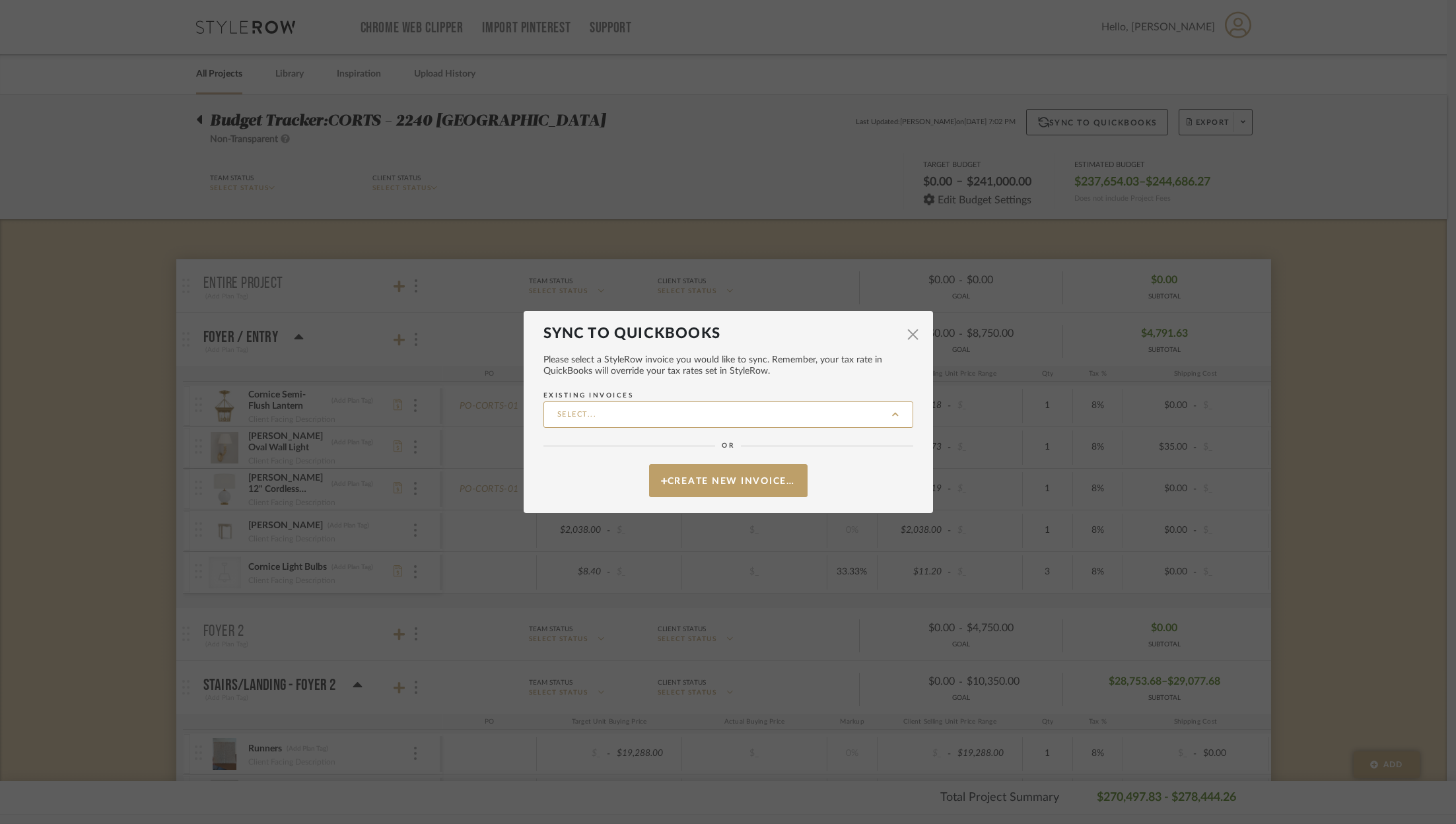
type input "CORTST-Wallpaper"
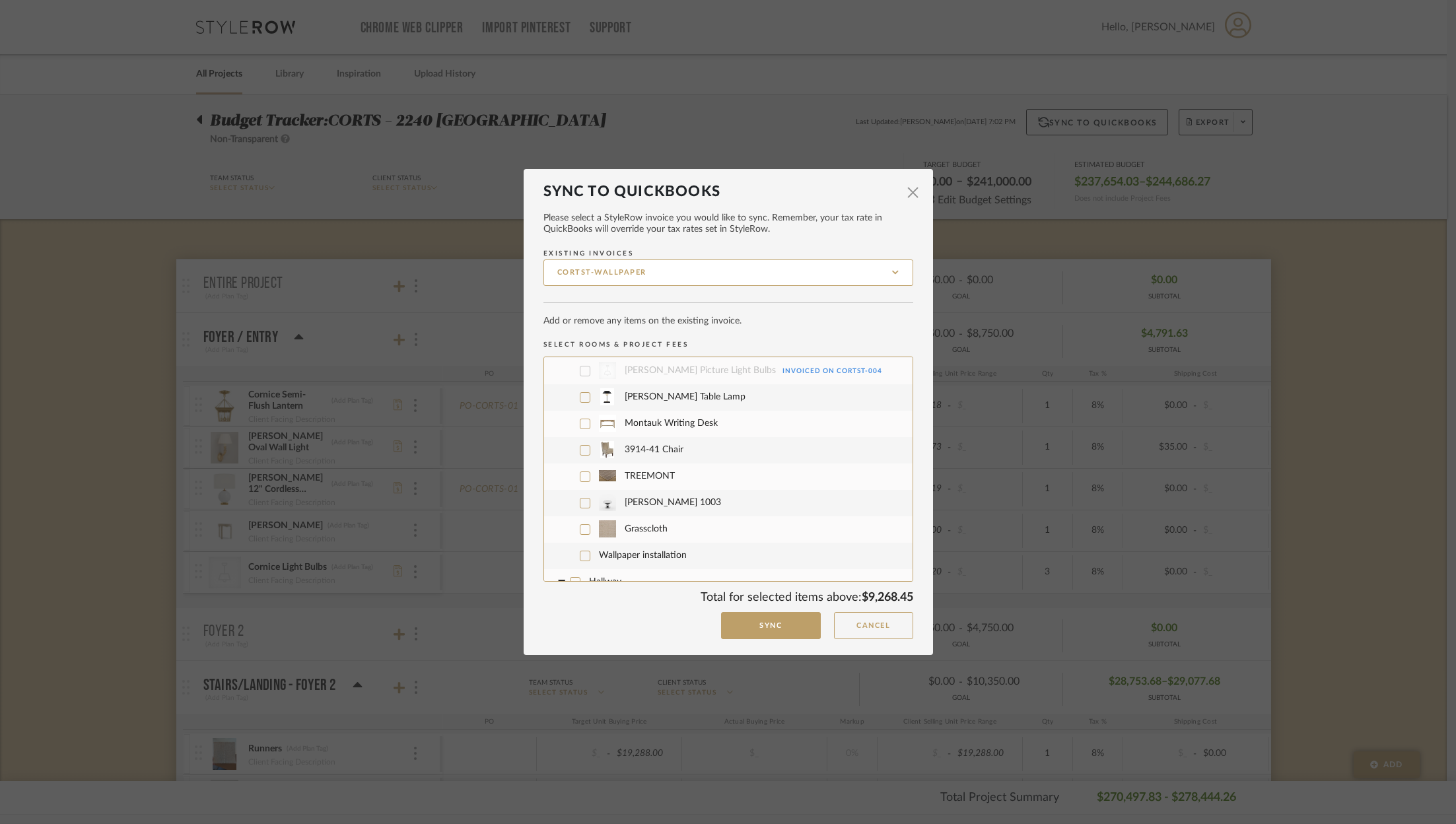
scroll to position [3602, 0]
click at [585, 495] on div at bounding box center [585, 501] width 11 height 11
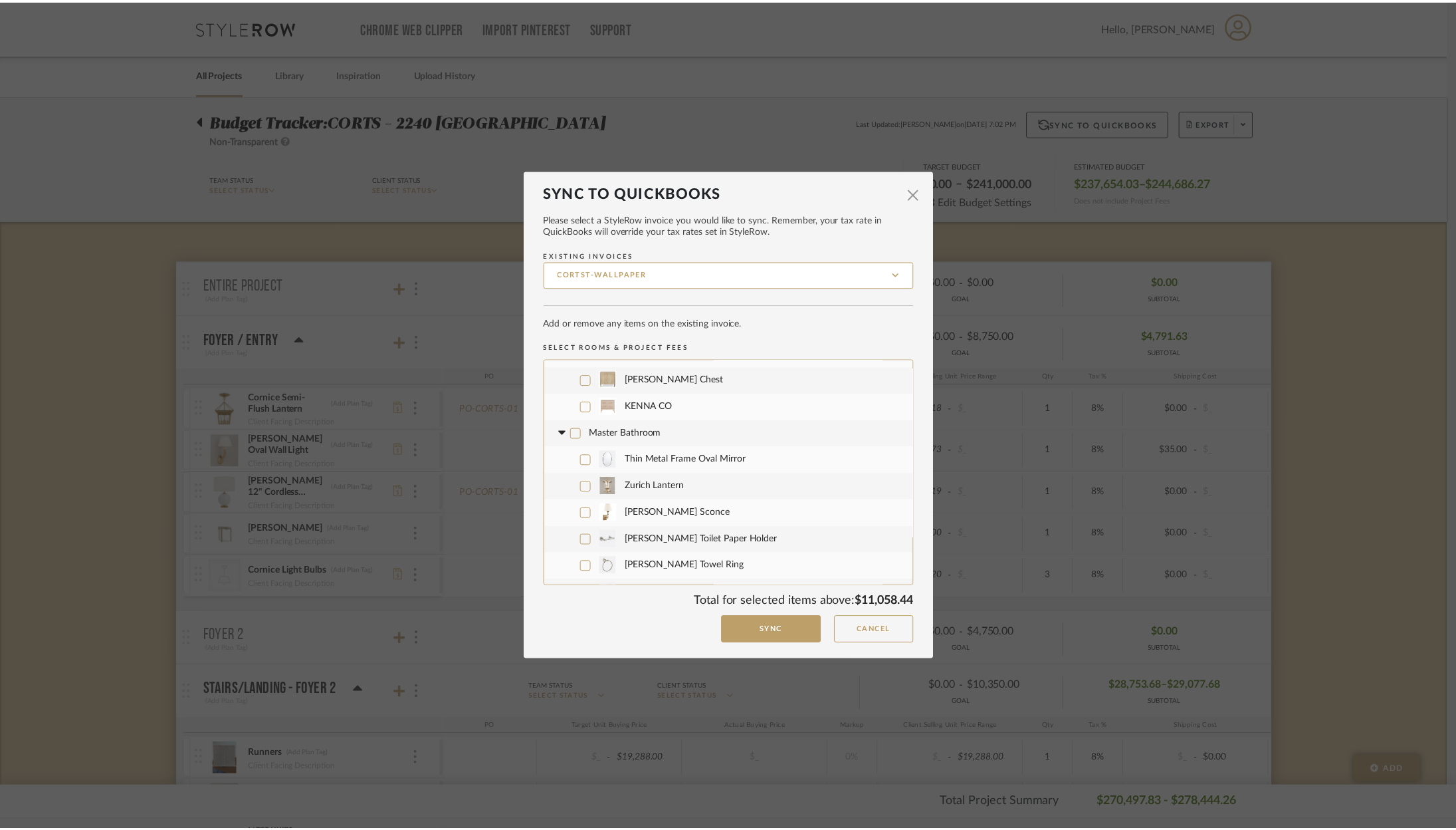
scroll to position [6208, 0]
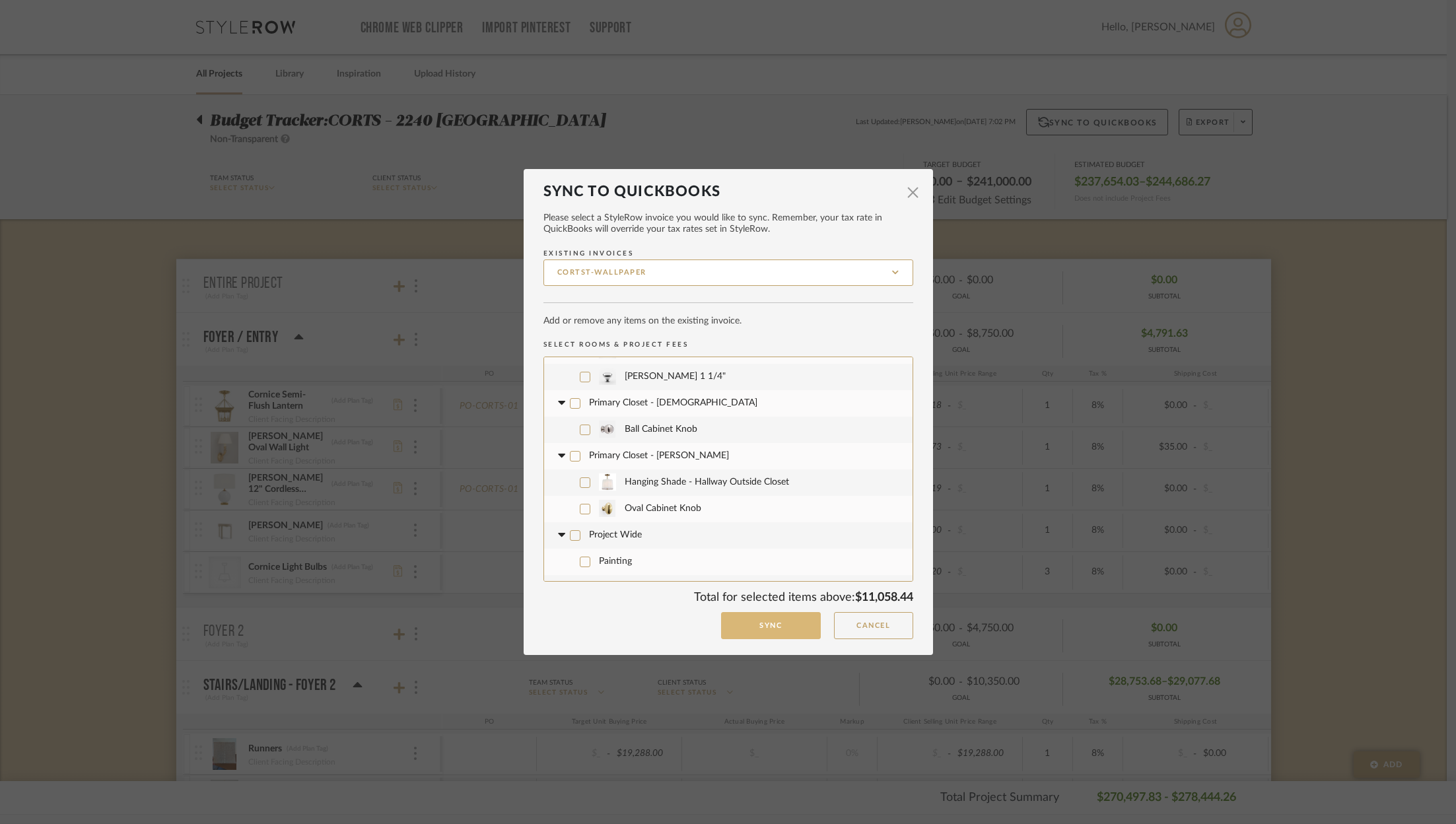
click at [783, 632] on button "Sync" at bounding box center [771, 625] width 100 height 27
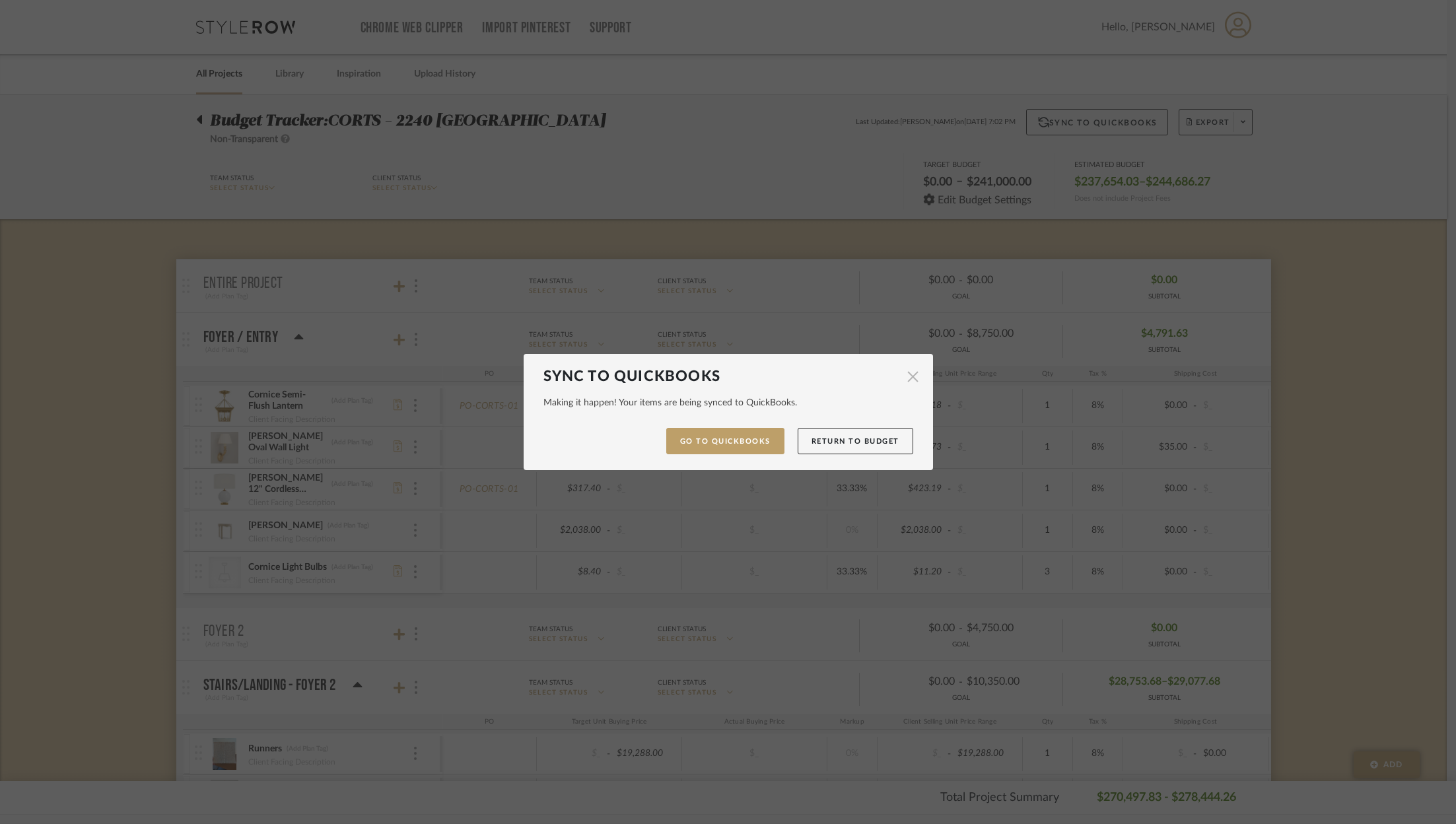
click at [918, 377] on span "button" at bounding box center [913, 377] width 27 height 27
